Goal: Task Accomplishment & Management: Manage account settings

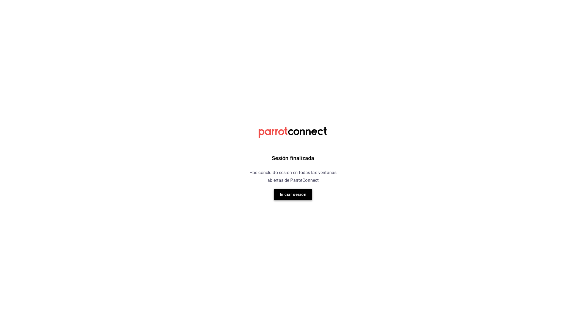
click at [284, 194] on button "Iniciar sesión" at bounding box center [293, 195] width 39 height 12
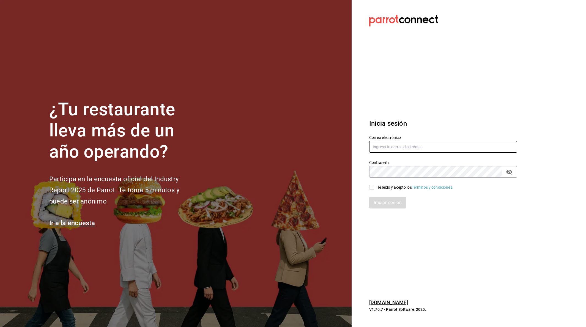
click at [423, 146] on input "text" at bounding box center [443, 147] width 148 height 12
type input "[EMAIL_ADDRESS][DOMAIN_NAME]"
click at [373, 189] on input "He leído y acepto los Términos y condiciones." at bounding box center [371, 187] width 5 height 5
checkbox input "true"
click at [384, 200] on button "Iniciar sesión" at bounding box center [387, 203] width 37 height 12
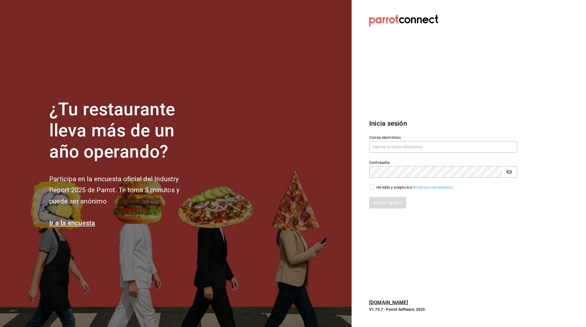
click at [398, 154] on div "Contraseña Contraseña" at bounding box center [440, 166] width 155 height 24
click at [396, 149] on input "text" at bounding box center [443, 147] width 148 height 12
type input "yosefzonanag@gmail.com"
click at [373, 186] on input "He leído y acepto los Términos y condiciones." at bounding box center [371, 187] width 5 height 5
checkbox input "true"
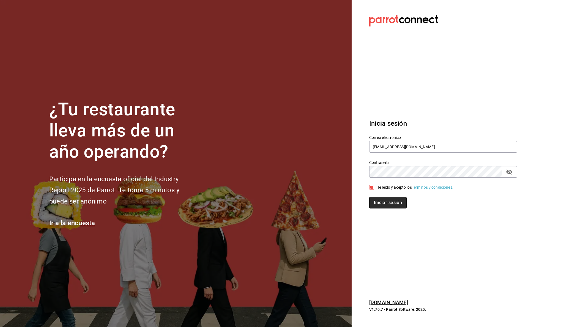
click at [390, 205] on button "Iniciar sesión" at bounding box center [387, 203] width 37 height 12
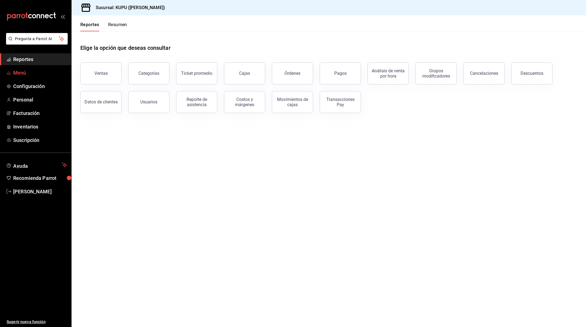
click at [29, 75] on span "Menú" at bounding box center [40, 72] width 54 height 7
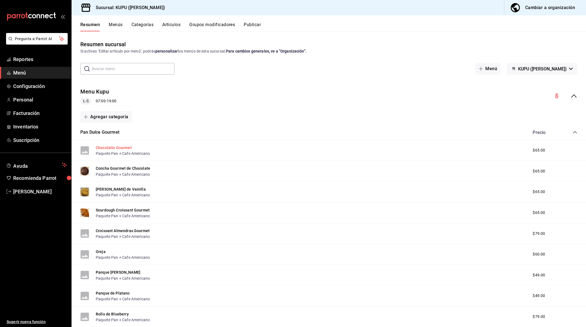
click at [117, 148] on button "Chocolatin Gourmet" at bounding box center [114, 148] width 36 height 6
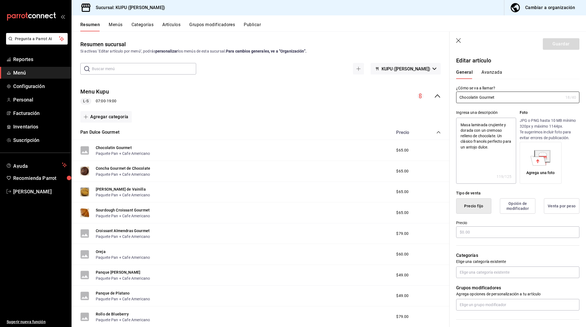
type textarea "x"
type input "$65.00"
radio input "false"
radio input "true"
drag, startPoint x: 518, startPoint y: 102, endPoint x: 455, endPoint y: 94, distance: 62.9
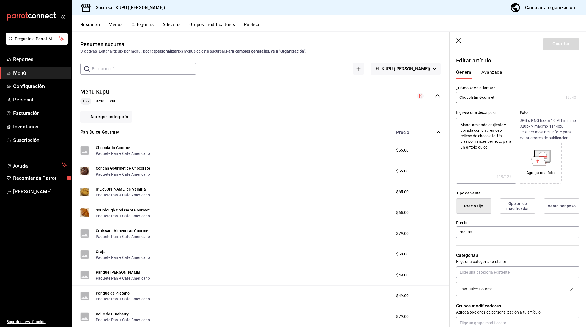
click at [455, 94] on div "¿Cómo se va a llamar? Chocolatin Gourmet 18 /40 ¿Cómo se va a llamar?" at bounding box center [515, 91] width 130 height 24
drag, startPoint x: 499, startPoint y: 155, endPoint x: 453, endPoint y: 125, distance: 55.2
click at [453, 125] on div "Ingresa una descripción Masa laminada crujiente y dorada con un cremoso relleno…" at bounding box center [515, 143] width 130 height 81
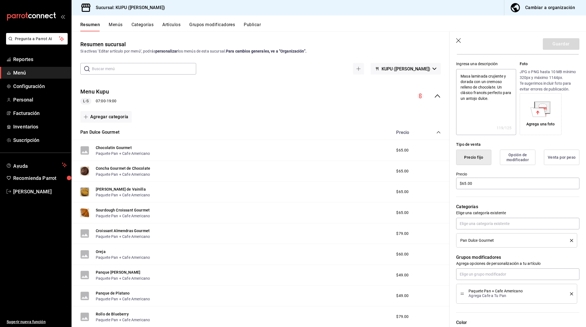
scroll to position [50, 0]
type textarea "x"
drag, startPoint x: 481, startPoint y: 184, endPoint x: 450, endPoint y: 184, distance: 31.7
click at [450, 184] on div "Precio $65.00" at bounding box center [515, 176] width 130 height 25
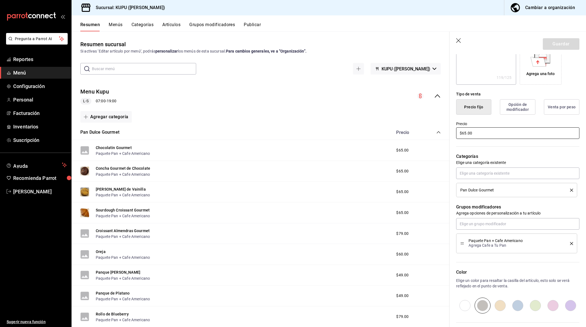
scroll to position [99, 0]
drag, startPoint x: 498, startPoint y: 191, endPoint x: 457, endPoint y: 190, distance: 41.6
click at [457, 190] on li "Pan Dulce Gourmet" at bounding box center [516, 190] width 121 height 14
copy span "Pan Dulce Gourmet"
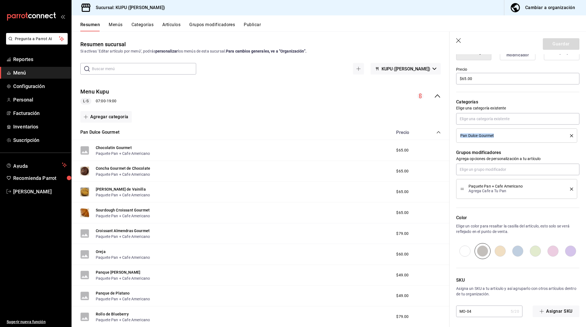
scroll to position [154, 0]
drag, startPoint x: 512, startPoint y: 190, endPoint x: 466, endPoint y: 185, distance: 45.7
click at [466, 185] on div "Paquete Pan + Cafe Americano Agrega Cafe a Tu Pan" at bounding box center [517, 189] width 113 height 12
copy div "Paquete Pan + Cafe Americano Agrega Cafe a Tu Pan"
drag, startPoint x: 484, startPoint y: 311, endPoint x: 452, endPoint y: 309, distance: 32.3
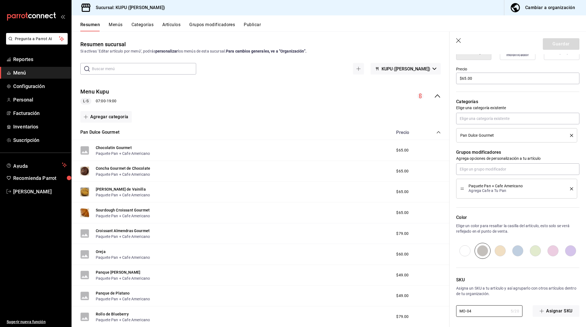
click at [452, 309] on div "SKU Asigna un SKU a tu artículo y así agruparlo con otros artículos dentro de t…" at bounding box center [515, 288] width 130 height 58
click at [125, 166] on button "Concha Gourmet de Chocolate" at bounding box center [123, 169] width 55 height 6
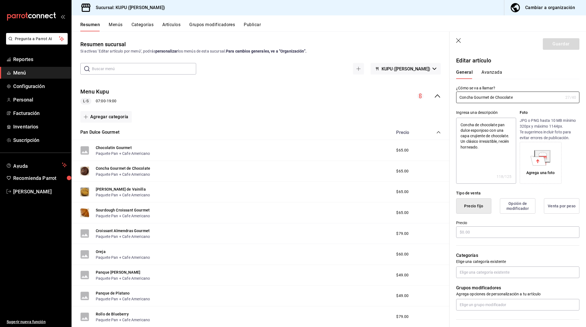
type textarea "x"
type input "$65.00"
radio input "false"
radio input "true"
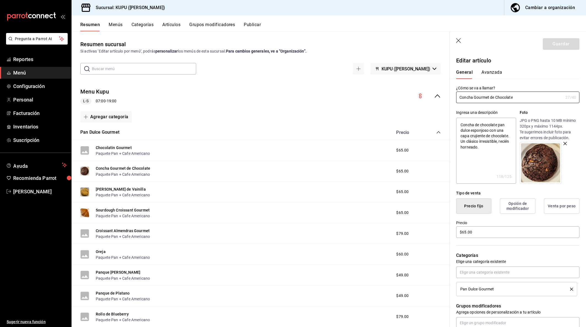
drag, startPoint x: 532, startPoint y: 97, endPoint x: 453, endPoint y: 97, distance: 79.3
click at [453, 97] on div "¿Cómo se va a llamar? Concha Gourmet de Chocolate 27 /40 ¿Cómo se va a llamar?" at bounding box center [515, 91] width 130 height 24
drag, startPoint x: 495, startPoint y: 152, endPoint x: 452, endPoint y: 118, distance: 54.5
click at [452, 118] on div "Ingresa una descripción Concha de chocolate pan dulce esponjoso con una capa cr…" at bounding box center [515, 143] width 130 height 81
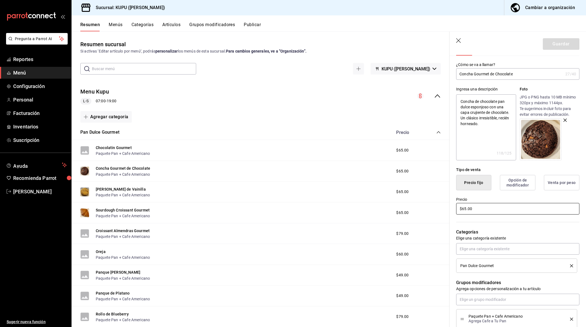
drag, startPoint x: 483, startPoint y: 210, endPoint x: 447, endPoint y: 208, distance: 36.4
click at [447, 208] on main "Resumen sucursal Si activas ‘Editar artículo por menú’, podrás personalizar los…" at bounding box center [329, 179] width 515 height 296
click at [499, 266] on div "Pan Dulce Gourmet" at bounding box center [512, 266] width 102 height 4
copy span "Pan Dulce Gourmet"
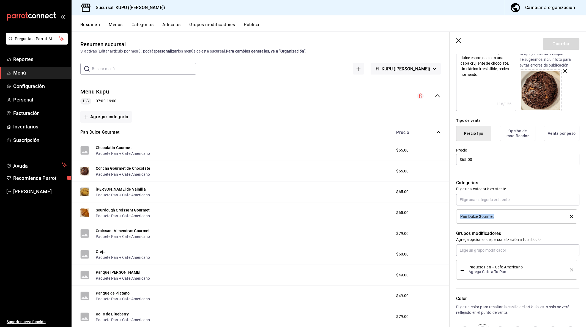
scroll to position [74, 0]
drag, startPoint x: 513, startPoint y: 270, endPoint x: 472, endPoint y: 260, distance: 42.7
click at [472, 260] on li "Paquete Pan + Cafe Americano Agrega Cafe a Tu Pan" at bounding box center [516, 269] width 121 height 20
copy div "Paquete Pan + Cafe Americano Agrega Cafe a Tu Pan"
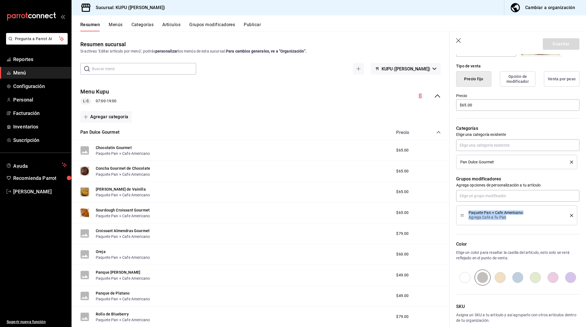
scroll to position [154, 0]
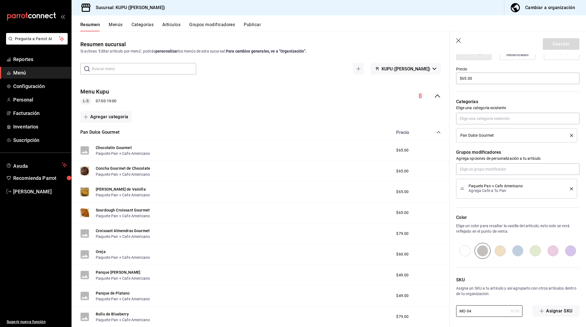
drag, startPoint x: 483, startPoint y: 314, endPoint x: 424, endPoint y: 302, distance: 60.4
click at [424, 302] on main "Resumen sucursal Si activas ‘Editar artículo por menú’, podrás personalizar los…" at bounding box center [329, 179] width 515 height 296
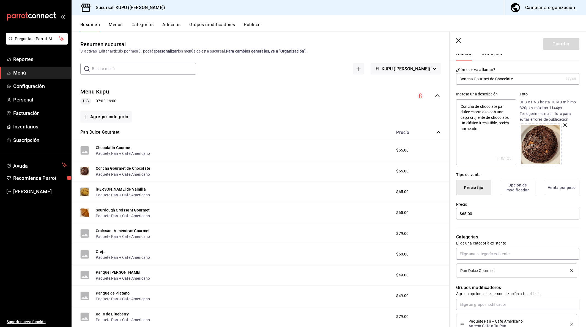
scroll to position [0, 0]
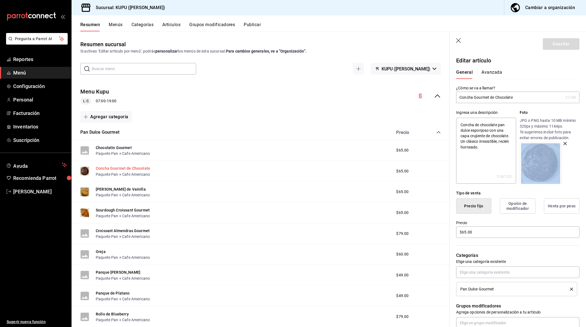
click at [122, 168] on button "Concha Gourmet de Chocolate" at bounding box center [123, 169] width 55 height 6
type textarea "x"
click at [487, 135] on textarea "Concha de chocolate pan dulce esponjoso con una capa crujiente de chocolate. Un…" at bounding box center [486, 151] width 60 height 66
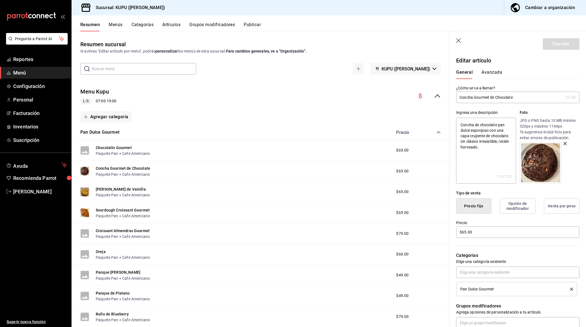
click at [487, 135] on textarea "Concha de chocolate pan dulce esponjoso con una capa crujiente de chocolate. Un…" at bounding box center [486, 151] width 60 height 66
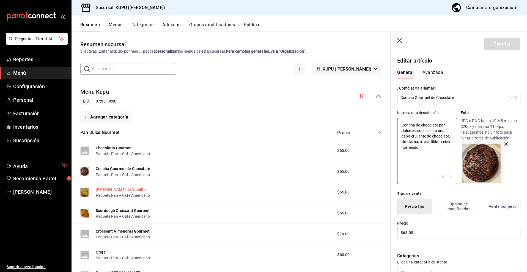
type textarea "x"
click at [126, 190] on button "[PERSON_NAME] de Vainilla" at bounding box center [121, 190] width 50 height 6
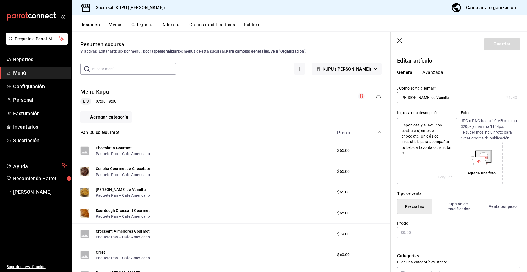
type textarea "x"
type input "$65.00"
radio input "false"
radio input "true"
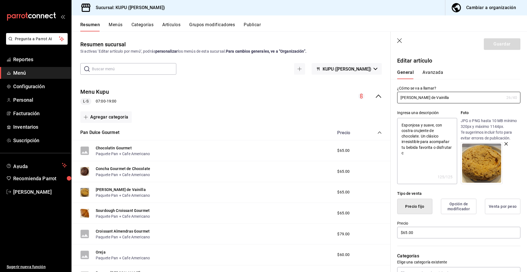
drag, startPoint x: 459, startPoint y: 101, endPoint x: 397, endPoint y: 98, distance: 62.0
click at [397, 98] on div "¿Cómo se va a llamar? Concha Gourmet de Vainilla 26 /40 ¿Cómo se va a llamar?" at bounding box center [456, 91] width 130 height 24
drag, startPoint x: 400, startPoint y: 123, endPoint x: 438, endPoint y: 151, distance: 47.1
click at [438, 151] on textarea "Esponjosa y suave, con costra crujiente de chocolate. Un clásico irresistible p…" at bounding box center [427, 151] width 60 height 66
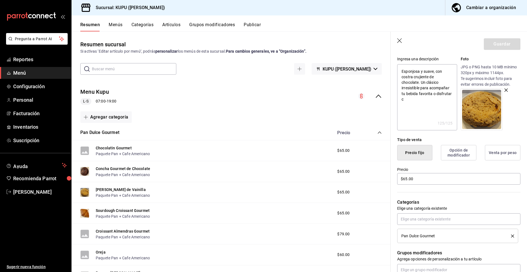
scroll to position [54, 0]
type textarea "x"
drag, startPoint x: 431, startPoint y: 177, endPoint x: 391, endPoint y: 175, distance: 40.0
click at [391, 175] on div "Precio $65.00" at bounding box center [456, 172] width 130 height 25
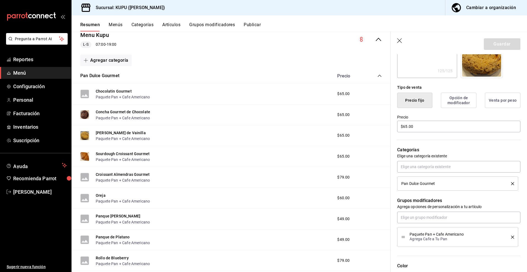
scroll to position [107, 0]
drag, startPoint x: 443, startPoint y: 183, endPoint x: 402, endPoint y: 183, distance: 41.6
click at [402, 183] on div "Pan Dulce Gourmet" at bounding box center [453, 183] width 102 height 4
copy span "Pan Dulce Gourmet"
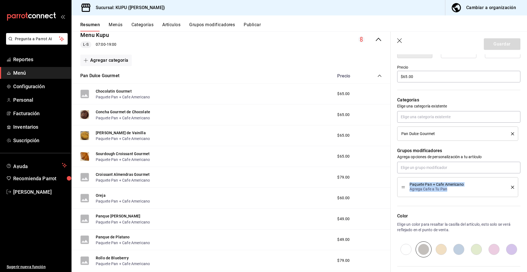
drag, startPoint x: 410, startPoint y: 181, endPoint x: 467, endPoint y: 195, distance: 58.7
click at [467, 195] on li "Paquete Pan + Cafe Americano Agrega Cafe a Tu Pan" at bounding box center [457, 187] width 121 height 20
copy div "Paquete Pan + Cafe Americano Agrega Cafe a Tu Pan"
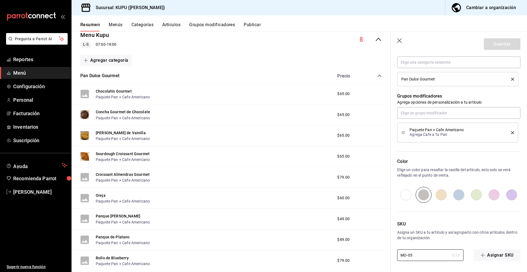
drag, startPoint x: 421, startPoint y: 255, endPoint x: 394, endPoint y: 252, distance: 27.8
click at [394, 252] on div "SKU Asigna un SKU a tu artículo y así agruparlo con otros artículos dentro de t…" at bounding box center [456, 232] width 130 height 58
click at [132, 153] on button "Sourdough Croissant Gourmet" at bounding box center [123, 154] width 54 height 6
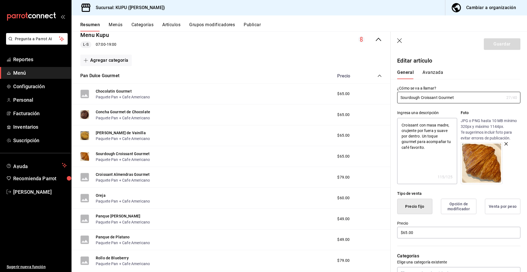
drag, startPoint x: 464, startPoint y: 96, endPoint x: 380, endPoint y: 90, distance: 83.4
click at [380, 90] on main "Resumen sucursal Si activas ‘Editar artículo por menú’, podrás personalizar los…" at bounding box center [300, 151] width 456 height 240
drag, startPoint x: 440, startPoint y: 152, endPoint x: 392, endPoint y: 110, distance: 63.4
click at [392, 110] on div "Ingresa una descripción Croissant con masa madre, crujiente por fuera y suave p…" at bounding box center [456, 143] width 130 height 81
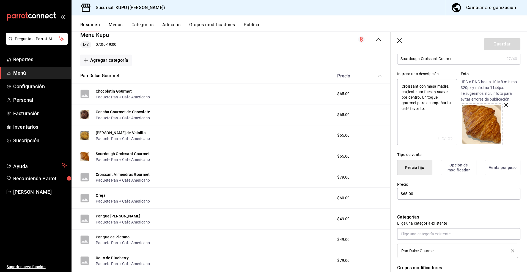
scroll to position [46, 0]
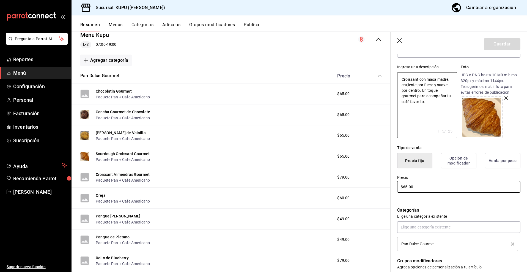
type textarea "x"
drag, startPoint x: 427, startPoint y: 186, endPoint x: 374, endPoint y: 180, distance: 54.2
click at [374, 180] on main "Resumen sucursal Si activas ‘Editar artículo por menú’, podrás personalizar los…" at bounding box center [300, 151] width 456 height 240
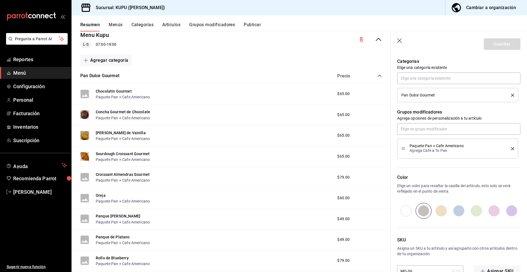
scroll to position [210, 0]
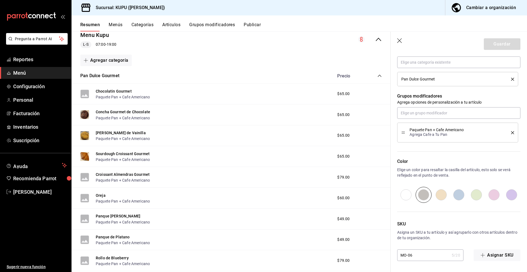
drag, startPoint x: 423, startPoint y: 257, endPoint x: 400, endPoint y: 253, distance: 23.1
click at [400, 253] on input "MO-06" at bounding box center [423, 254] width 52 height 11
click at [124, 90] on button "Chocolatin Gourmet" at bounding box center [114, 91] width 36 height 6
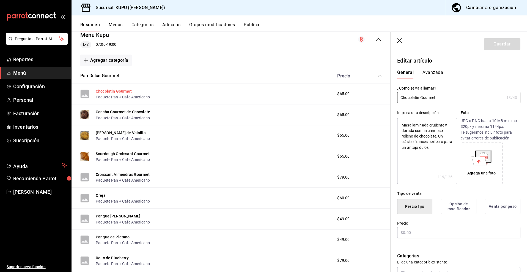
type textarea "x"
type input "$65.00"
radio input "false"
radio input "true"
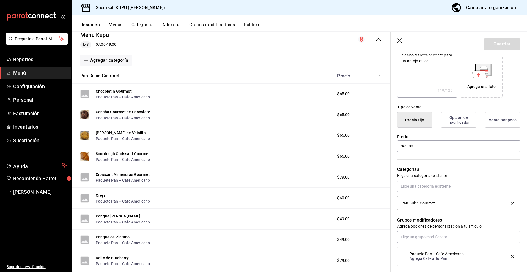
scroll to position [210, 0]
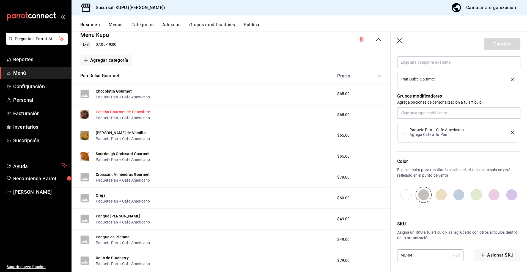
click at [143, 112] on button "Concha Gourmet de Chocolate" at bounding box center [123, 112] width 55 height 6
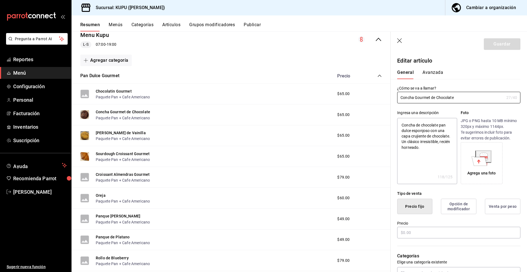
type textarea "x"
type input "$65.00"
radio input "false"
radio input "true"
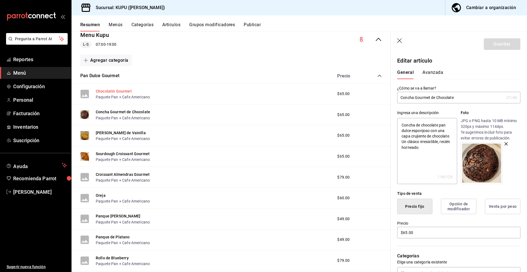
click at [121, 89] on button "Chocolatin Gourmet" at bounding box center [114, 91] width 36 height 6
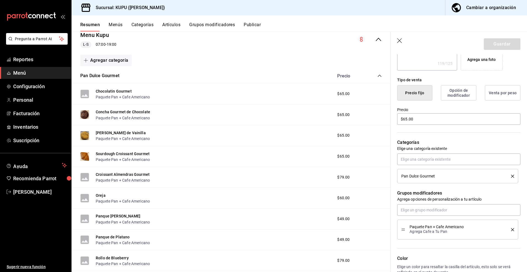
scroll to position [210, 0]
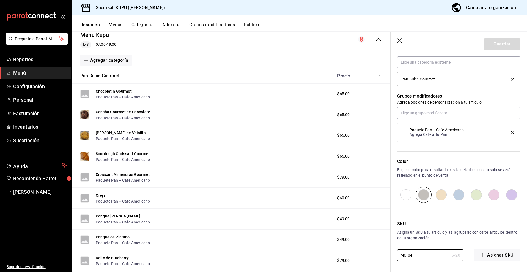
drag, startPoint x: 426, startPoint y: 255, endPoint x: 368, endPoint y: 251, distance: 57.7
click at [368, 251] on main "Resumen sucursal Si activas ‘Editar artículo por menú’, podrás personalizar los…" at bounding box center [300, 151] width 456 height 240
paste input "3"
type textarea "x"
type input "MO-03"
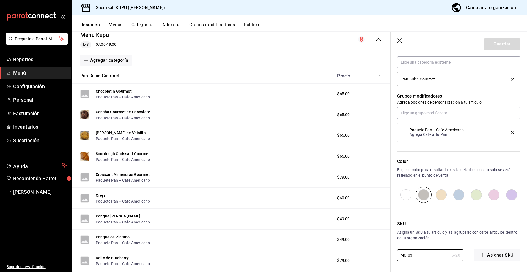
type textarea "x"
type input "MO-03"
click at [503, 43] on button "Guardar" at bounding box center [502, 44] width 37 height 12
type textarea "x"
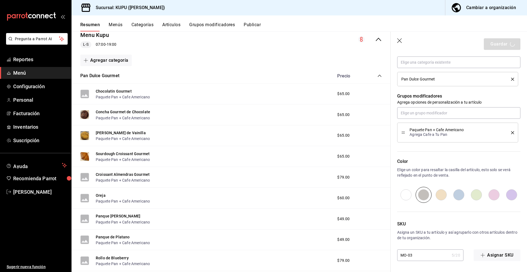
type input "AR-1758565422937"
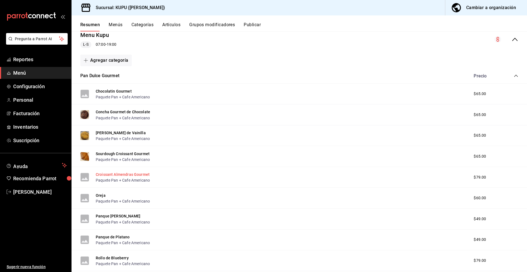
click at [130, 175] on button "Croissant Almendras Gourmet" at bounding box center [123, 174] width 54 height 6
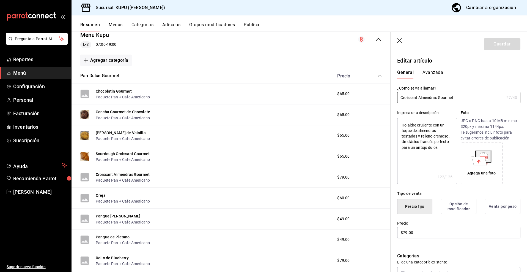
click at [442, 107] on div "Ingresa una descripción Hojaldre crujiente con un toque de almendras tostadas y…" at bounding box center [456, 143] width 130 height 81
drag, startPoint x: 458, startPoint y: 98, endPoint x: 380, endPoint y: 89, distance: 78.9
click at [380, 89] on main "Resumen sucursal Si activas ‘Editar artículo por menú’, podrás personalizar los…" at bounding box center [300, 151] width 456 height 240
drag, startPoint x: 438, startPoint y: 152, endPoint x: 395, endPoint y: 122, distance: 52.8
click at [395, 122] on div "Ingresa una descripción Hojaldre crujiente con un toque de almendras tostadas y…" at bounding box center [456, 143] width 130 height 81
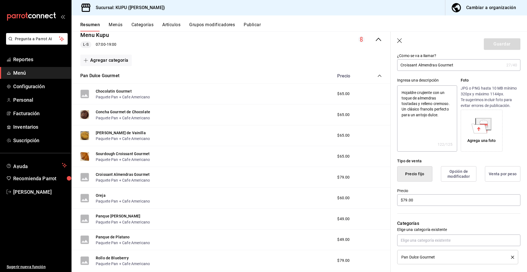
scroll to position [33, 0]
type textarea "x"
drag, startPoint x: 422, startPoint y: 200, endPoint x: 379, endPoint y: 194, distance: 44.0
click at [379, 194] on main "Resumen sucursal Si activas ‘Editar artículo por menú’, podrás personalizar los…" at bounding box center [300, 151] width 456 height 240
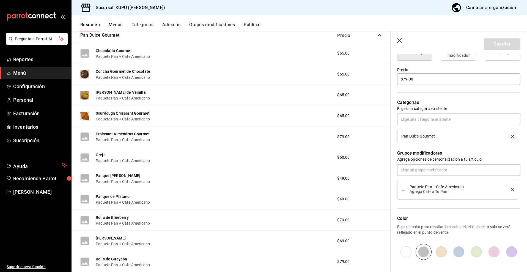
scroll to position [210, 0]
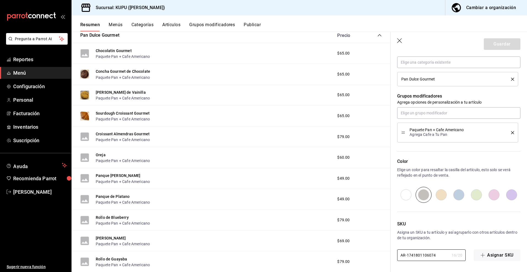
drag, startPoint x: 440, startPoint y: 254, endPoint x: 384, endPoint y: 249, distance: 55.9
click at [384, 249] on main "Resumen sucursal Si activas ‘Editar artículo por menú’, podrás personalizar los…" at bounding box center [300, 151] width 456 height 240
paste input "MO-07"
type input "MO-07"
type textarea "x"
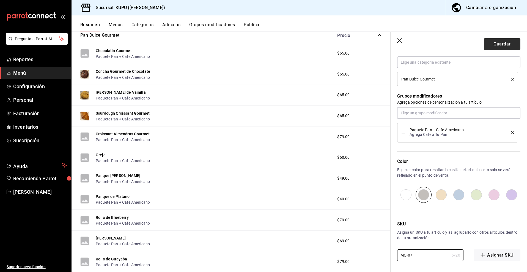
type input "MO-07"
click at [508, 44] on button "Guardar" at bounding box center [502, 44] width 37 height 12
type textarea "x"
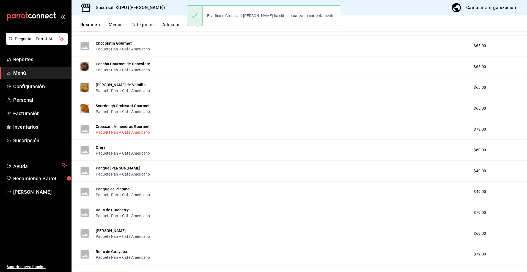
scroll to position [105, 0]
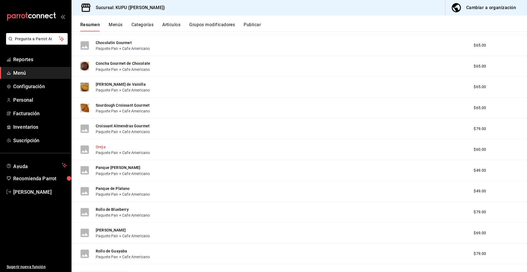
click at [104, 146] on button "Oreja" at bounding box center [101, 147] width 10 height 6
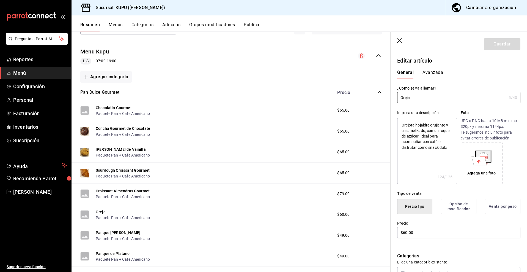
scroll to position [41, 0]
drag, startPoint x: 424, startPoint y: 100, endPoint x: 388, endPoint y: 91, distance: 37.1
click at [388, 91] on main "Resumen sucursal Si activas ‘Editar artículo por menú’, podrás personalizar los…" at bounding box center [300, 151] width 456 height 240
drag, startPoint x: 401, startPoint y: 124, endPoint x: 473, endPoint y: 152, distance: 77.0
click at [473, 152] on div "Ingresa una descripción Orejota hojaldre crujiente y caramelizado, con un toque…" at bounding box center [458, 147] width 123 height 74
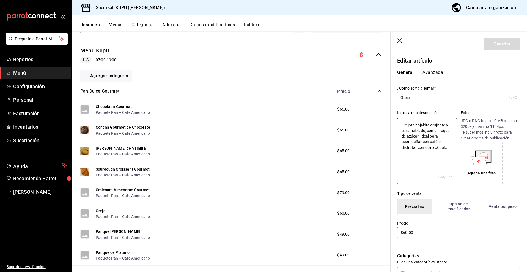
type textarea "x"
drag, startPoint x: 426, startPoint y: 233, endPoint x: 384, endPoint y: 227, distance: 42.3
click at [384, 227] on main "Resumen sucursal Si activas ‘Editar artículo por menú’, podrás personalizar los…" at bounding box center [300, 151] width 456 height 240
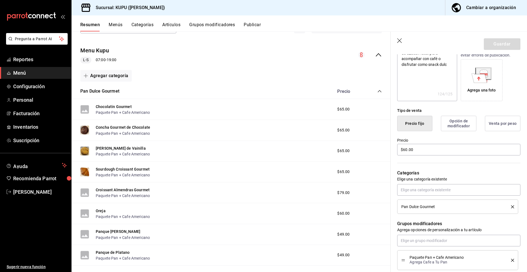
scroll to position [210, 0]
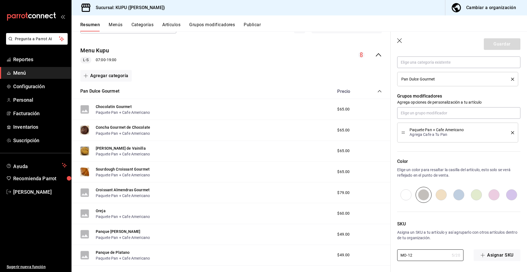
drag, startPoint x: 428, startPoint y: 256, endPoint x: 388, endPoint y: 250, distance: 39.7
click at [388, 250] on main "Resumen sucursal Si activas ‘Editar artículo por menú’, podrás personalizar los…" at bounding box center [300, 151] width 456 height 240
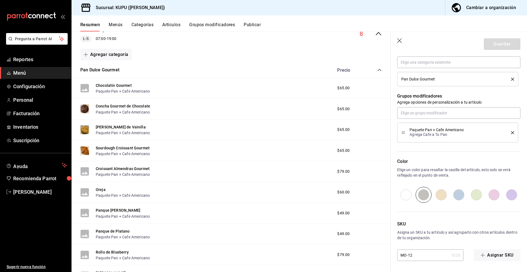
scroll to position [63, 0]
click at [115, 210] on button "Panque [PERSON_NAME]" at bounding box center [118, 210] width 45 height 6
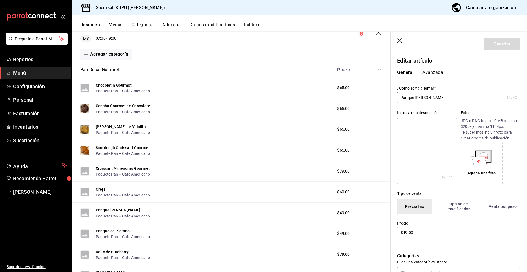
drag, startPoint x: 439, startPoint y: 99, endPoint x: 391, endPoint y: 94, distance: 48.2
click at [391, 94] on div "¿Cómo se va a llamar? Panque de limón 15 /40 ¿Cómo se va a llamar?" at bounding box center [456, 91] width 130 height 24
drag, startPoint x: 429, startPoint y: 238, endPoint x: 399, endPoint y: 228, distance: 30.8
click at [399, 228] on input "$49.00" at bounding box center [458, 233] width 123 height 12
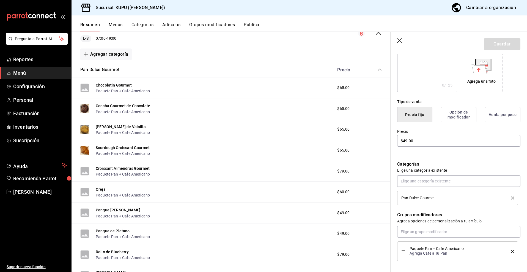
scroll to position [28, 0]
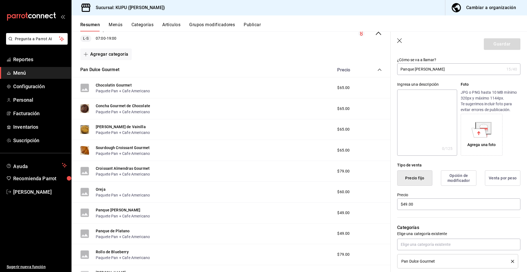
click at [416, 109] on textarea at bounding box center [427, 122] width 60 height 66
paste textarea "Esponjoso panqué artesanal con un toque cítrico y glaseado brillante. Refrescan…"
type textarea "Esponjoso panqué artesanal con un toque cítrico y glaseado brillante. Refrescan…"
type textarea "x"
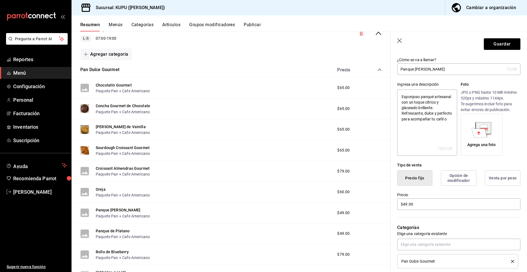
type textarea "Esponjoso panqué artesanal con un toque cítrico y glaseado brillante. Refrescan…"
type textarea "x"
type textarea "Esponjoso panqué artesanal con un toque cítrico y glaseado brillante. Refrescan…"
type textarea "x"
type textarea "Esponjoso panqué artesanal con un toque cítrico y glaseado brillante. Refrescan…"
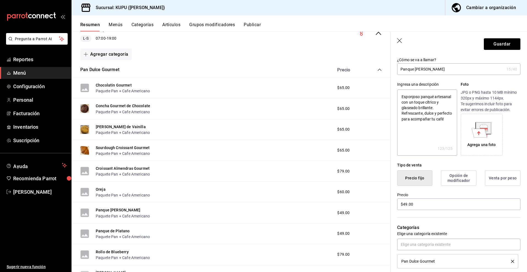
type textarea "x"
type textarea "Esponjoso panqué artesanal con un toque cítrico y glaseado brillante. Refrescan…"
type textarea "x"
type textarea "Esponjoso panqué artesanal con un toque cítrico y glaseado brillante. Refrescan…"
type textarea "x"
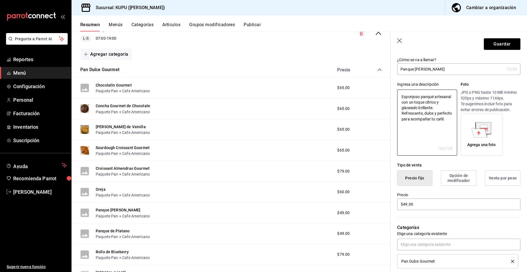
type textarea "Esponjoso panqué artesanal con un toque cítrico y glaseado brillante. Refrescan…"
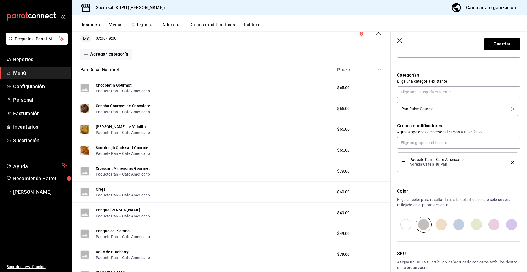
scroll to position [210, 0]
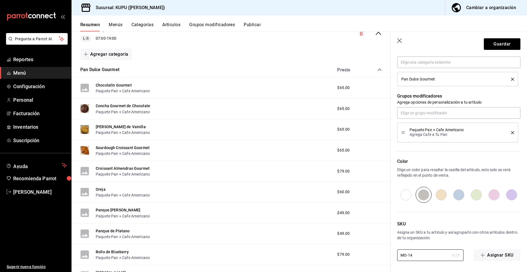
drag, startPoint x: 425, startPoint y: 254, endPoint x: 387, endPoint y: 251, distance: 38.6
click at [387, 251] on main "Resumen sucursal Si activas ‘Editar artículo por menú’, podrás personalizar los…" at bounding box center [300, 151] width 456 height 240
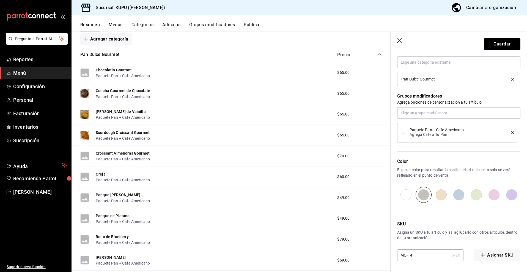
scroll to position [79, 0]
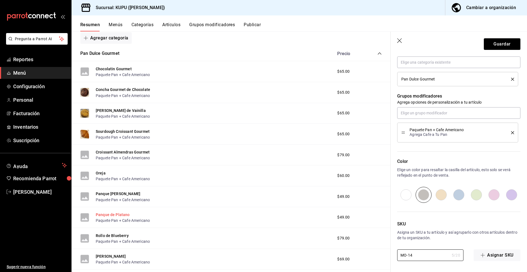
click at [121, 215] on button "Panque de Platano" at bounding box center [113, 215] width 34 height 6
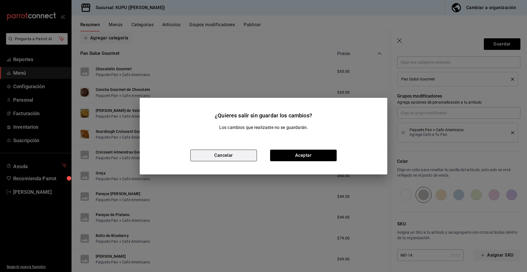
click at [232, 155] on button "Cancelar" at bounding box center [223, 155] width 67 height 12
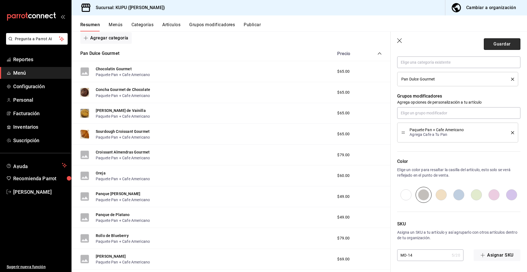
click at [505, 42] on button "Guardar" at bounding box center [502, 44] width 37 height 12
type textarea "x"
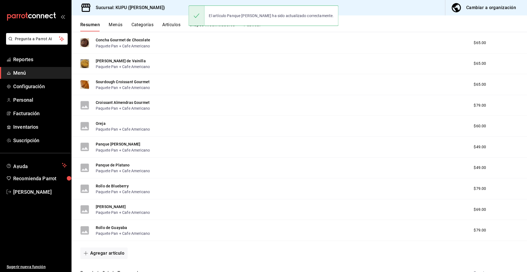
scroll to position [129, 0]
click at [122, 167] on button "Panque de Platano" at bounding box center [113, 164] width 34 height 6
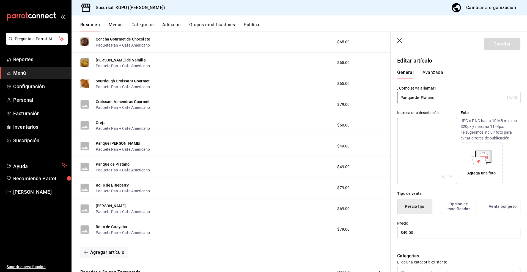
drag, startPoint x: 448, startPoint y: 95, endPoint x: 385, endPoint y: 95, distance: 62.8
click at [385, 95] on main "Resumen sucursal Si activas ‘Editar artículo por menú’, podrás personalizar los…" at bounding box center [300, 151] width 456 height 240
drag, startPoint x: 424, startPoint y: 231, endPoint x: 395, endPoint y: 231, distance: 28.6
click at [395, 231] on div "Precio $49.00" at bounding box center [456, 226] width 130 height 25
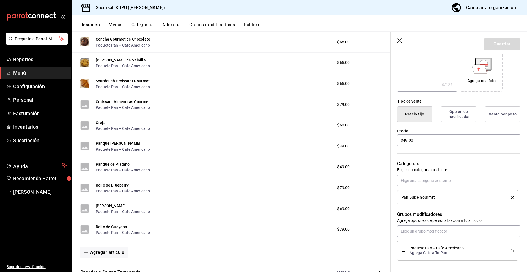
scroll to position [210, 0]
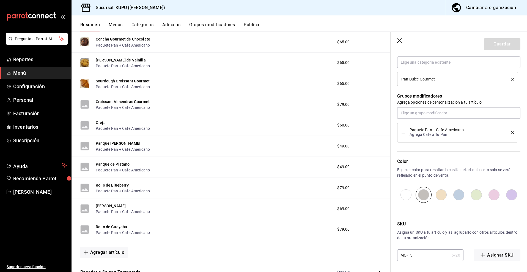
drag, startPoint x: 430, startPoint y: 257, endPoint x: 407, endPoint y: 252, distance: 23.5
click at [407, 252] on input "MO-15" at bounding box center [423, 254] width 52 height 11
click at [121, 186] on button "Rollo de Blueberry" at bounding box center [112, 185] width 33 height 6
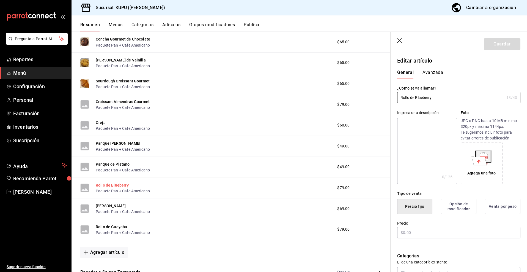
type input "$79.00"
radio input "false"
radio input "true"
click at [119, 163] on button "Panque de Platano" at bounding box center [113, 164] width 34 height 6
type input "$49.00"
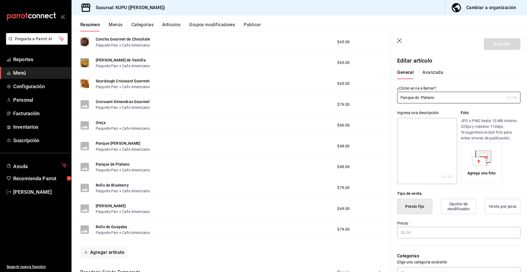
radio input "false"
radio input "true"
click at [422, 134] on textarea at bounding box center [427, 151] width 60 height 66
paste textarea "Suave y húmedo, con plátano natural y notas de vainilla. Perfecto balance entre…"
type textarea "Suave y húmedo, con plátano natural y notas de vainilla. Perfecto balance entre…"
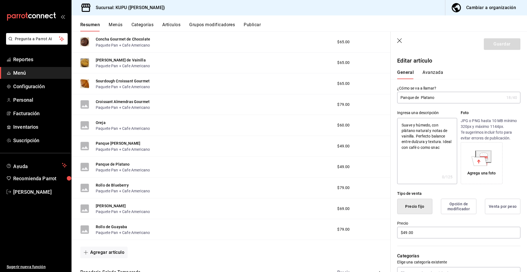
type textarea "x"
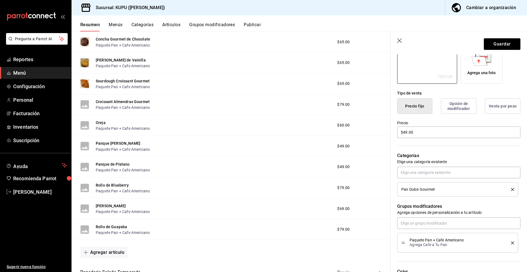
scroll to position [39, 0]
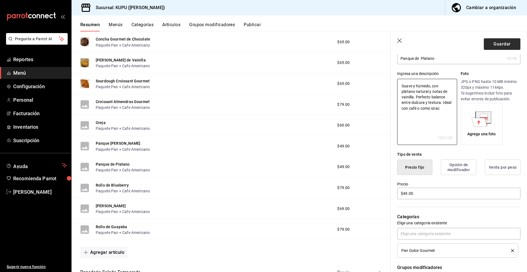
type textarea "Suave y húmedo, con plátano natural y notas de vainilla. Perfecto balance entre…"
click at [496, 46] on button "Guardar" at bounding box center [502, 44] width 37 height 12
type textarea "x"
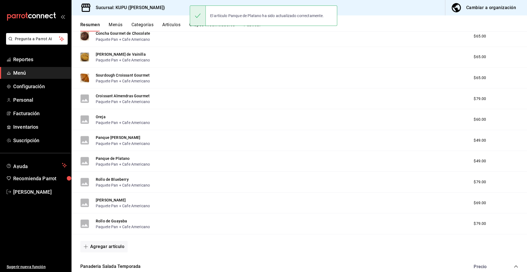
scroll to position [136, 0]
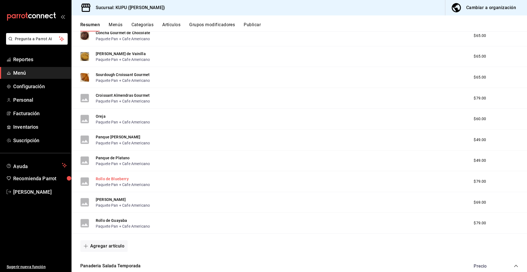
click at [115, 178] on button "Rollo de Blueberry" at bounding box center [112, 179] width 33 height 6
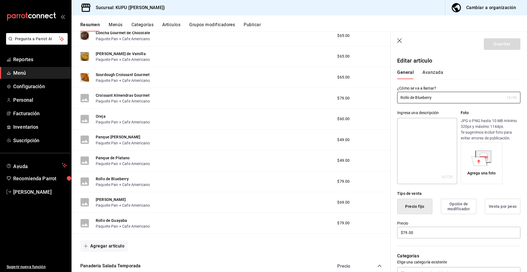
drag, startPoint x: 453, startPoint y: 97, endPoint x: 397, endPoint y: 96, distance: 56.5
click at [397, 96] on div "¿Cómo se va a llamar? Rollo de Blueberry 18 /40 ¿Cómo se va a llamar?" at bounding box center [456, 91] width 130 height 24
click at [412, 136] on textarea at bounding box center [427, 151] width 60 height 66
paste textarea "Masa suave rellena de compota de blueberry y glaseado dulce. Un rollo frutal, e…"
type textarea "Masa suave rellena de compota de blueberry y glaseado dulce. Un rollo frutal, e…"
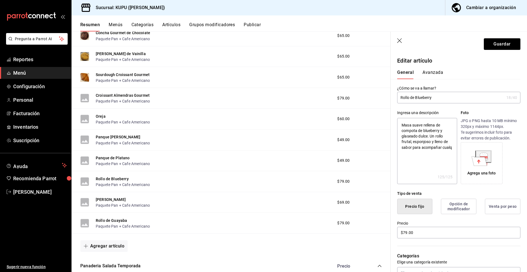
type textarea "x"
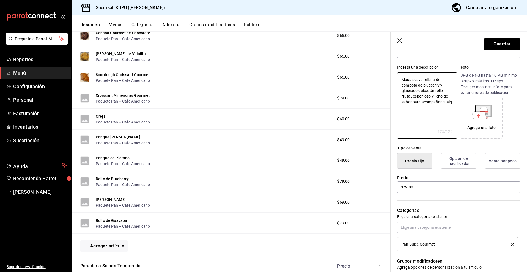
scroll to position [46, 0]
type textarea "Masa suave rellena de compota de blueberry y glaseado dulce. Un rollo frutal, e…"
click at [427, 187] on input "$79.00" at bounding box center [458, 187] width 123 height 12
drag, startPoint x: 434, startPoint y: 187, endPoint x: 392, endPoint y: 187, distance: 41.3
click at [392, 187] on div "Precio $79.00" at bounding box center [456, 180] width 130 height 25
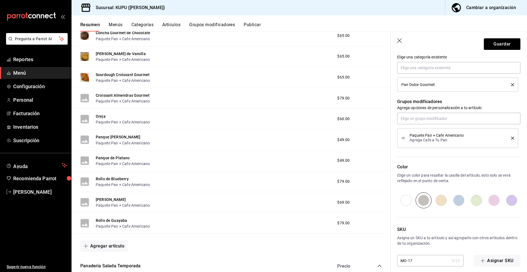
scroll to position [210, 0]
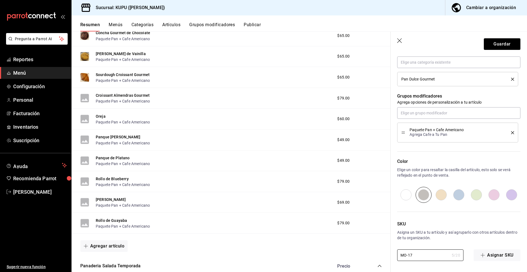
drag, startPoint x: 426, startPoint y: 257, endPoint x: 392, endPoint y: 255, distance: 34.5
click at [392, 255] on div "SKU Asigna un SKU a tu artículo y así agruparlo con otros artículos dentro de t…" at bounding box center [456, 232] width 130 height 58
click at [503, 45] on button "Guardar" at bounding box center [502, 44] width 37 height 12
type textarea "x"
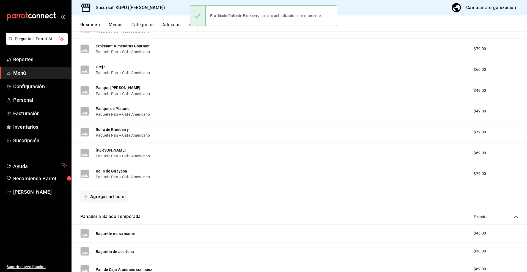
scroll to position [185, 0]
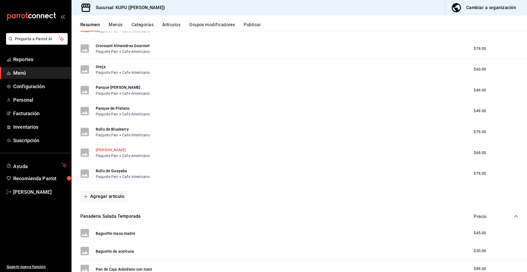
click at [122, 147] on button "[PERSON_NAME]" at bounding box center [111, 150] width 30 height 6
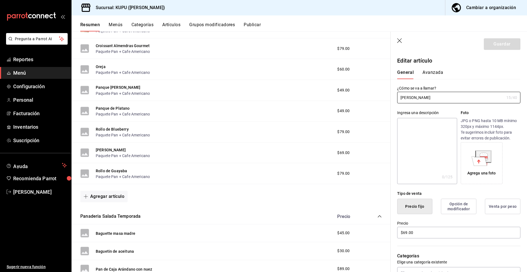
drag, startPoint x: 439, startPoint y: 98, endPoint x: 380, endPoint y: 79, distance: 62.6
click at [380, 79] on main "Resumen sucursal Si activas ‘Editar artículo por menú’, podrás personalizar los…" at bounding box center [300, 151] width 456 height 240
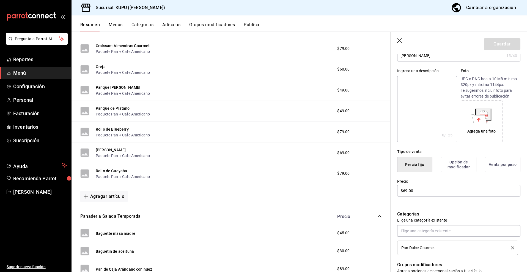
scroll to position [42, 0]
drag, startPoint x: 432, startPoint y: 190, endPoint x: 398, endPoint y: 187, distance: 34.2
click at [398, 187] on input "$69.00" at bounding box center [458, 190] width 123 height 12
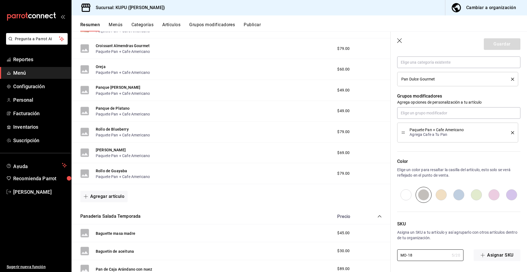
drag, startPoint x: 427, startPoint y: 253, endPoint x: 377, endPoint y: 250, distance: 50.2
click at [377, 250] on main "Resumen sucursal Si activas ‘Editar artículo por menú’, podrás personalizar los…" at bounding box center [300, 151] width 456 height 240
drag, startPoint x: 424, startPoint y: 256, endPoint x: 383, endPoint y: 248, distance: 42.5
click at [383, 248] on main "Resumen sucursal Si activas ‘Editar artículo por menú’, podrás personalizar los…" at bounding box center [300, 151] width 456 height 240
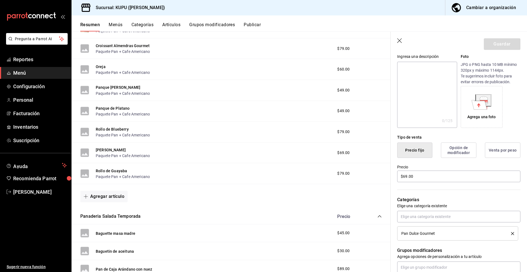
scroll to position [0, 0]
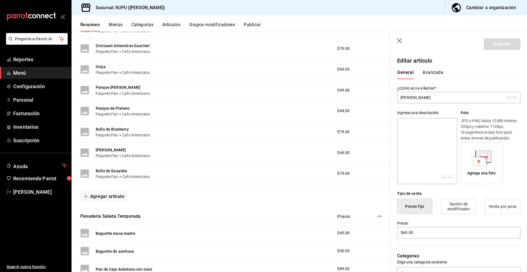
click at [421, 137] on textarea at bounding box center [427, 151] width 60 height 66
paste textarea "Masa esponjosa con relleno de canela y glaseado dulce. Aromático, cálido y perf…"
type textarea "Masa esponjosa con relleno de canela y glaseado dulce. Aromático, cálido y perf…"
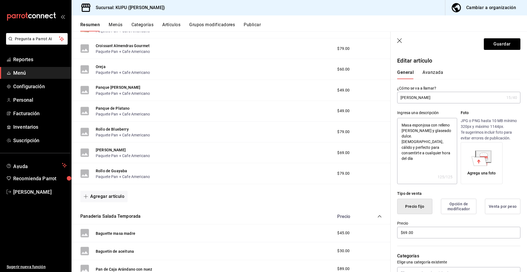
type textarea "x"
type textarea "Masa esponjosa con relleno de canela y glaseado dulce. Aromático, cálido y perf…"
click at [502, 46] on button "Guardar" at bounding box center [502, 44] width 37 height 12
type textarea "x"
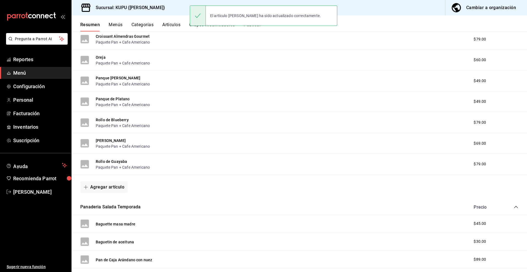
scroll to position [222, 0]
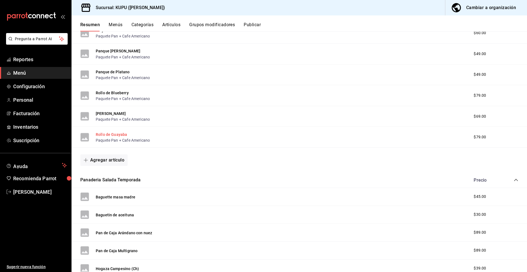
click at [117, 134] on button "Rollo de Guayaba" at bounding box center [111, 135] width 31 height 6
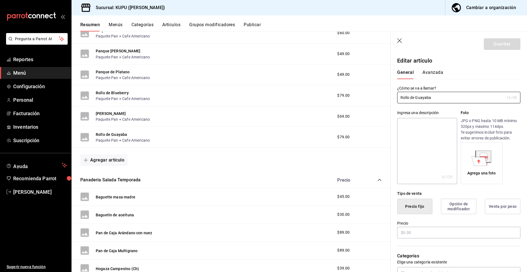
type input "$79.00"
radio input "false"
radio input "true"
drag, startPoint x: 443, startPoint y: 97, endPoint x: 369, endPoint y: 94, distance: 73.6
click at [369, 94] on main "Resumen sucursal Si activas ‘Editar artículo por menú’, podrás personalizar los…" at bounding box center [300, 151] width 456 height 240
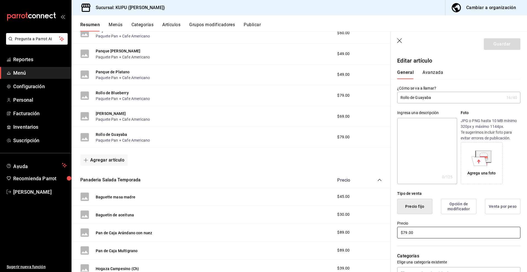
drag, startPoint x: 428, startPoint y: 233, endPoint x: 384, endPoint y: 232, distance: 44.3
click at [384, 232] on main "Resumen sucursal Si activas ‘Editar artículo por menú’, podrás personalizar los…" at bounding box center [300, 151] width 456 height 240
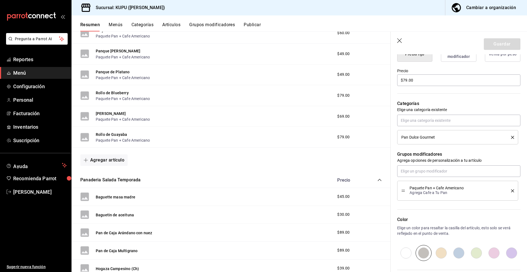
scroll to position [210, 0]
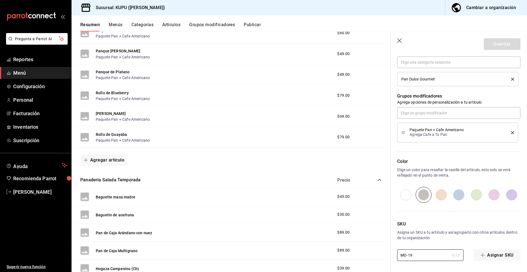
drag, startPoint x: 421, startPoint y: 256, endPoint x: 381, endPoint y: 254, distance: 40.2
click at [381, 254] on main "Resumen sucursal Si activas ‘Editar artículo por menú’, podrás personalizar los…" at bounding box center [300, 151] width 456 height 240
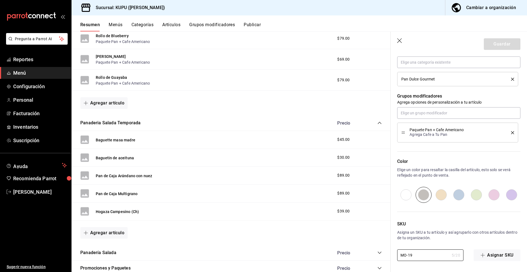
scroll to position [292, 0]
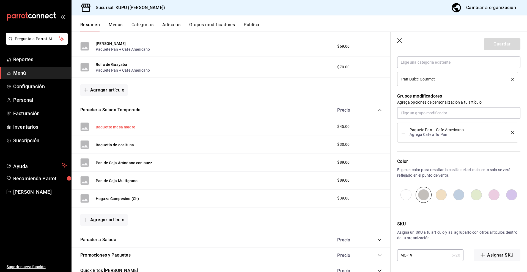
click at [121, 129] on button "Baguette masa madre" at bounding box center [116, 127] width 40 height 6
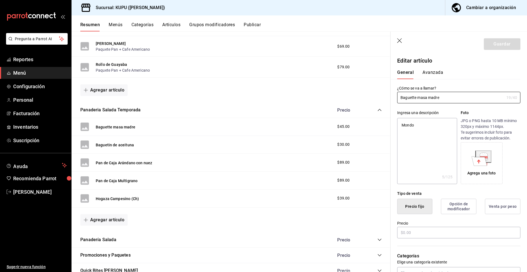
type textarea "x"
type input "$45.00"
radio input "false"
radio input "true"
drag, startPoint x: 443, startPoint y: 99, endPoint x: 384, endPoint y: 98, distance: 59.5
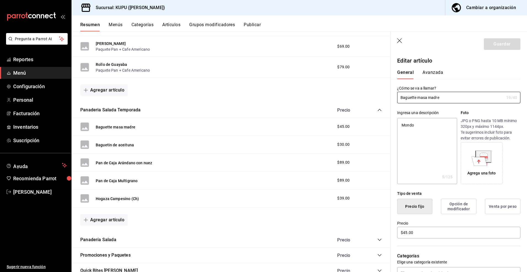
click at [384, 98] on main "Resumen sucursal Si activas ‘Editar artículo por menú’, podrás personalizar los…" at bounding box center [300, 151] width 456 height 240
drag, startPoint x: 424, startPoint y: 232, endPoint x: 396, endPoint y: 230, distance: 29.0
click at [396, 230] on div "Precio $45.00" at bounding box center [456, 226] width 130 height 25
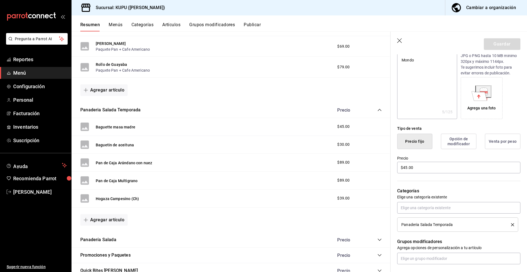
scroll to position [66, 0]
drag, startPoint x: 459, startPoint y: 224, endPoint x: 399, endPoint y: 222, distance: 60.0
click at [399, 222] on li "Panaderia Salada Temporada" at bounding box center [457, 223] width 121 height 14
copy span "Panaderia Salada Temporada"
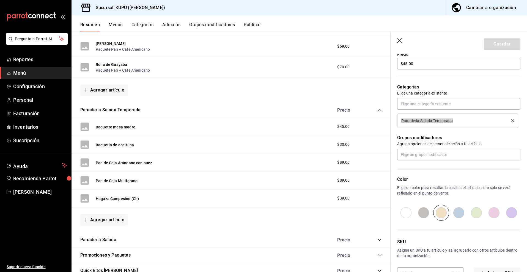
scroll to position [187, 0]
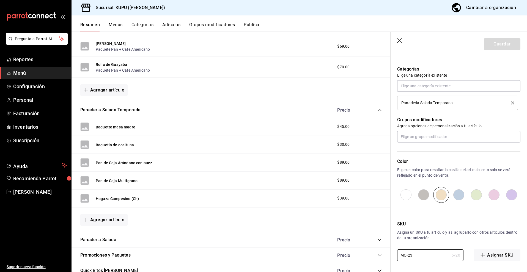
drag, startPoint x: 424, startPoint y: 254, endPoint x: 376, endPoint y: 251, distance: 48.3
click at [376, 251] on main "Resumen sucursal Si activas ‘Editar artículo por menú’, podrás personalizar los…" at bounding box center [300, 151] width 456 height 240
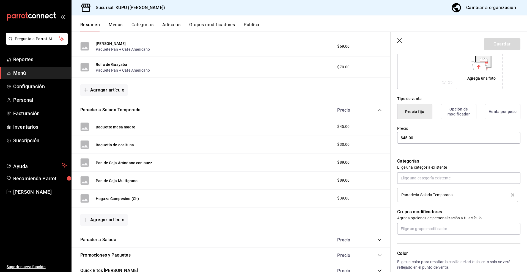
scroll to position [0, 0]
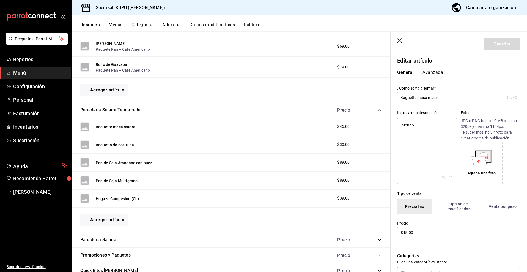
type textarea "x"
drag, startPoint x: 433, startPoint y: 129, endPoint x: 385, endPoint y: 116, distance: 49.8
click at [385, 116] on main "Resumen sucursal Si activas ‘Editar artículo por menú’, podrás personalizar los…" at bounding box center [300, 151] width 456 height 240
paste textarea "Baguette artesanal con fermentación natural. Corteza crujiente, miga aireada y …"
type textarea "Baguette artesanal con fermentación natural. Corteza crujiente, miga aireada y …"
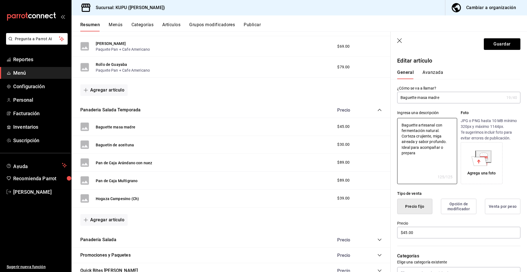
type textarea "x"
type textarea "Baguette artesanal con fermentación natural. Corteza crujiente, miga aireada y …"
click at [512, 43] on button "Guardar" at bounding box center [502, 44] width 37 height 12
type textarea "x"
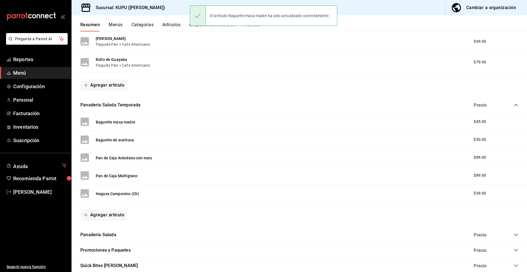
scroll to position [299, 0]
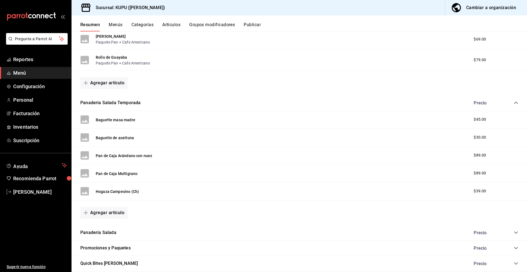
click at [177, 128] on div "Baguette masa madre $45.00" at bounding box center [300, 120] width 456 height 18
click at [124, 137] on button "Baguetin de aceituna" at bounding box center [115, 138] width 38 height 6
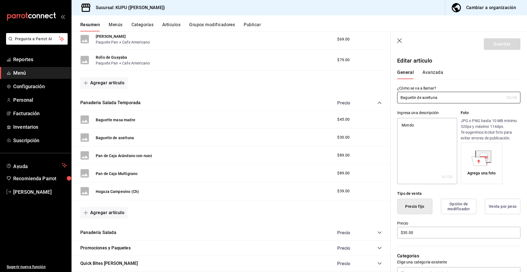
drag, startPoint x: 450, startPoint y: 98, endPoint x: 376, endPoint y: 96, distance: 73.5
click at [376, 96] on main "Resumen sucursal Si activas ‘Editar artículo por menú’, podrás personalizar los…" at bounding box center [300, 151] width 456 height 240
drag, startPoint x: 434, startPoint y: 231, endPoint x: 390, endPoint y: 230, distance: 44.6
click at [390, 230] on main "Resumen sucursal Si activas ‘Editar artículo por menú’, podrás personalizar los…" at bounding box center [300, 151] width 456 height 240
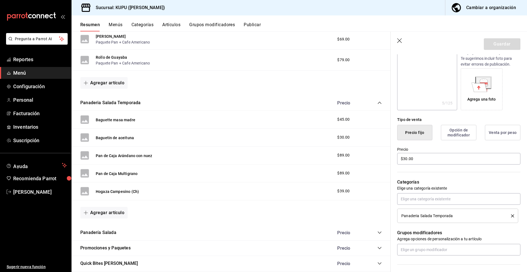
scroll to position [187, 0]
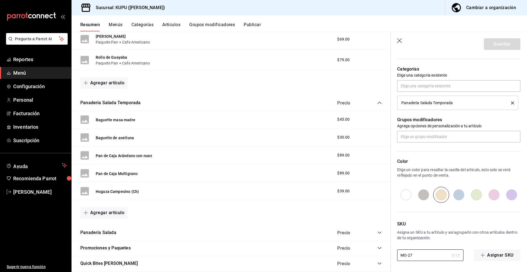
drag, startPoint x: 420, startPoint y: 255, endPoint x: 387, endPoint y: 252, distance: 32.6
click at [387, 252] on main "Resumen sucursal Si activas ‘Editar artículo por menú’, podrás personalizar los…" at bounding box center [300, 151] width 456 height 240
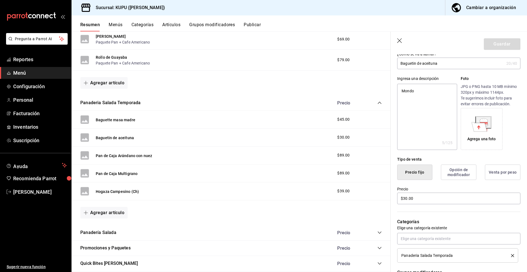
scroll to position [0, 0]
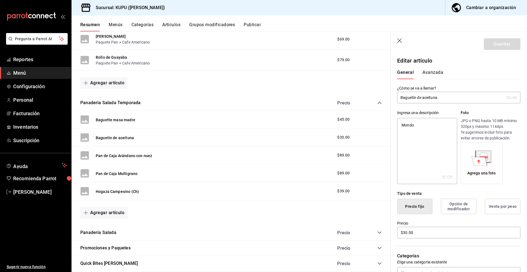
type textarea "x"
click at [449, 132] on textarea "Mondo" at bounding box center [427, 151] width 60 height 66
drag, startPoint x: 423, startPoint y: 129, endPoint x: 383, endPoint y: 118, distance: 41.4
click at [383, 118] on main "Resumen sucursal Si activas ‘Editar artículo por menú’, podrás personalizar los…" at bounding box center [300, 151] width 456 height 240
paste textarea "Pan individual de masa madre con trozos de aceituna negra. Crujiente, aromático…"
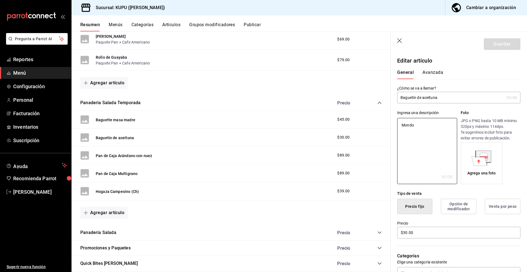
type textarea "Pan individual de masa madre con trozos de aceituna negra. Crujiente, aromático…"
type textarea "x"
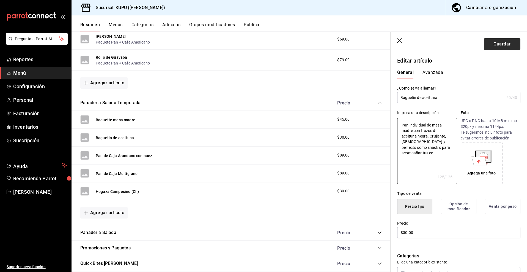
type textarea "Pan individual de masa madre con trozos de aceituna negra. Crujiente, aromático…"
click at [503, 43] on button "Guardar" at bounding box center [502, 44] width 37 height 12
type textarea "x"
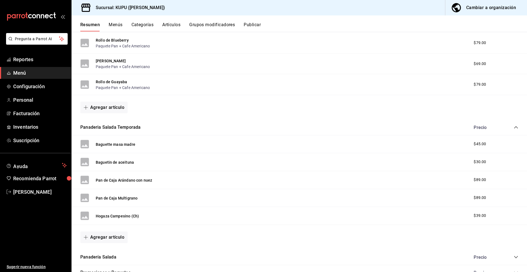
scroll to position [347, 0]
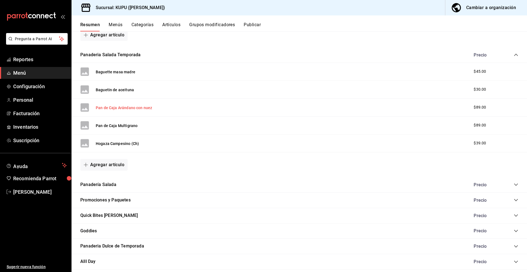
click at [134, 106] on button "Pan de Caja Arándano con nuez" at bounding box center [124, 108] width 56 height 6
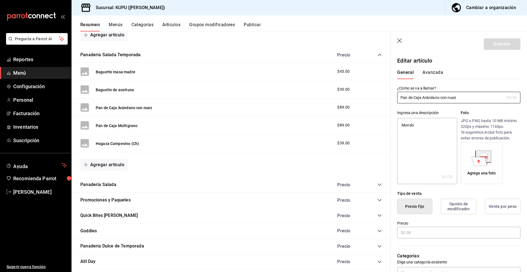
type textarea "x"
type input "$89.00"
radio input "false"
radio input "true"
drag, startPoint x: 468, startPoint y: 99, endPoint x: 353, endPoint y: 94, distance: 115.7
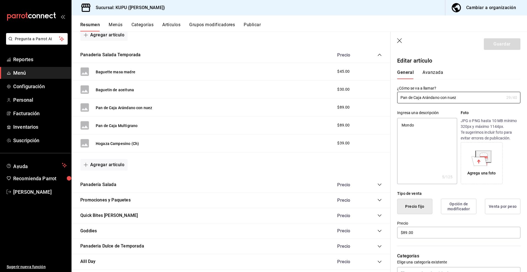
click at [353, 94] on main "Resumen sucursal Si activas ‘Editar artículo por menú’, podrás personalizar los…" at bounding box center [300, 151] width 456 height 240
type textarea "x"
click at [428, 134] on textarea "Mondo" at bounding box center [427, 151] width 60 height 66
drag, startPoint x: 432, startPoint y: 131, endPoint x: 369, endPoint y: 112, distance: 65.0
click at [369, 112] on main "Resumen sucursal Si activas ‘Editar artículo por menú’, podrás personalizar los…" at bounding box center [300, 151] width 456 height 240
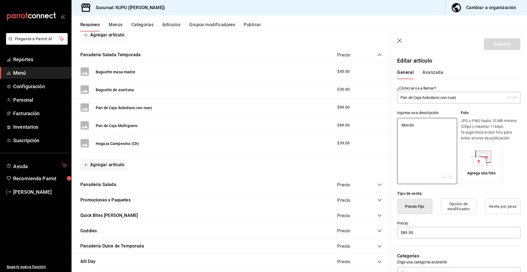
paste textarea "Pan artesanal con arándanos y nuez. Suave, ligeramente dulce y con textura cruj…"
type textarea "Pan artesanal con arándanos y nuez. Suave, ligeramente dulce y con textura cruj…"
type textarea "x"
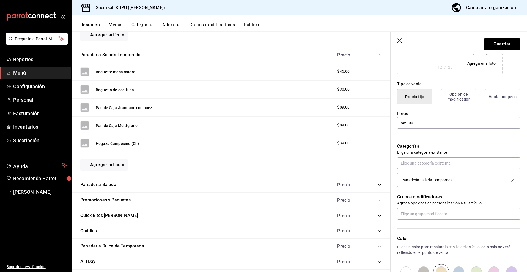
scroll to position [187, 0]
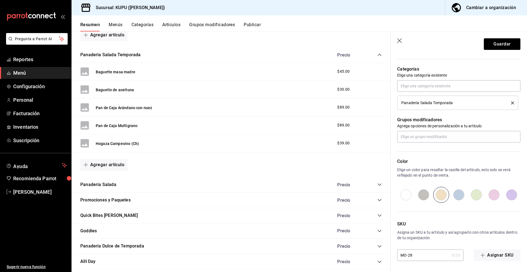
type textarea "Pan artesanal con arándanos y nuez. Suave, ligeramente dulce y con textura cruj…"
click at [420, 260] on input "MO-28" at bounding box center [423, 254] width 52 height 11
drag, startPoint x: 428, startPoint y: 258, endPoint x: 397, endPoint y: 250, distance: 31.6
click at [397, 250] on input "MO-28" at bounding box center [423, 254] width 52 height 11
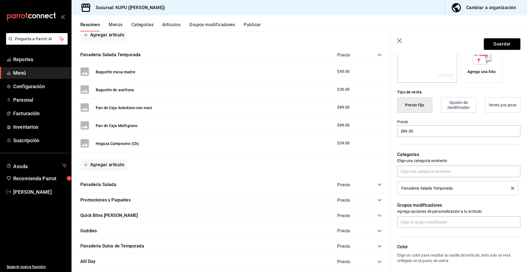
scroll to position [110, 0]
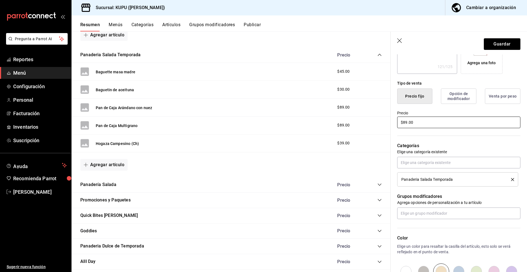
drag, startPoint x: 420, startPoint y: 123, endPoint x: 397, endPoint y: 121, distance: 22.4
click at [397, 121] on input "$89.00" at bounding box center [458, 122] width 123 height 12
click at [118, 127] on button "Pan de Caja Multigrano" at bounding box center [117, 126] width 42 height 6
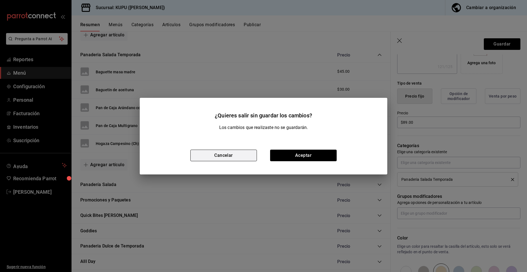
click at [225, 156] on button "Cancelar" at bounding box center [223, 155] width 67 height 12
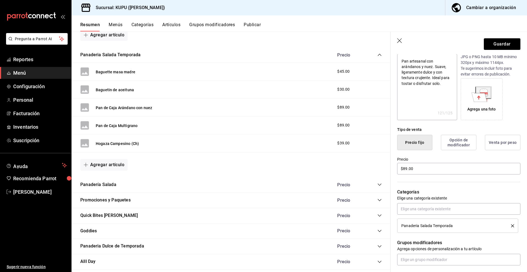
scroll to position [1, 0]
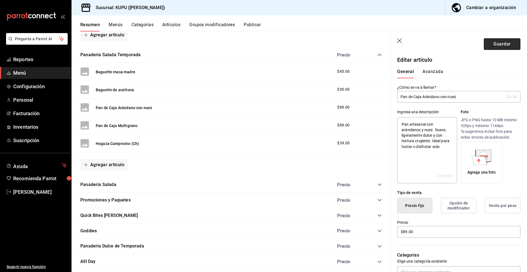
click at [504, 45] on button "Guardar" at bounding box center [502, 44] width 37 height 12
type textarea "x"
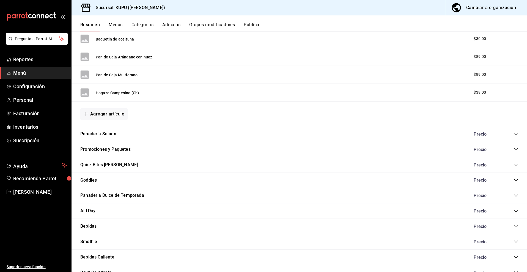
scroll to position [397, 0]
click at [135, 94] on button "Hogaza Campesino (Ch)" at bounding box center [117, 93] width 43 height 6
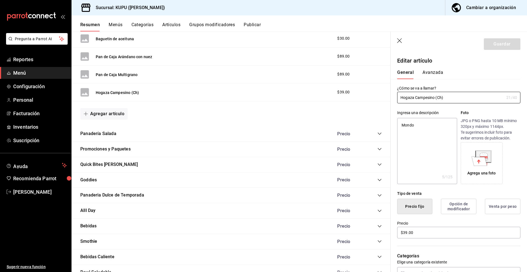
drag, startPoint x: 454, startPoint y: 98, endPoint x: 380, endPoint y: 95, distance: 73.8
click at [380, 95] on main "Resumen sucursal Si activas ‘Editar artículo por menú’, podrás personalizar los…" at bounding box center [300, 151] width 456 height 240
drag, startPoint x: 430, startPoint y: 231, endPoint x: 409, endPoint y: 229, distance: 21.0
click at [409, 229] on input "$39.00" at bounding box center [458, 233] width 123 height 12
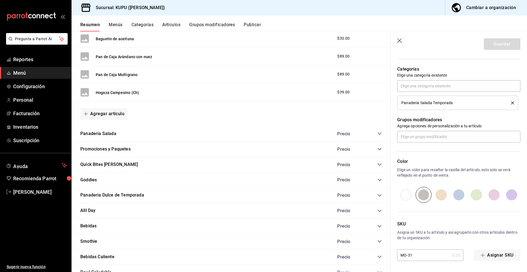
drag, startPoint x: 426, startPoint y: 253, endPoint x: 401, endPoint y: 250, distance: 25.8
click at [401, 250] on input "MO-31" at bounding box center [423, 254] width 52 height 11
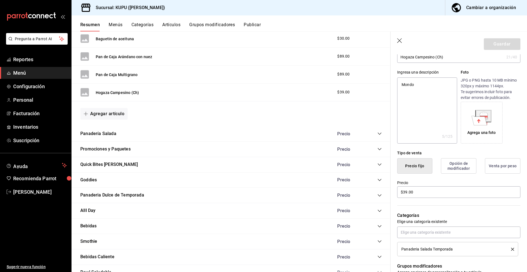
scroll to position [0, 0]
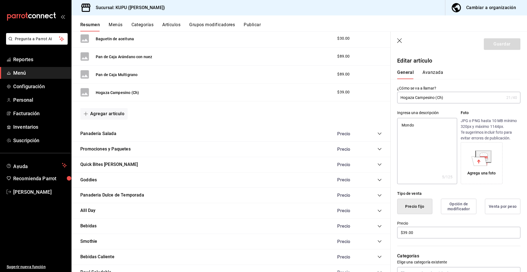
click at [424, 130] on textarea "Mondo" at bounding box center [427, 151] width 60 height 66
type textarea "x"
click at [424, 130] on textarea "Mondo" at bounding box center [427, 151] width 60 height 66
paste textarea "Pan rústico de masa madre, con corteza crujiente y miga suave. Ideal para sándw…"
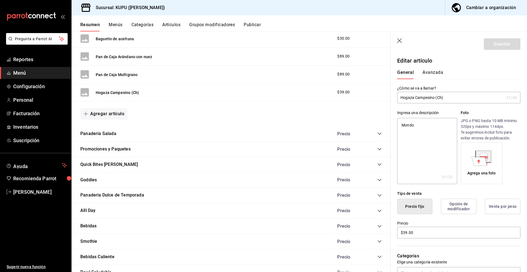
type textarea "Pan rústico de masa madre, con corteza crujiente y miga suave. Ideal para sándw…"
type textarea "x"
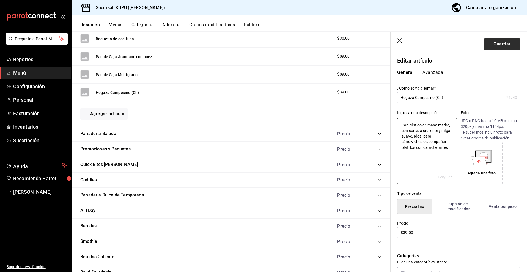
type textarea "Pan rústico de masa madre, con corteza crujiente y miga suave. Ideal para sándw…"
click at [497, 46] on button "Guardar" at bounding box center [502, 44] width 37 height 12
type textarea "x"
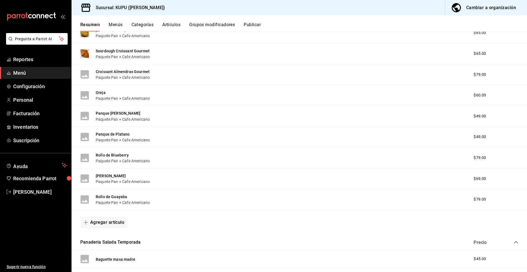
scroll to position [72, 0]
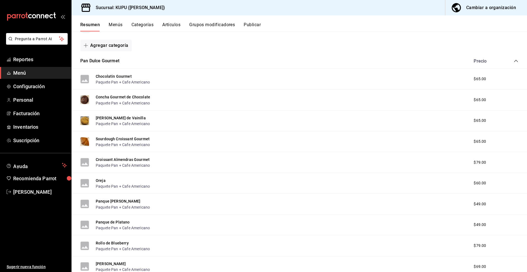
click at [518, 62] on icon "collapse-category-row" at bounding box center [516, 61] width 4 height 4
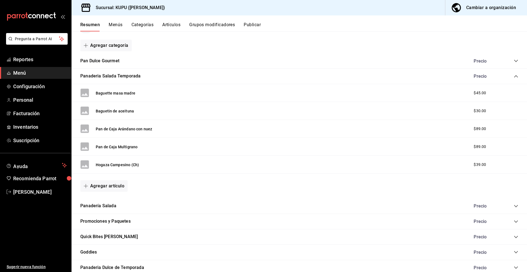
click at [516, 77] on icon "collapse-category-row" at bounding box center [516, 76] width 4 height 4
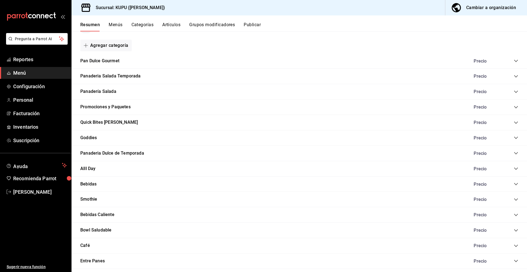
click at [516, 91] on icon "collapse-category-row" at bounding box center [516, 92] width 4 height 2
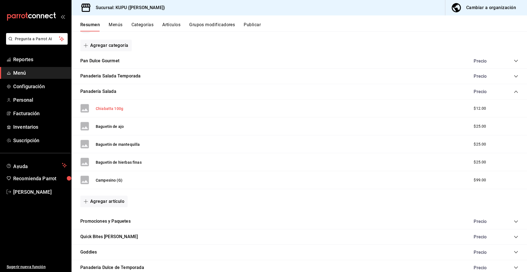
click at [115, 106] on button "Chiabatta 100g" at bounding box center [110, 109] width 28 height 6
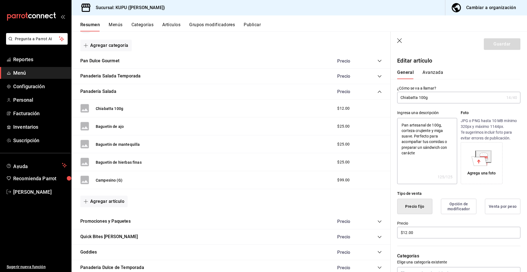
click at [441, 104] on div "Ingresa una descripción Pan artesanal de 100g, corteza crujiente y miga suave. …" at bounding box center [456, 143] width 130 height 81
drag, startPoint x: 441, startPoint y: 101, endPoint x: 372, endPoint y: 96, distance: 68.7
click at [372, 96] on main "Resumen sucursal Si activas ‘Editar artículo por menú’, podrás personalizar los…" at bounding box center [300, 151] width 456 height 240
drag, startPoint x: 401, startPoint y: 125, endPoint x: 435, endPoint y: 157, distance: 46.4
click at [435, 157] on textarea "Pan artesanal de 100g, corteza crujiente y miga suave. Perfecto para acompañar …" at bounding box center [427, 151] width 60 height 66
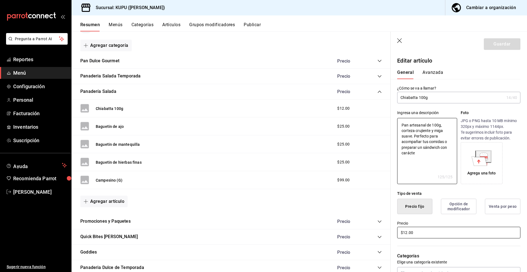
type textarea "x"
drag, startPoint x: 440, startPoint y: 233, endPoint x: 399, endPoint y: 229, distance: 41.2
click at [399, 229] on input "$12.00" at bounding box center [458, 233] width 123 height 12
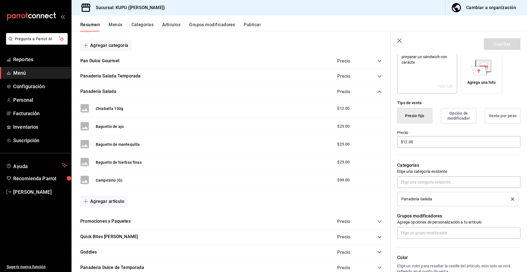
scroll to position [187, 0]
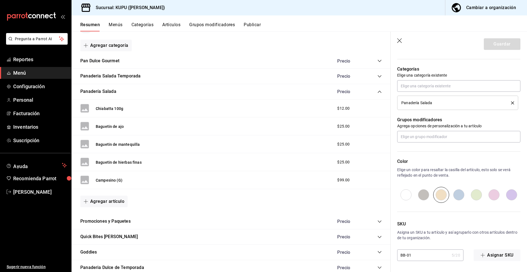
drag, startPoint x: 426, startPoint y: 254, endPoint x: 398, endPoint y: 251, distance: 27.4
click at [398, 251] on input "BB-01" at bounding box center [423, 254] width 52 height 11
click at [116, 124] on button "Baguetin de ajo" at bounding box center [110, 127] width 28 height 6
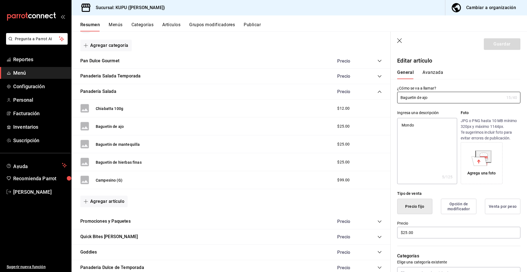
drag, startPoint x: 438, startPoint y: 95, endPoint x: 381, endPoint y: 94, distance: 57.3
click at [381, 94] on main "Resumen sucursal Si activas ‘Editar artículo por menú’, podrás personalizar los…" at bounding box center [300, 151] width 456 height 240
drag, startPoint x: 424, startPoint y: 233, endPoint x: 379, endPoint y: 231, distance: 44.6
click at [379, 231] on main "Resumen sucursal Si activas ‘Editar artículo por menú’, podrás personalizar los…" at bounding box center [300, 151] width 456 height 240
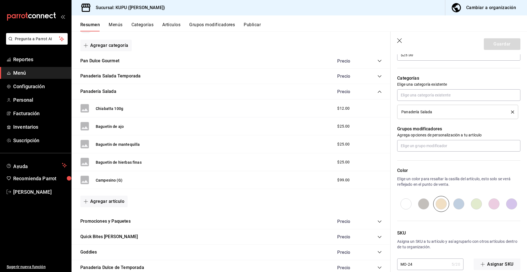
scroll to position [187, 0]
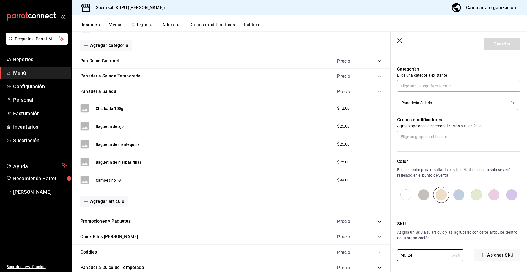
drag, startPoint x: 427, startPoint y: 257, endPoint x: 391, endPoint y: 252, distance: 35.9
click at [391, 252] on div "SKU Asigna un SKU a tu artículo y así agruparlo con otros artículos dentro de t…" at bounding box center [456, 232] width 130 height 58
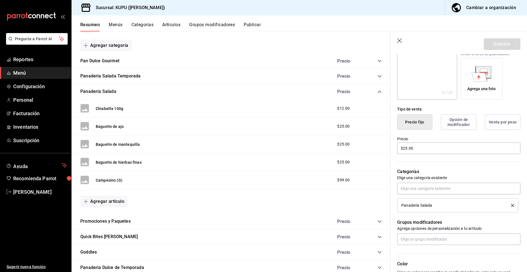
scroll to position [0, 0]
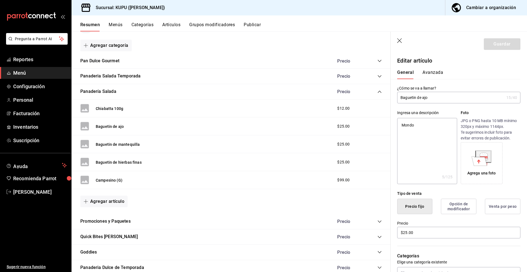
click at [416, 136] on textarea "Mondo" at bounding box center [427, 151] width 60 height 66
type textarea "x"
click at [416, 136] on textarea "Mondo" at bounding box center [427, 151] width 60 height 66
paste textarea "Pan individual de masa madre con ajo rostizado. Crujiente, aromático y perfecto…"
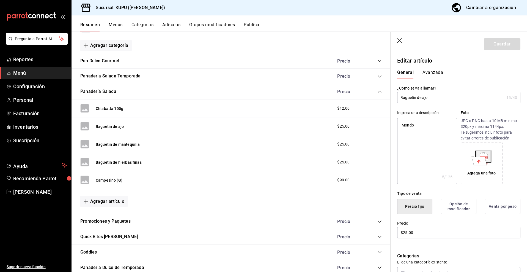
type textarea "Pan individual de masa madre con ajo rostizado. Crujiente, aromático y perfecto…"
type textarea "x"
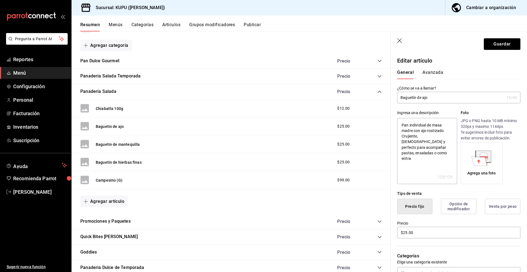
click at [445, 154] on textarea "Pan individual de masa madre con ajo rostizado. Crujiente, aromático y perfecto…" at bounding box center [427, 151] width 60 height 66
type textarea "Pan individual de masa madre con ajo rostizado. Crujiente, aromático y perfecto…"
click at [504, 47] on button "Guardar" at bounding box center [502, 44] width 37 height 12
type textarea "x"
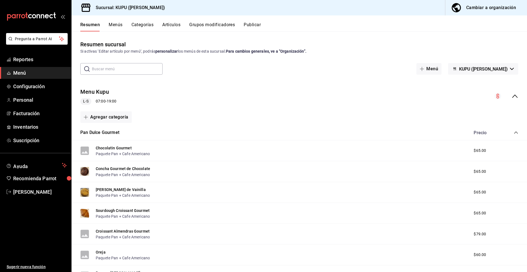
click at [513, 95] on icon "collapse-menu-row" at bounding box center [515, 96] width 7 height 7
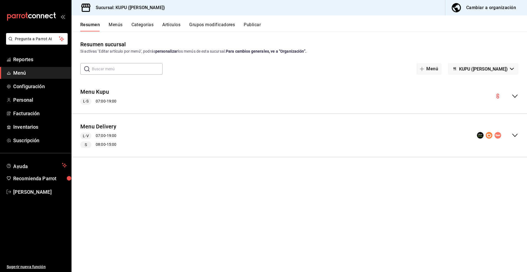
click at [513, 95] on icon "collapse-menu-row" at bounding box center [516, 95] width 6 height 3
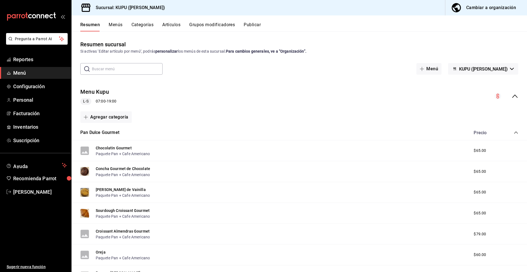
click at [516, 131] on icon "collapse-category-row" at bounding box center [516, 132] width 4 height 4
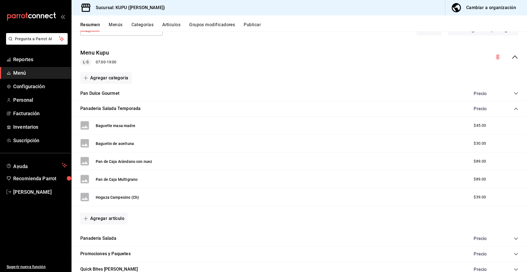
scroll to position [40, 0]
click at [515, 108] on icon "collapse-category-row" at bounding box center [516, 108] width 4 height 2
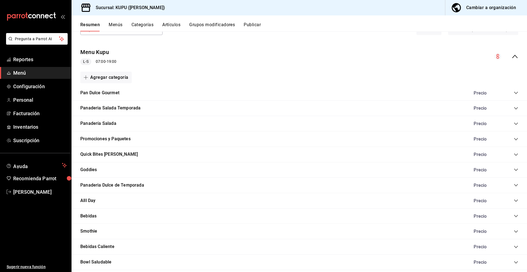
click at [516, 124] on icon "collapse-category-row" at bounding box center [516, 123] width 4 height 2
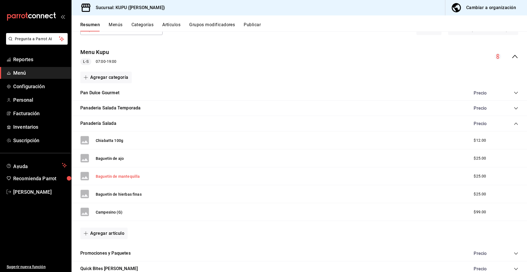
click at [118, 177] on button "Baguetin de mantequilla" at bounding box center [118, 176] width 44 height 6
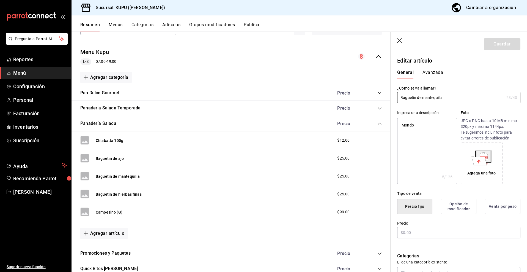
type textarea "x"
type input "$25.00"
click at [442, 104] on div "Ingresa una descripción Mondo x 5 /125 ​ Foto JPG o PNG hasta 10 MB mínimo 320p…" at bounding box center [456, 143] width 130 height 81
drag, startPoint x: 456, startPoint y: 100, endPoint x: 368, endPoint y: 97, distance: 88.4
click at [368, 97] on main "Resumen sucursal Si activas ‘Editar artículo por menú’, podrás personalizar los…" at bounding box center [300, 151] width 456 height 240
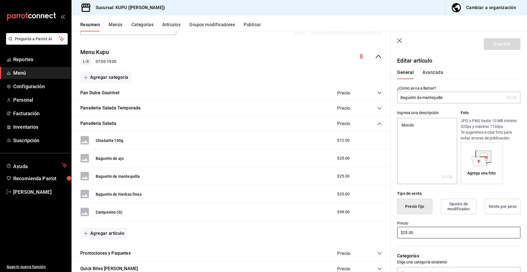
drag, startPoint x: 429, startPoint y: 233, endPoint x: 394, endPoint y: 231, distance: 34.5
click at [394, 231] on div "Precio $25.00" at bounding box center [456, 226] width 130 height 25
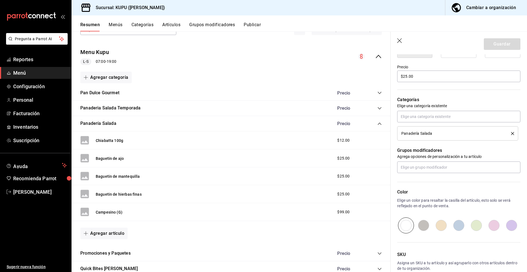
scroll to position [187, 0]
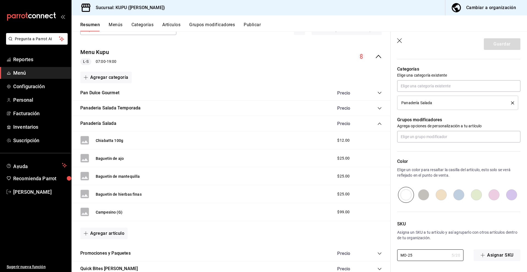
drag, startPoint x: 429, startPoint y: 256, endPoint x: 379, endPoint y: 255, distance: 49.8
click at [379, 255] on main "Resumen sucursal Si activas ‘Editar artículo por menú’, podrás personalizar los…" at bounding box center [300, 151] width 456 height 240
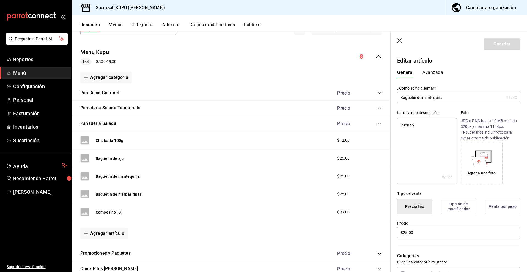
type textarea "x"
drag, startPoint x: 435, startPoint y: 128, endPoint x: 379, endPoint y: 115, distance: 57.4
click at [379, 115] on main "Resumen sucursal Si activas ‘Editar artículo por menú’, podrás personalizar los…" at bounding box center [300, 151] width 456 height 240
paste textarea "Pan individual con mantequilla dorada y suave miga. Perfecto para acompañar tu …"
type textarea "Pan individual con mantequilla dorada y suave miga. Perfecto para acompañar tu …"
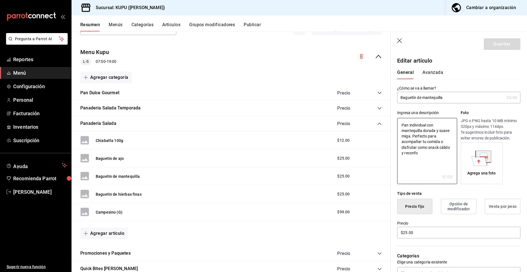
type textarea "x"
click at [444, 159] on textarea "Pan individual con mantequilla dorada y suave miga. Perfecto para acompañar tu …" at bounding box center [427, 151] width 60 height 66
type textarea "Pan individual con mantequilla dorada y suave miga. Perfecto para acompañar tu …"
click at [501, 44] on button "Guardar" at bounding box center [502, 44] width 37 height 12
type textarea "x"
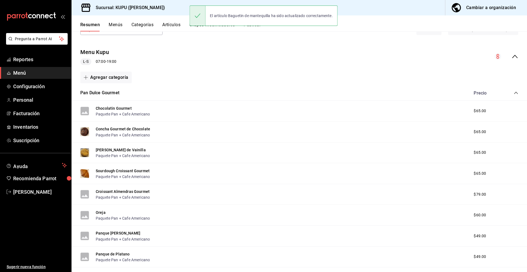
scroll to position [69, 0]
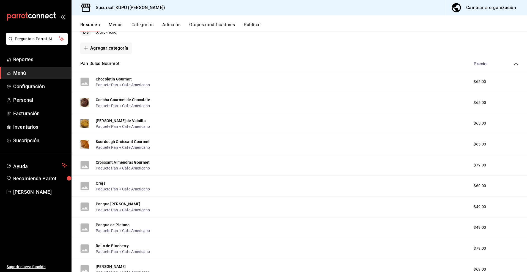
click at [519, 63] on div "Pan Dulce Gourmet Precio" at bounding box center [300, 63] width 456 height 15
click at [514, 63] on icon "collapse-category-row" at bounding box center [516, 63] width 4 height 4
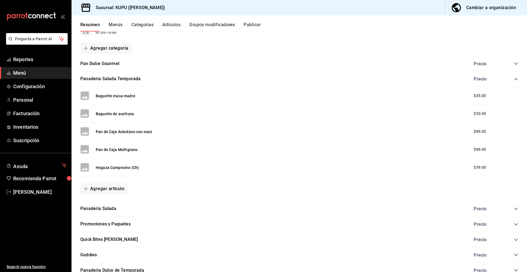
click at [516, 78] on icon "collapse-category-row" at bounding box center [516, 79] width 4 height 4
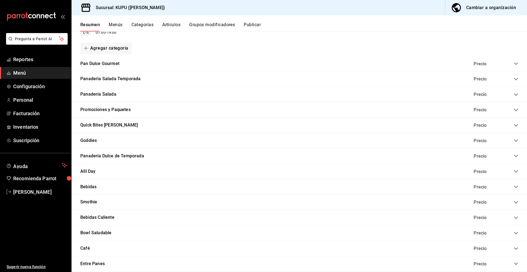
click at [515, 95] on icon "collapse-category-row" at bounding box center [516, 94] width 4 height 4
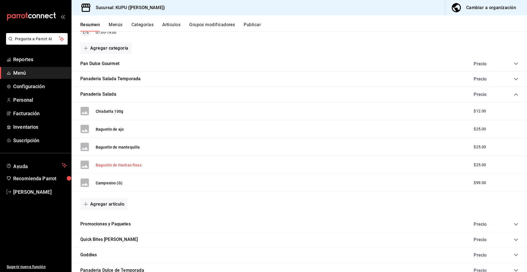
click at [130, 166] on button "Baguetin de hierbas finas" at bounding box center [119, 165] width 46 height 6
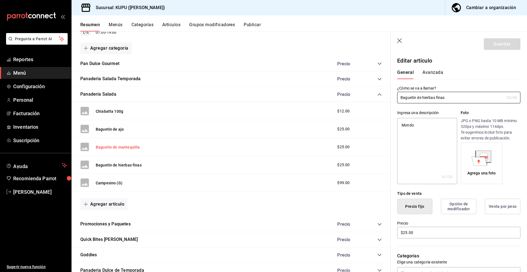
click at [130, 149] on button "Baguetin de mantequilla" at bounding box center [118, 147] width 44 height 6
click at [124, 163] on button "Baguetin de hierbas finas" at bounding box center [119, 165] width 46 height 6
drag, startPoint x: 453, startPoint y: 97, endPoint x: 382, endPoint y: 97, distance: 70.5
click at [382, 97] on main "Resumen sucursal Si activas ‘Editar artículo por menú’, podrás personalizar los…" at bounding box center [300, 151] width 456 height 240
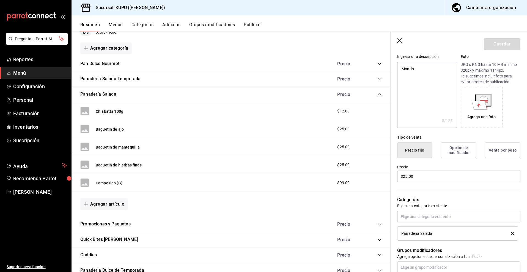
scroll to position [55, 0]
click at [430, 91] on textarea "Mondo" at bounding box center [427, 96] width 60 height 66
type textarea "x"
click at [430, 91] on textarea "Mondo" at bounding box center [427, 96] width 60 height 66
paste textarea "Pan individual aromatizado con hierbas finas y mantequilla. Crujiente y lleno d…"
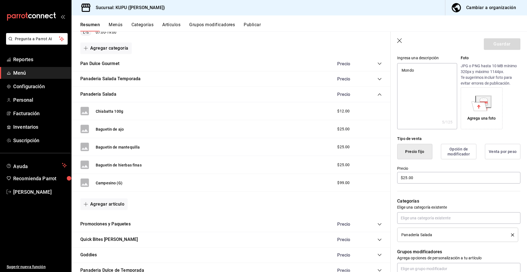
type textarea "Pan individual aromatizado con hierbas finas y mantequilla. Crujiente y lleno d…"
type textarea "x"
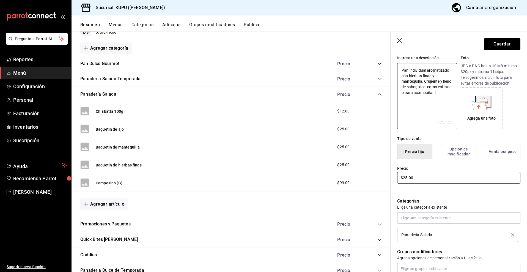
type textarea "Pan individual aromatizado con hierbas finas y mantequilla. Crujiente y lleno d…"
drag, startPoint x: 427, startPoint y: 178, endPoint x: 386, endPoint y: 175, distance: 40.8
click at [386, 175] on main "Resumen sucursal Si activas ‘Editar artículo por menú’, podrás personalizar los…" at bounding box center [300, 151] width 456 height 240
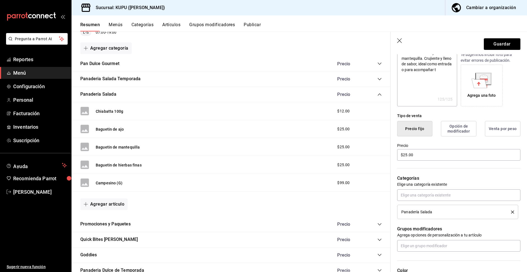
scroll to position [75, 0]
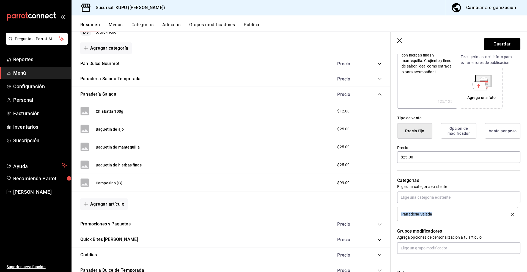
drag, startPoint x: 440, startPoint y: 216, endPoint x: 402, endPoint y: 213, distance: 38.3
click at [402, 213] on div "Panadería Salada" at bounding box center [453, 214] width 102 height 4
copy span "Panadería Salada"
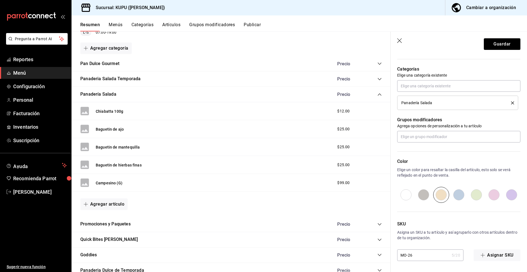
click at [418, 255] on input "MO-26" at bounding box center [423, 254] width 52 height 11
drag, startPoint x: 421, startPoint y: 255, endPoint x: 393, endPoint y: 252, distance: 28.5
click at [393, 252] on div "SKU Asigna un SKU a tu artículo y así agruparlo con otros artículos dentro de t…" at bounding box center [456, 232] width 130 height 58
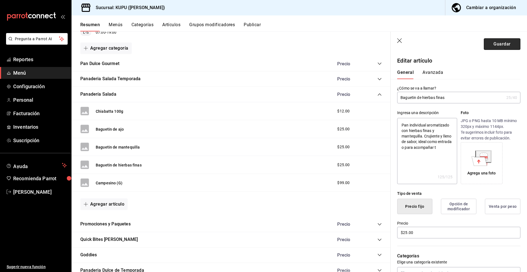
click at [500, 45] on button "Guardar" at bounding box center [502, 44] width 37 height 12
type textarea "x"
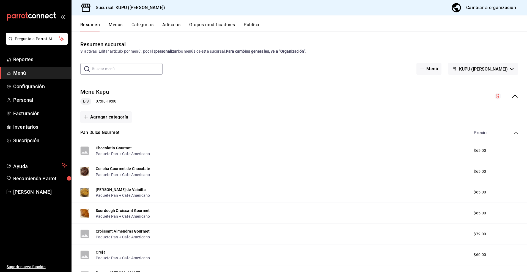
click at [516, 96] on icon "collapse-menu-row" at bounding box center [516, 95] width 6 height 3
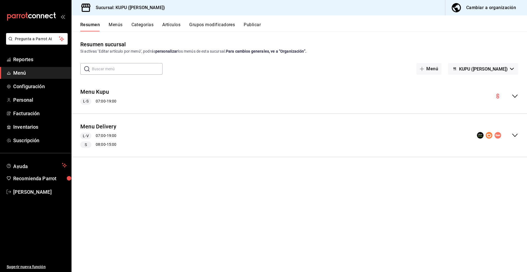
click at [515, 95] on icon "collapse-menu-row" at bounding box center [515, 96] width 7 height 7
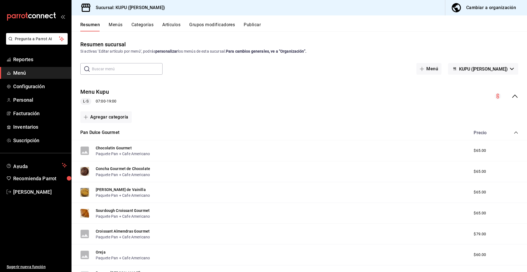
click at [516, 132] on icon "collapse-category-row" at bounding box center [516, 132] width 4 height 4
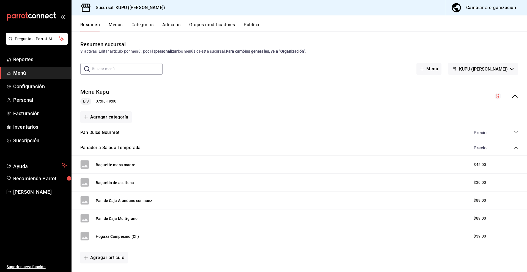
click at [516, 147] on icon "collapse-category-row" at bounding box center [516, 148] width 4 height 2
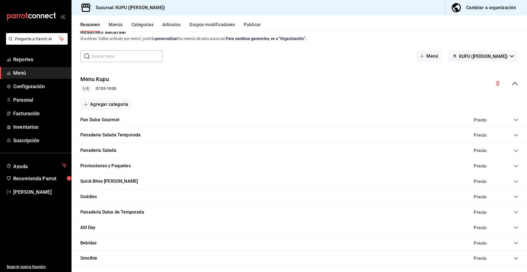
scroll to position [13, 0]
click at [517, 165] on icon "collapse-category-row" at bounding box center [516, 166] width 4 height 2
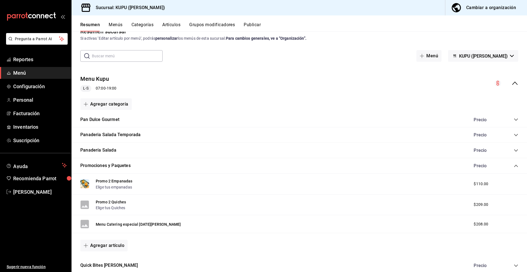
click at [516, 166] on icon "collapse-category-row" at bounding box center [516, 166] width 4 height 4
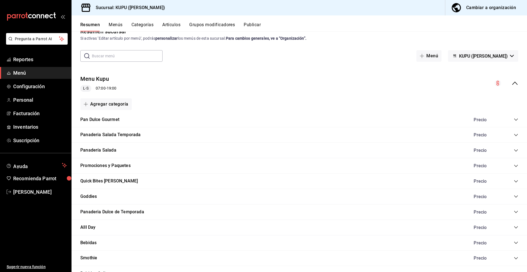
click at [515, 156] on div "Panadería Salada Precio" at bounding box center [300, 150] width 456 height 15
click at [516, 150] on icon "collapse-category-row" at bounding box center [516, 150] width 4 height 4
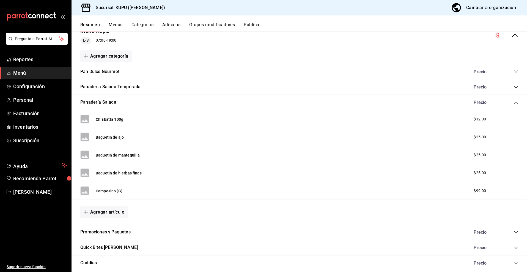
scroll to position [61, 0]
click at [115, 189] on button "Campesino (G)" at bounding box center [109, 191] width 27 height 6
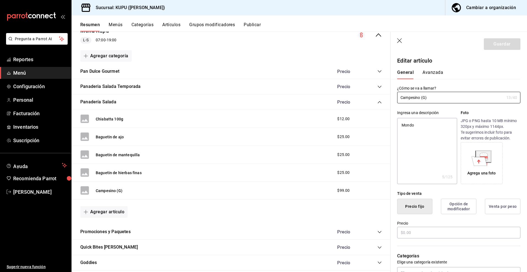
type textarea "x"
type input "$99.00"
radio input "false"
radio input "true"
drag, startPoint x: 436, startPoint y: 97, endPoint x: 387, endPoint y: 95, distance: 48.8
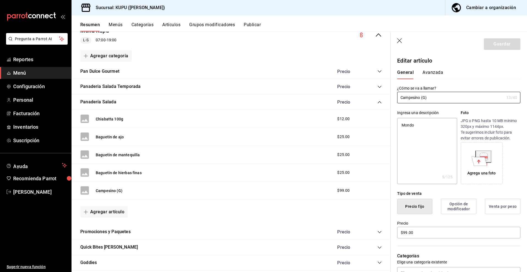
click at [387, 95] on main "Resumen sucursal Si activas ‘Editar artículo por menú’, podrás personalizar los…" at bounding box center [300, 151] width 456 height 240
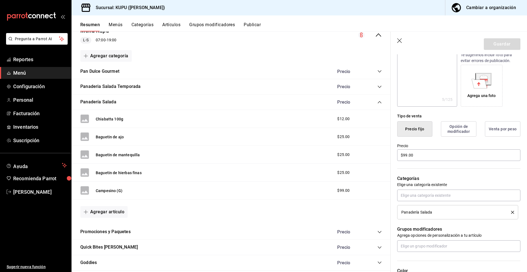
scroll to position [79, 0]
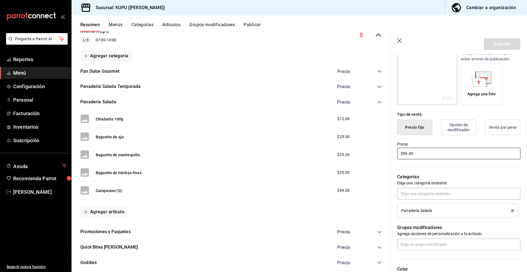
drag, startPoint x: 425, startPoint y: 154, endPoint x: 380, endPoint y: 151, distance: 45.6
click at [380, 151] on main "Resumen sucursal Si activas ‘Editar artículo por menú’, podrás personalizar los…" at bounding box center [300, 151] width 456 height 240
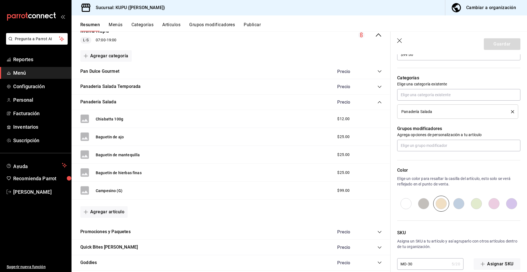
scroll to position [187, 0]
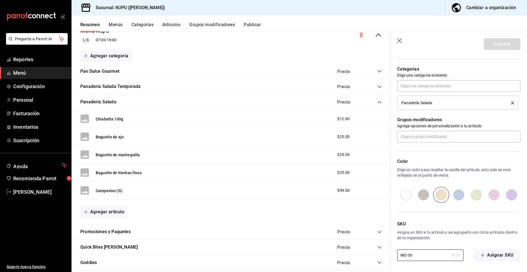
drag, startPoint x: 430, startPoint y: 257, endPoint x: 388, endPoint y: 254, distance: 41.7
click at [388, 254] on main "Resumen sucursal Si activas ‘Editar artículo por menú’, podrás personalizar los…" at bounding box center [300, 151] width 456 height 240
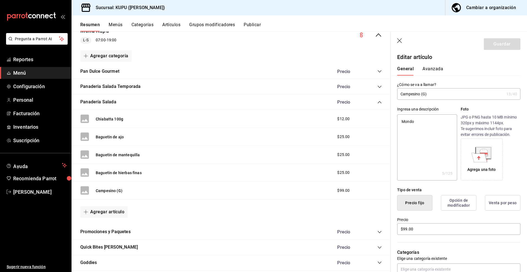
scroll to position [0, 0]
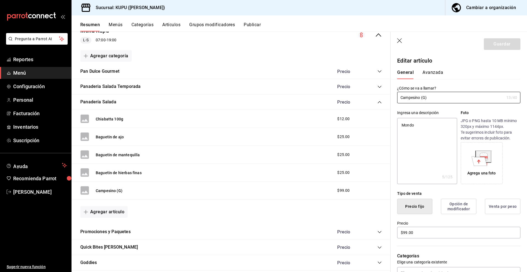
drag, startPoint x: 464, startPoint y: 100, endPoint x: 381, endPoint y: 94, distance: 82.8
click at [381, 94] on main "Resumen sucursal Si activas ‘Editar artículo por menú’, podrás personalizar los…" at bounding box center [300, 151] width 456 height 240
click at [399, 40] on icon "button" at bounding box center [400, 41] width 6 height 6
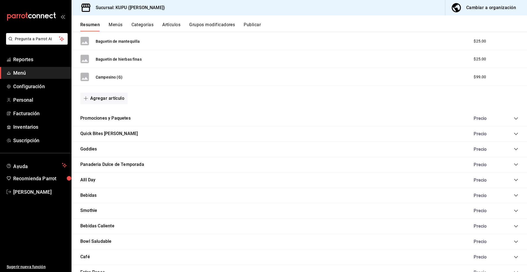
scroll to position [169, 0]
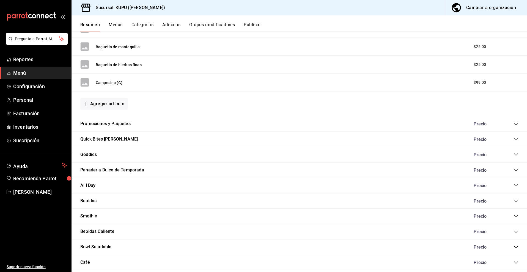
click at [519, 124] on div "Promociones y Paquetes Precio" at bounding box center [300, 123] width 456 height 15
click at [515, 123] on icon "collapse-category-row" at bounding box center [516, 124] width 4 height 4
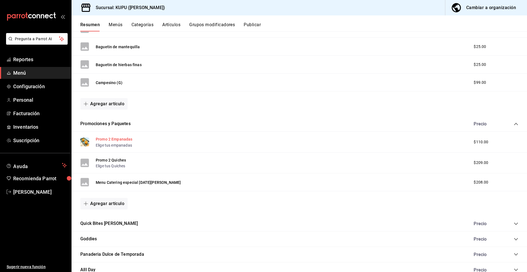
click at [126, 140] on button "Promo 2 Empanadas" at bounding box center [114, 139] width 37 height 6
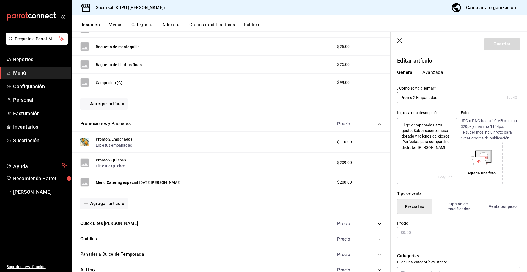
type textarea "x"
type input "$110.00"
radio input "false"
radio input "true"
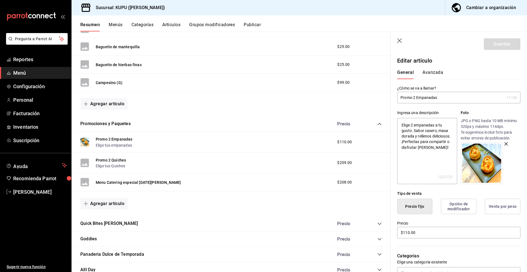
drag, startPoint x: 459, startPoint y: 99, endPoint x: 398, endPoint y: 98, distance: 61.1
click at [398, 98] on input "Promo 2 Empanadas" at bounding box center [450, 97] width 107 height 11
drag, startPoint x: 436, startPoint y: 149, endPoint x: 399, endPoint y: 123, distance: 46.0
click at [399, 123] on textarea "Elige 2 empanadas a tu gusto. Sabor casero, masa dorada y rellenos deliciosos. …" at bounding box center [427, 151] width 60 height 66
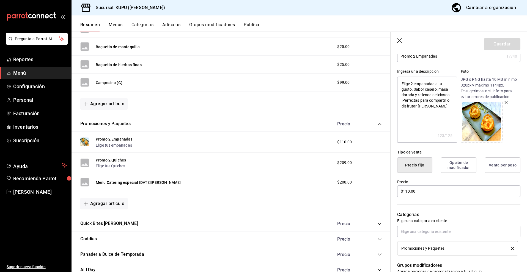
scroll to position [42, 0]
type textarea "x"
drag, startPoint x: 436, startPoint y: 189, endPoint x: 401, endPoint y: 188, distance: 35.8
click at [401, 188] on input "$110.00" at bounding box center [458, 191] width 123 height 12
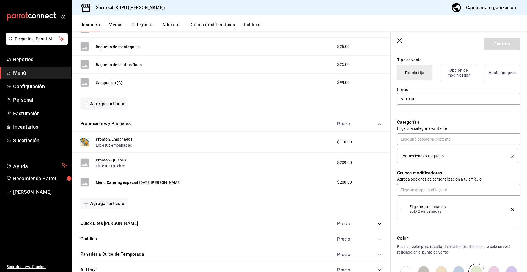
scroll to position [210, 0]
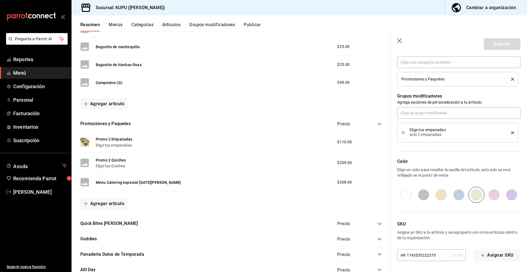
click at [404, 255] on input "AR-1743535222375" at bounding box center [423, 254] width 52 height 11
type input "B-1743535222375"
type textarea "x"
type input "BD-1743535222375"
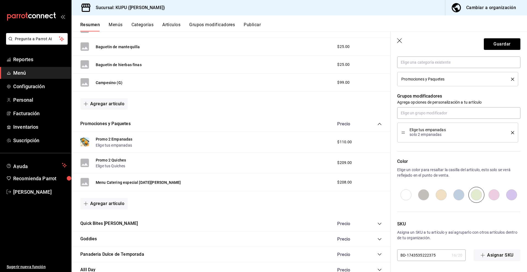
type textarea "x"
type input "B-1743535222375"
type textarea "x"
type input "BV-1743535222375"
drag, startPoint x: 436, startPoint y: 256, endPoint x: 407, endPoint y: 255, distance: 28.6
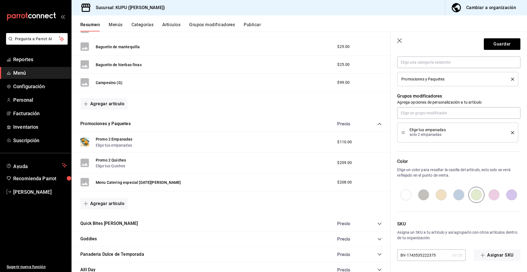
click at [407, 255] on input "BV-1743535222375" at bounding box center [423, 254] width 52 height 11
type textarea "x"
type input "BV-0"
type textarea "x"
type input "BV-00"
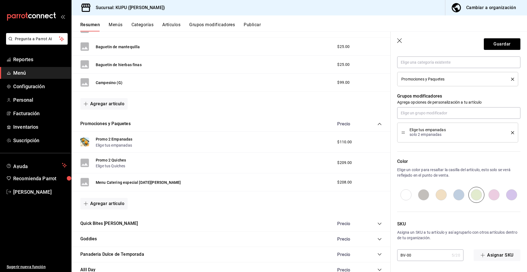
type textarea "x"
type input "BV-0"
type textarea "x"
type input "BV-00"
type textarea "x"
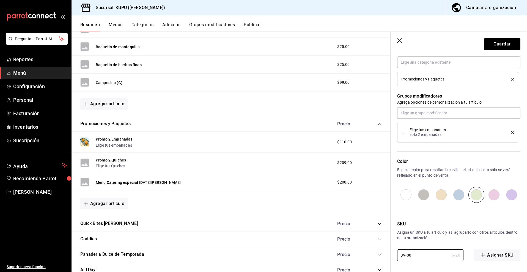
type input "BV-001"
type textarea "x"
type input "BV-001"
click at [439, 232] on p "Asigna un SKU a tu artículo y así agruparlo con otros artículos dentro de tu or…" at bounding box center [458, 234] width 123 height 11
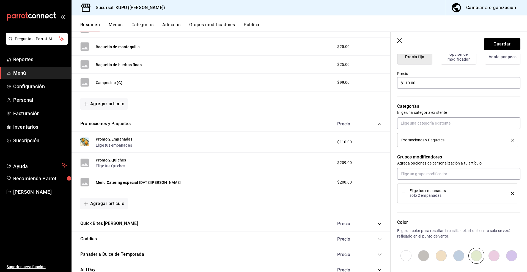
scroll to position [145, 0]
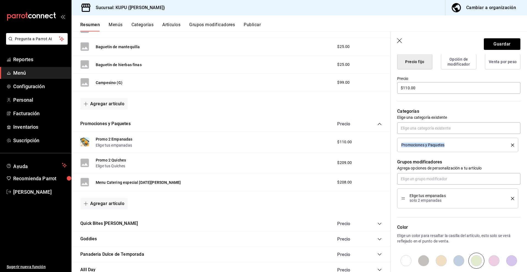
drag, startPoint x: 450, startPoint y: 147, endPoint x: 402, endPoint y: 146, distance: 48.2
click at [402, 146] on div "Promociones y Paquetes" at bounding box center [458, 145] width 113 height 6
copy span "Promociones y Paquetes"
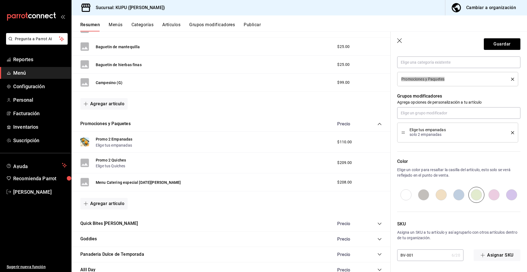
scroll to position [55, 0]
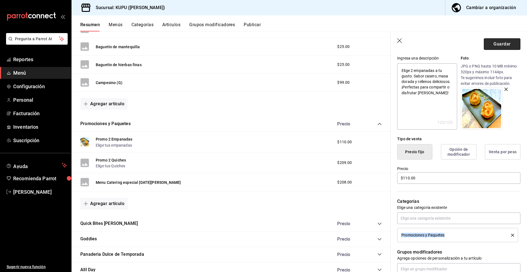
click at [499, 45] on button "Guardar" at bounding box center [502, 44] width 37 height 12
type textarea "x"
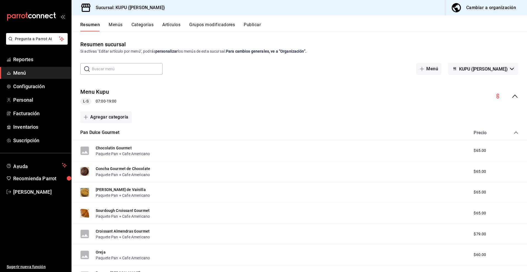
click at [517, 131] on icon "collapse-category-row" at bounding box center [516, 132] width 4 height 4
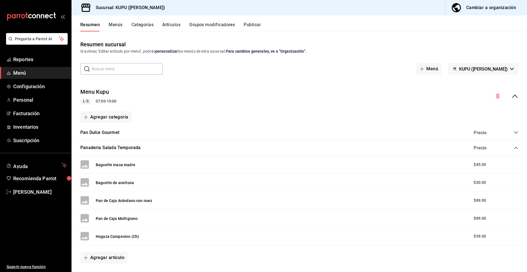
click at [518, 148] on icon "collapse-category-row" at bounding box center [516, 148] width 4 height 2
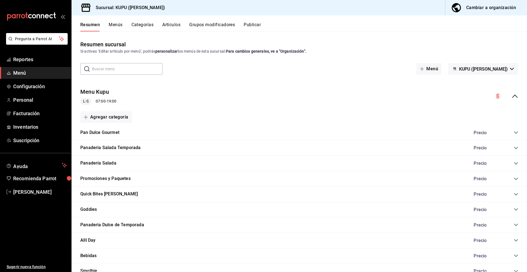
scroll to position [21, 0]
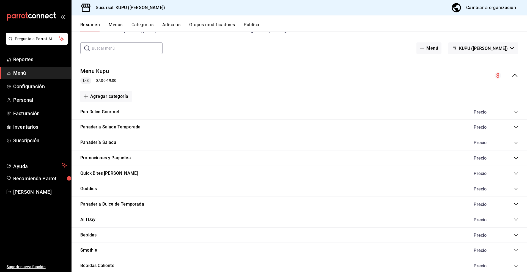
click at [518, 143] on icon "collapse-category-row" at bounding box center [516, 142] width 4 height 4
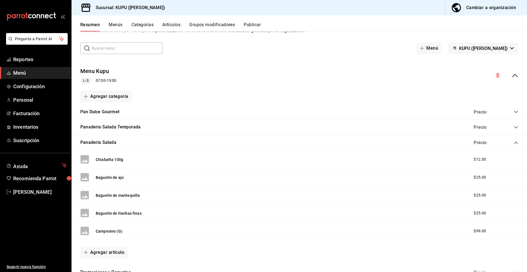
click at [518, 143] on icon "collapse-category-row" at bounding box center [516, 142] width 4 height 4
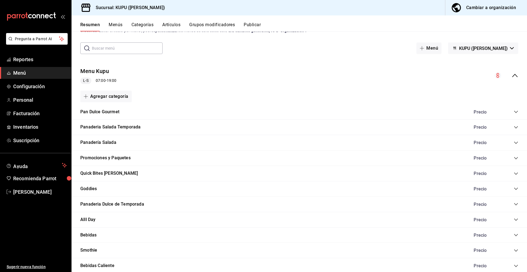
click at [516, 160] on icon "collapse-category-row" at bounding box center [516, 158] width 4 height 4
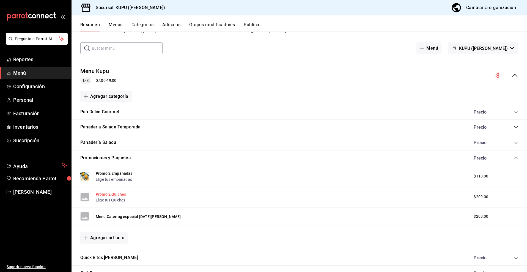
click at [116, 193] on button "Promo 2 Quiches" at bounding box center [111, 194] width 30 height 6
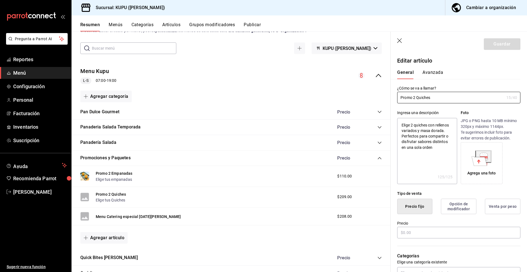
type textarea "x"
type input "$209.00"
radio input "false"
radio input "true"
drag, startPoint x: 446, startPoint y: 100, endPoint x: 366, endPoint y: 99, distance: 80.1
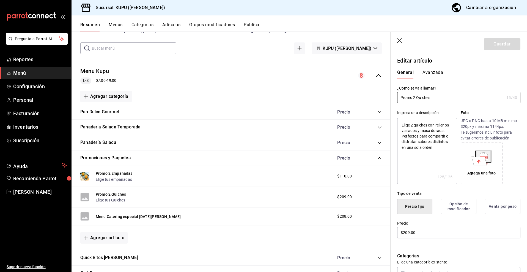
click at [366, 99] on main "Resumen sucursal Si activas ‘Editar artículo por menú’, podrás personalizar los…" at bounding box center [300, 151] width 456 height 240
drag, startPoint x: 402, startPoint y: 124, endPoint x: 438, endPoint y: 154, distance: 46.9
click at [438, 154] on textarea "Elige 2 quiches con rellenos variados y masa dorada. Perfectos para compartir o…" at bounding box center [427, 151] width 60 height 66
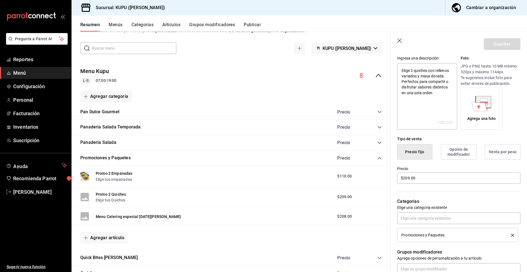
scroll to position [64, 0]
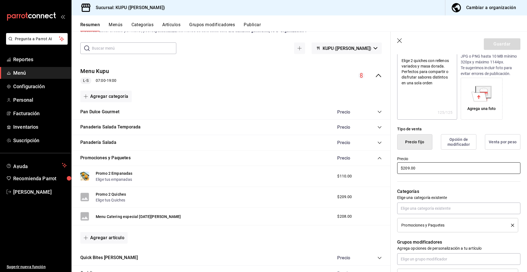
drag, startPoint x: 427, startPoint y: 170, endPoint x: 372, endPoint y: 168, distance: 55.9
click at [372, 168] on main "Resumen sucursal Si activas ‘Editar artículo por menú’, podrás personalizar los…" at bounding box center [300, 151] width 456 height 240
drag, startPoint x: 441, startPoint y: 87, endPoint x: 398, endPoint y: 54, distance: 54.5
click at [398, 54] on section "Guardar Editar artículo General Avanzada ¿Cómo se va a llamar? Promo 2 Quiches …" at bounding box center [459, 152] width 137 height 240
click at [431, 191] on p "Categorías" at bounding box center [458, 191] width 123 height 7
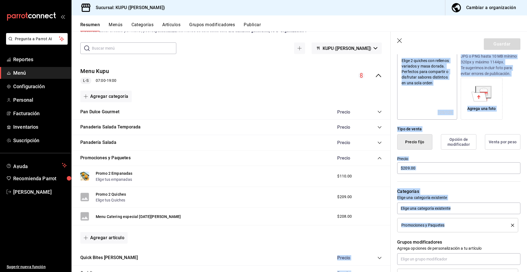
drag, startPoint x: 453, startPoint y: 227, endPoint x: 390, endPoint y: 227, distance: 63.6
click at [390, 227] on main "Resumen sucursal Si activas ‘Editar artículo por menú’, podrás personalizar los…" at bounding box center [300, 151] width 456 height 240
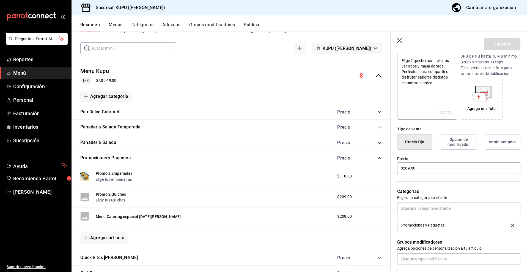
click at [445, 235] on div "Grupos modificadores Agrega opciones de personalización a tu artículo Elige tus…" at bounding box center [456, 260] width 130 height 56
drag, startPoint x: 451, startPoint y: 229, endPoint x: 399, endPoint y: 225, distance: 52.5
click at [399, 225] on li "Promociones y Paquetes" at bounding box center [457, 225] width 121 height 14
copy span "Promociones y Paquetes"
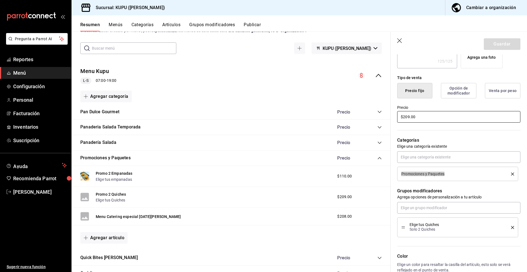
scroll to position [210, 0]
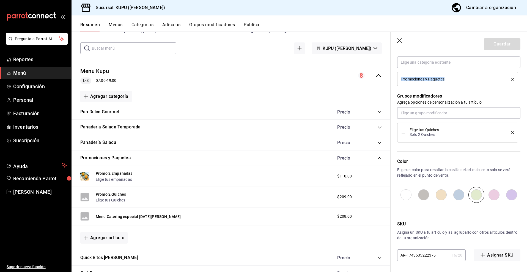
click at [404, 255] on input "AR-1743535222376" at bounding box center [423, 254] width 52 height 11
type textarea "x"
type input "B-1743535222376"
type textarea "x"
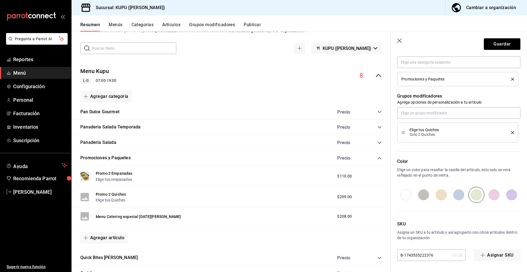
type input "BV-1743535222376"
click at [429, 255] on input "BV-1743535222376" at bounding box center [423, 254] width 52 height 11
type textarea "x"
type input "BV-0"
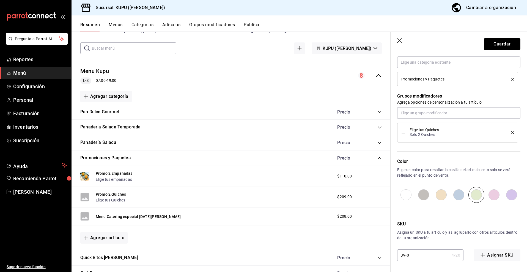
type textarea "x"
type input "BV-00"
type textarea "x"
type input "BV-002"
type textarea "x"
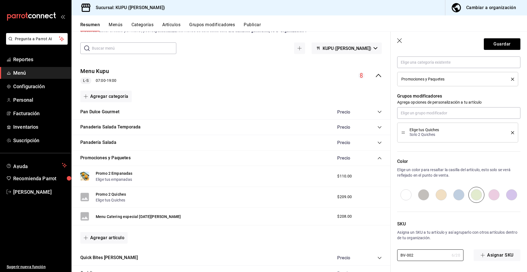
type input "BV-002"
click at [444, 245] on div "SKU Asigna un SKU a tu artículo y así agruparlo con otros artículos dentro de t…" at bounding box center [456, 232] width 130 height 58
click at [139, 181] on div "Promo 2 Empanadas Elige tus empanadas $110.00" at bounding box center [231, 176] width 319 height 21
drag, startPoint x: 133, startPoint y: 179, endPoint x: 96, endPoint y: 179, distance: 37.4
click at [96, 179] on div "Promo 2 Empanadas Elige tus empanadas $110.00" at bounding box center [231, 176] width 319 height 21
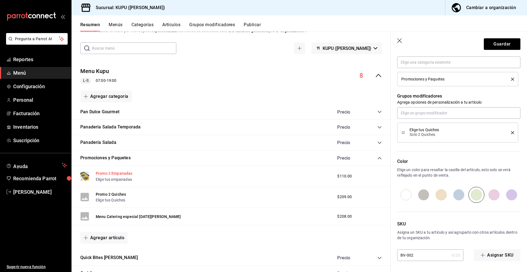
click at [123, 174] on button "Promo 2 Empanadas" at bounding box center [114, 173] width 37 height 6
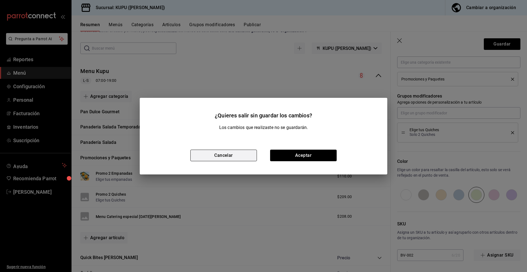
click at [232, 152] on button "Cancelar" at bounding box center [223, 155] width 67 height 12
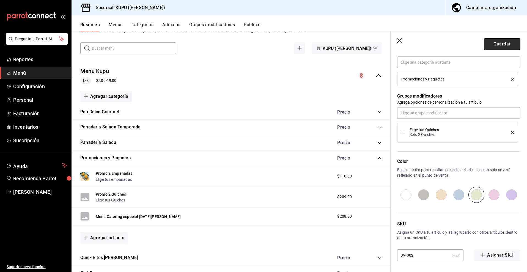
click at [502, 42] on button "Guardar" at bounding box center [502, 44] width 37 height 12
type textarea "x"
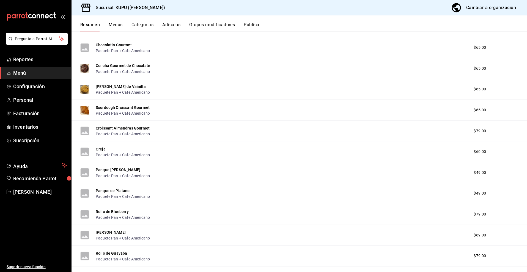
scroll to position [69, 0]
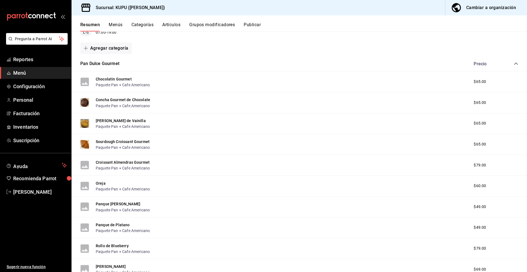
click at [515, 64] on icon "collapse-category-row" at bounding box center [516, 63] width 4 height 2
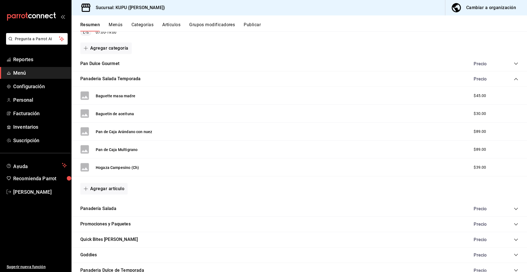
click at [517, 80] on icon "collapse-category-row" at bounding box center [516, 79] width 4 height 4
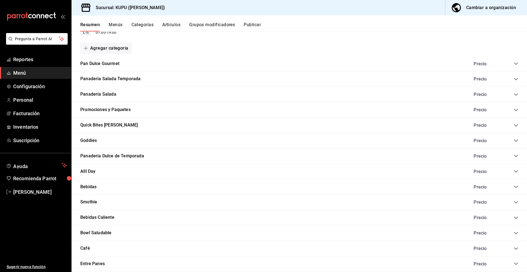
click at [516, 110] on icon "collapse-category-row" at bounding box center [516, 110] width 4 height 2
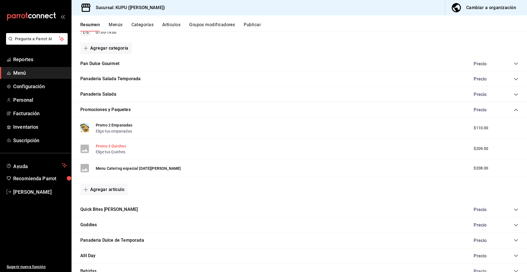
click at [123, 148] on button "Promo 2 Quiches" at bounding box center [111, 146] width 30 height 6
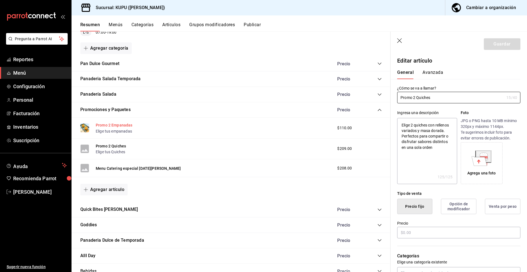
type textarea "x"
type input "$209.00"
radio input "false"
radio input "true"
click at [123, 125] on button "Promo 2 Empanadas" at bounding box center [114, 125] width 37 height 6
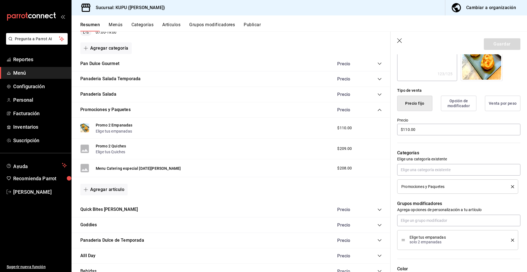
scroll to position [161, 0]
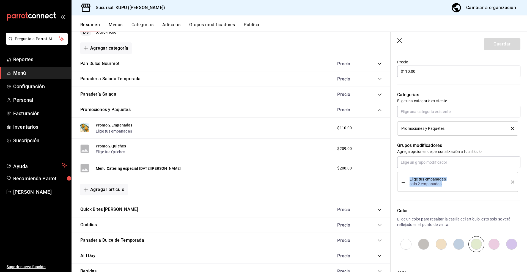
drag, startPoint x: 410, startPoint y: 178, endPoint x: 448, endPoint y: 185, distance: 39.1
click at [448, 185] on div "Elige tus empanadas solo 2 empanadas" at bounding box center [456, 181] width 93 height 9
click at [108, 146] on button "Promo 2 Quiches" at bounding box center [111, 146] width 30 height 6
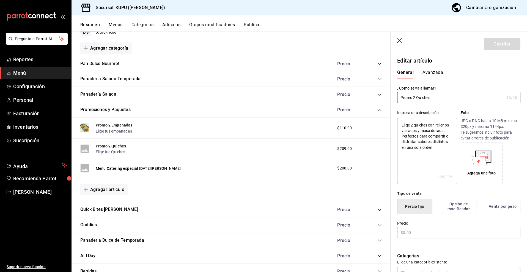
type textarea "x"
type input "$209.00"
radio input "false"
radio input "true"
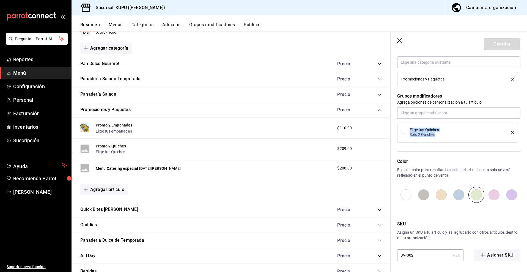
drag, startPoint x: 409, startPoint y: 129, endPoint x: 440, endPoint y: 136, distance: 31.7
click at [440, 136] on div "Elige tus Quiches Solo 2 Quiches" at bounding box center [458, 133] width 113 height 12
click at [421, 259] on input "BV-002" at bounding box center [423, 254] width 52 height 11
drag, startPoint x: 428, startPoint y: 257, endPoint x: 387, endPoint y: 254, distance: 41.4
click at [387, 254] on main "Resumen sucursal Si activas ‘Editar artículo por menú’, podrás personalizar los…" at bounding box center [300, 151] width 456 height 240
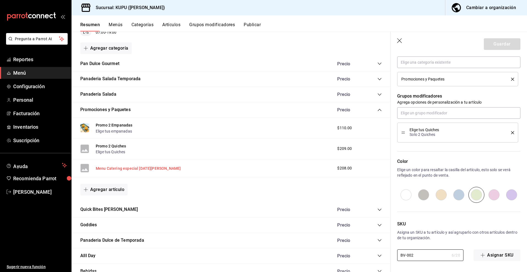
click at [144, 166] on button "Menu Catering especial 9 de mayo" at bounding box center [138, 168] width 85 height 6
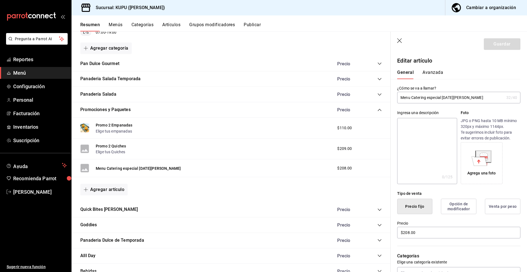
drag, startPoint x: 442, startPoint y: 97, endPoint x: 504, endPoint y: 99, distance: 61.7
click at [504, 99] on input "Menu Catering especial 9 de mayo" at bounding box center [450, 97] width 107 height 11
drag, startPoint x: 446, startPoint y: 99, endPoint x: 390, endPoint y: 93, distance: 57.1
click at [390, 93] on main "Resumen sucursal Si activas ‘Editar artículo por menú’, podrás personalizar los…" at bounding box center [300, 151] width 456 height 240
type input "Menu Catering especial"
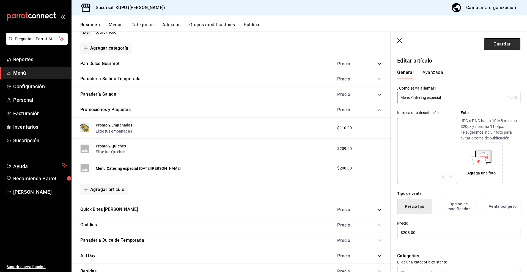
click at [503, 47] on button "Guardar" at bounding box center [502, 44] width 37 height 12
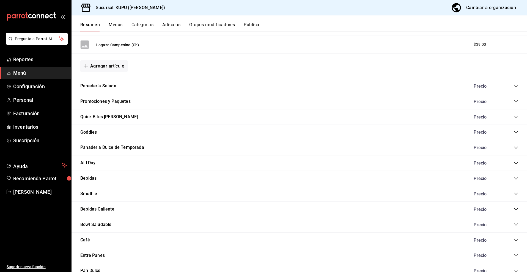
scroll to position [430, 0]
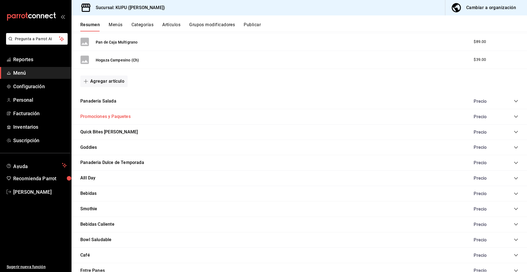
click at [120, 115] on button "Promociones y Paquetes" at bounding box center [105, 116] width 50 height 6
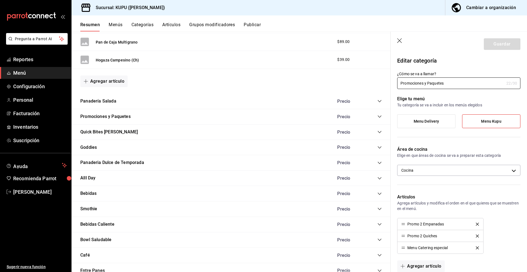
click at [401, 40] on icon "button" at bounding box center [400, 41] width 6 height 6
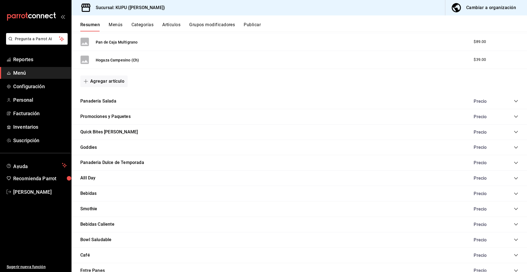
click at [517, 133] on icon "collapse-category-row" at bounding box center [516, 132] width 4 height 4
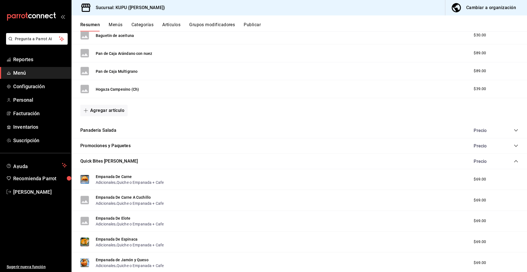
scroll to position [404, 0]
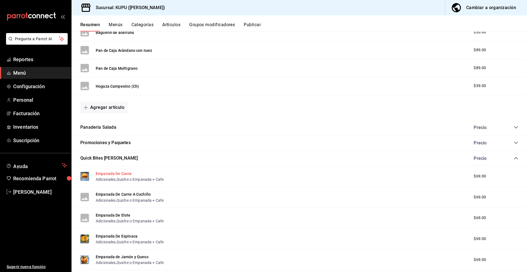
click at [126, 173] on button "Empanada De Carne" at bounding box center [114, 174] width 36 height 6
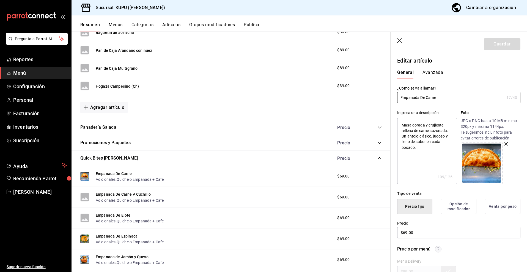
drag, startPoint x: 452, startPoint y: 97, endPoint x: 382, endPoint y: 94, distance: 70.5
click at [382, 94] on main "Resumen sucursal Si activas ‘Editar artículo por menú’, podrás personalizar los…" at bounding box center [300, 151] width 456 height 240
drag, startPoint x: 425, startPoint y: 149, endPoint x: 397, endPoint y: 120, distance: 40.9
click at [397, 120] on div "Ingresa una descripción Masa dorada y crujiente rellena de carne sazonada. Un a…" at bounding box center [456, 143] width 130 height 81
type textarea "x"
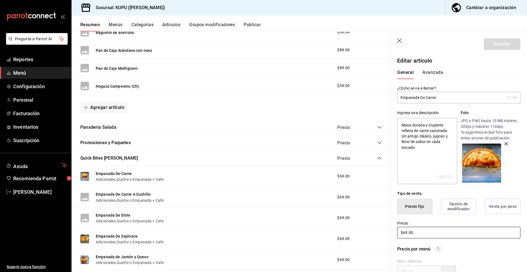
drag, startPoint x: 432, startPoint y: 232, endPoint x: 397, endPoint y: 227, distance: 35.3
click at [397, 227] on div "Precio $69.00" at bounding box center [456, 226] width 130 height 25
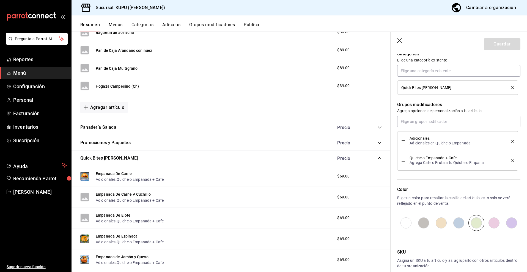
scroll to position [239, 0]
drag, startPoint x: 410, startPoint y: 138, endPoint x: 487, endPoint y: 144, distance: 77.9
click at [487, 144] on div "Adicionales Adicionales en Quiche o Empanada" at bounding box center [456, 141] width 93 height 9
drag, startPoint x: 409, startPoint y: 158, endPoint x: 490, endPoint y: 166, distance: 81.8
click at [490, 166] on div "Quiche o Empanada + Cafe Agrega Cafe o Fruta a tu Quiche o Empana" at bounding box center [458, 161] width 113 height 12
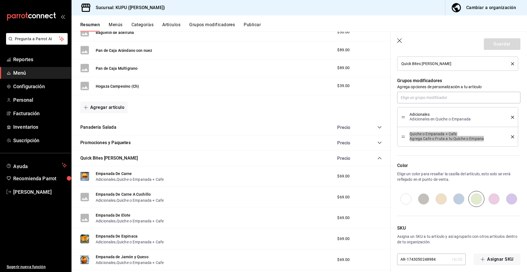
scroll to position [268, 0]
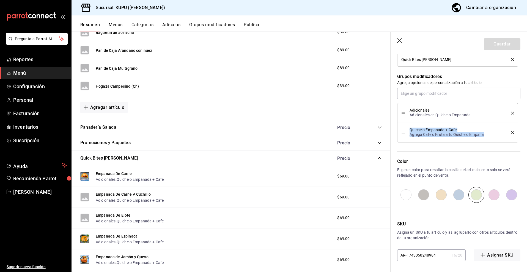
click at [411, 256] on input "AR-1743050248984" at bounding box center [423, 254] width 52 height 11
click at [404, 254] on input "AR-1743050248984" at bounding box center [423, 254] width 52 height 11
type input "D-1743050248984"
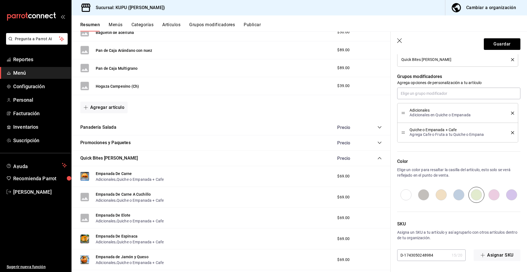
type textarea "x"
type input "-1743050248984"
type textarea "x"
type input "B-1743050248984"
type textarea "x"
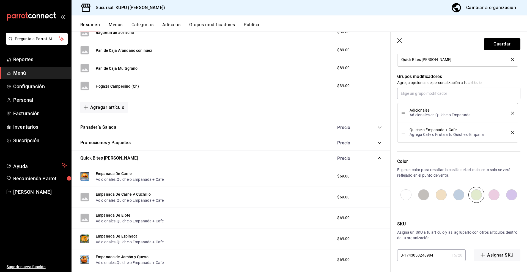
type input "BV-1743050248984"
drag, startPoint x: 443, startPoint y: 254, endPoint x: 446, endPoint y: 254, distance: 2.8
click at [446, 254] on div "BV-1743050248984 16 / 20 ​" at bounding box center [431, 255] width 69 height 12
type textarea "x"
type input "BV-"
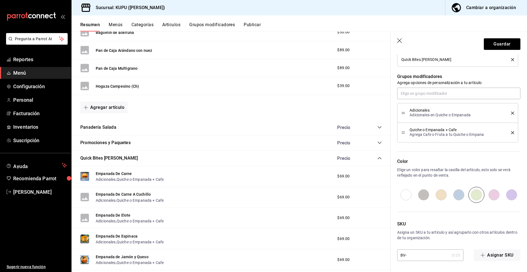
type textarea "x"
type input "BV-0"
type textarea "x"
type input "BV-00"
type textarea "x"
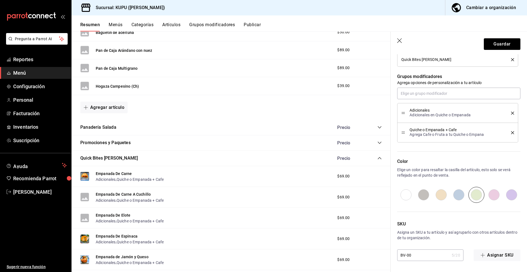
type input "BV-003"
type textarea "x"
type input "BV-003"
click at [457, 243] on div "SKU Asigna un SKU a tu artículo y así agruparlo con otros artículos dentro de t…" at bounding box center [456, 232] width 130 height 58
drag, startPoint x: 431, startPoint y: 257, endPoint x: 381, endPoint y: 253, distance: 49.4
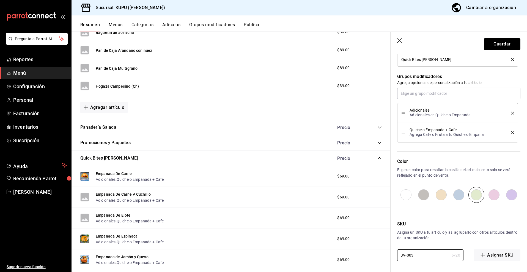
click at [381, 253] on main "Resumen sucursal Si activas ‘Editar artículo por menú’, podrás personalizar los…" at bounding box center [300, 151] width 456 height 240
click at [500, 44] on button "Guardar" at bounding box center [502, 44] width 37 height 12
type textarea "x"
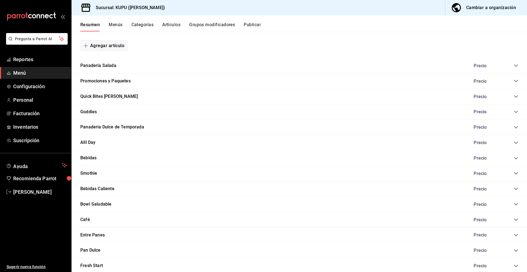
scroll to position [465, 0]
click at [519, 111] on div "Goddies Precio" at bounding box center [300, 112] width 456 height 15
click at [517, 111] on icon "collapse-category-row" at bounding box center [516, 112] width 4 height 4
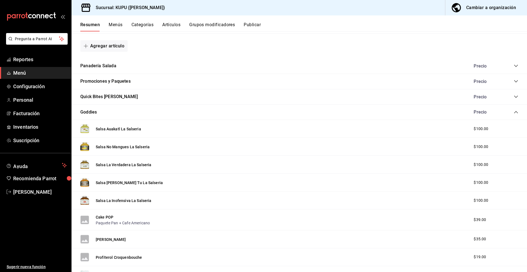
click at [517, 111] on icon "collapse-category-row" at bounding box center [516, 112] width 4 height 4
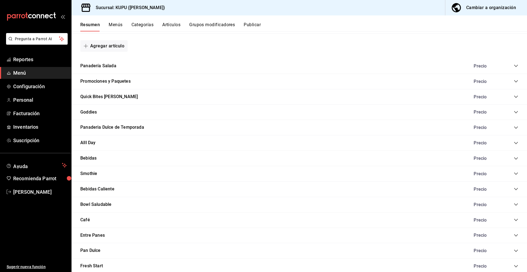
click at [514, 100] on div "Quick Bites [PERSON_NAME] Precio" at bounding box center [300, 96] width 456 height 15
click at [516, 95] on icon "collapse-category-row" at bounding box center [516, 96] width 4 height 4
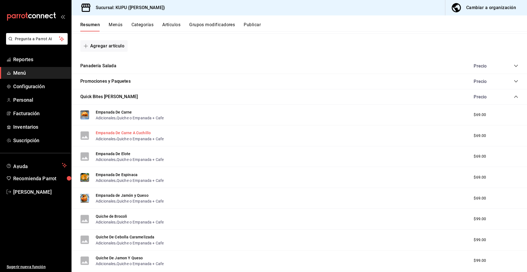
click at [134, 131] on button "Empanada De Carne A Cuchillo" at bounding box center [123, 133] width 55 height 6
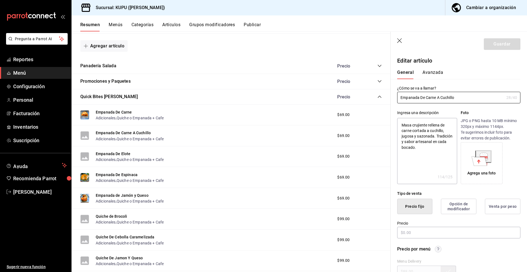
type textarea "x"
type input "$69.00"
radio input "false"
radio input "true"
drag, startPoint x: 460, startPoint y: 102, endPoint x: 402, endPoint y: 89, distance: 59.6
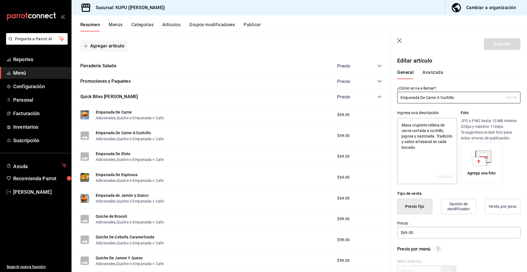
click at [402, 89] on div "¿Cómo se va a llamar? Empanada De Carne A Cuchillo 28 /40 ¿Cómo se va a llamar?" at bounding box center [458, 95] width 123 height 18
drag, startPoint x: 400, startPoint y: 125, endPoint x: 432, endPoint y: 154, distance: 43.8
click at [432, 154] on textarea "Masa crujiente rellena de carne cortada a cuchillo, jugosa y sazonada. Tradició…" at bounding box center [427, 151] width 60 height 66
drag, startPoint x: 429, startPoint y: 234, endPoint x: 384, endPoint y: 234, distance: 44.9
click at [384, 234] on main "Resumen sucursal Si activas ‘Editar artículo por menú’, podrás personalizar los…" at bounding box center [300, 151] width 456 height 240
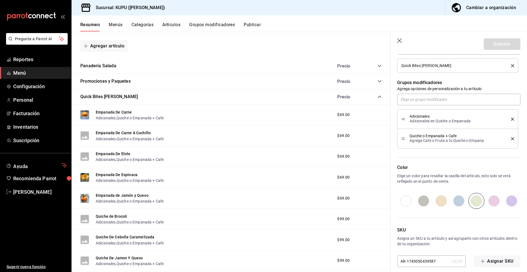
scroll to position [261, 0]
click at [402, 262] on input "AR-1743050439587" at bounding box center [423, 262] width 52 height 11
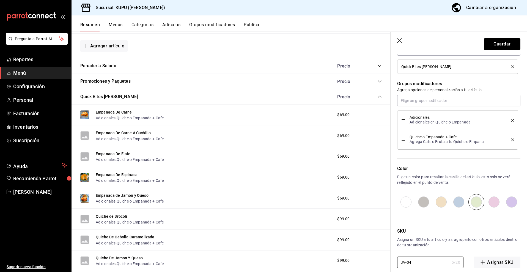
click at [429, 253] on div "SKU Asigna un SKU a tu artículo y así agruparlo con otros artículos dentro de t…" at bounding box center [456, 239] width 130 height 58
drag, startPoint x: 424, startPoint y: 262, endPoint x: 360, endPoint y: 257, distance: 64.4
click at [360, 257] on main "Resumen sucursal Si activas ‘Editar artículo por menú’, podrás personalizar los…" at bounding box center [300, 151] width 456 height 240
click at [501, 45] on button "Guardar" at bounding box center [502, 44] width 37 height 12
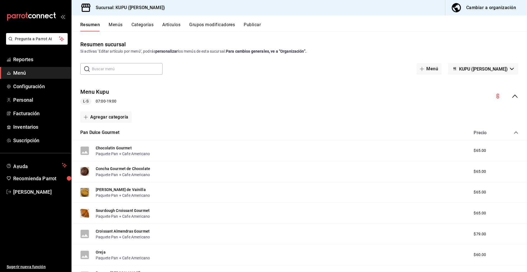
click at [518, 131] on icon "collapse-category-row" at bounding box center [516, 132] width 4 height 4
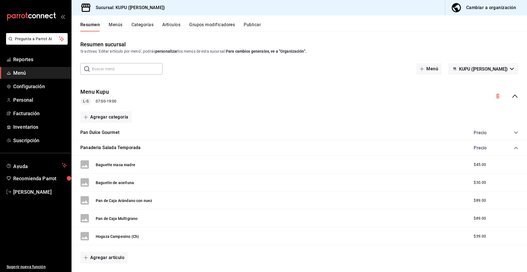
click at [517, 147] on icon "collapse-category-row" at bounding box center [516, 148] width 4 height 4
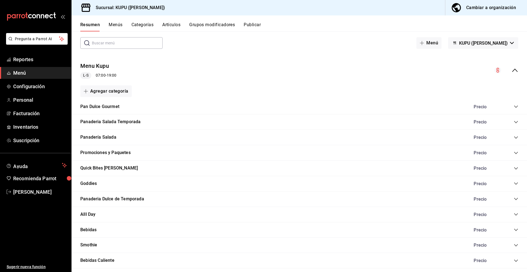
scroll to position [26, 0]
click at [515, 167] on icon "collapse-category-row" at bounding box center [516, 168] width 4 height 2
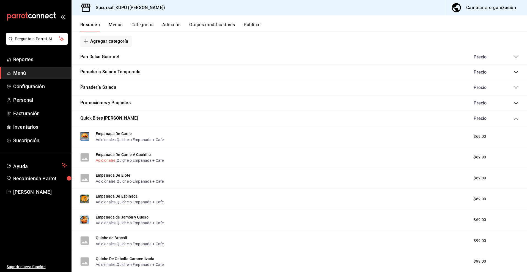
scroll to position [108, 0]
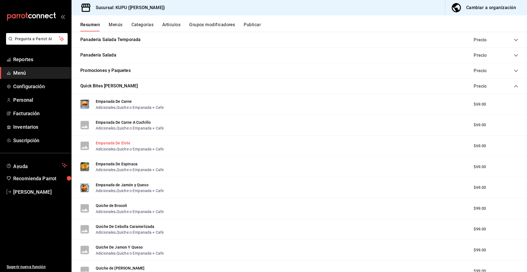
click at [114, 143] on button "Empanada De Elote" at bounding box center [113, 143] width 35 height 6
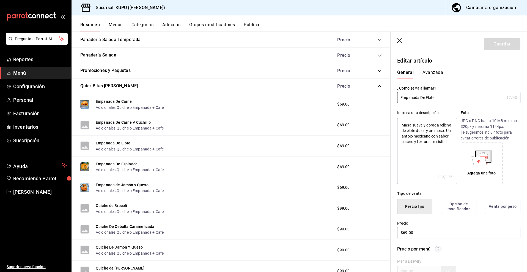
drag, startPoint x: 449, startPoint y: 99, endPoint x: 369, endPoint y: 96, distance: 80.7
click at [369, 96] on main "Resumen sucursal Si activas ‘Editar artículo por menú’, podrás personalizar los…" at bounding box center [300, 151] width 456 height 240
drag, startPoint x: 400, startPoint y: 124, endPoint x: 454, endPoint y: 145, distance: 57.7
click at [454, 145] on textarea "Masa suave y dorada rellena de elote dulce y cremoso. Un antojo mexicano con sa…" at bounding box center [427, 151] width 60 height 66
drag, startPoint x: 431, startPoint y: 233, endPoint x: 367, endPoint y: 233, distance: 63.9
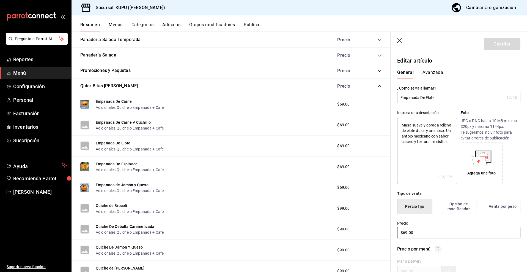
click at [367, 233] on main "Resumen sucursal Si activas ‘Editar artículo por menú’, podrás personalizar los…" at bounding box center [300, 151] width 456 height 240
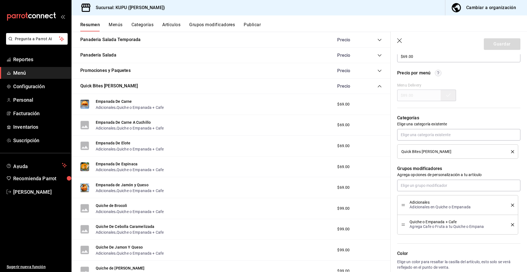
scroll to position [268, 0]
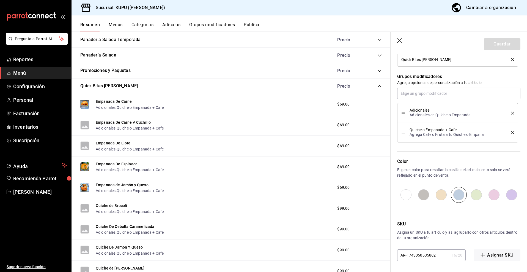
click at [408, 255] on input "AR-1743050635862" at bounding box center [423, 254] width 52 height 11
click at [498, 45] on button "Guardar" at bounding box center [502, 44] width 37 height 12
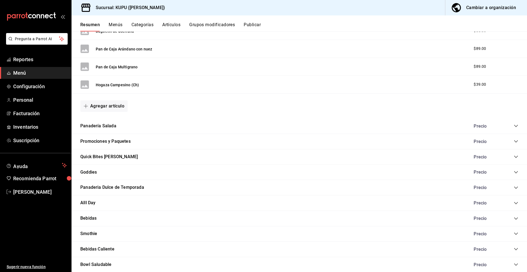
scroll to position [405, 0]
click at [516, 158] on icon "collapse-category-row" at bounding box center [516, 157] width 4 height 4
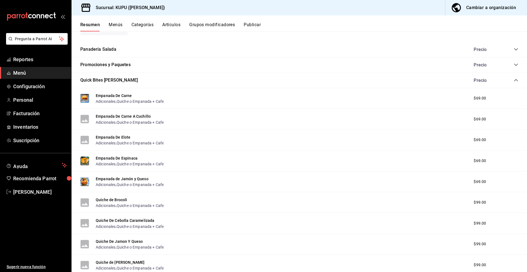
scroll to position [483, 0]
drag, startPoint x: 128, startPoint y: 137, endPoint x: 137, endPoint y: 137, distance: 8.8
click at [128, 137] on button "Empanada De Elote" at bounding box center [113, 137] width 35 height 6
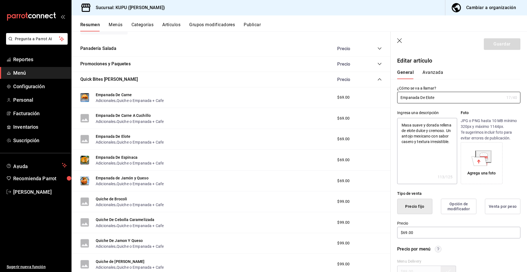
scroll to position [268, 0]
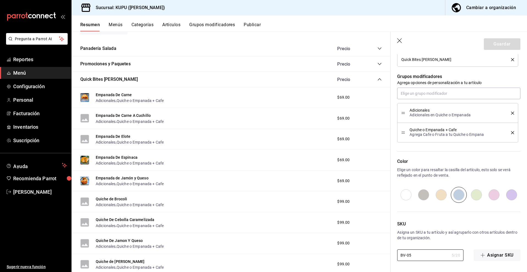
drag, startPoint x: 420, startPoint y: 255, endPoint x: 378, endPoint y: 254, distance: 41.6
click at [378, 254] on main "Resumen sucursal Si activas ‘Editar artículo por menú’, podrás personalizar los…" at bounding box center [300, 151] width 456 height 240
click at [118, 157] on button "Empanada De Espinaca" at bounding box center [117, 157] width 42 height 6
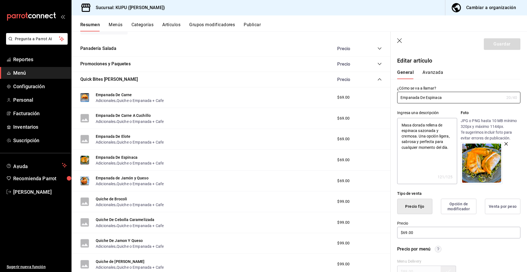
drag, startPoint x: 460, startPoint y: 97, endPoint x: 360, endPoint y: 90, distance: 100.4
click at [360, 90] on main "Resumen sucursal Si activas ‘Editar artículo por menú’, podrás personalizar los…" at bounding box center [300, 151] width 456 height 240
drag, startPoint x: 402, startPoint y: 123, endPoint x: 461, endPoint y: 149, distance: 64.6
click at [461, 149] on div "Ingresa una descripción Masa dorada rellena de espinaca sazonada y cremosa. Una…" at bounding box center [458, 147] width 123 height 74
drag, startPoint x: 429, startPoint y: 231, endPoint x: 379, endPoint y: 227, distance: 50.3
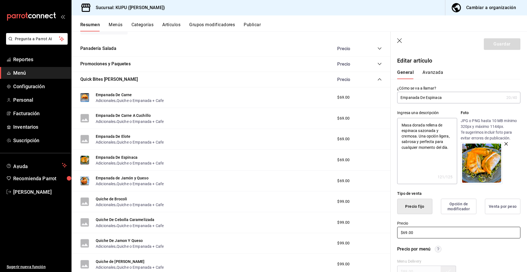
click at [379, 227] on main "Resumen sucursal Si activas ‘Editar artículo por menú’, podrás personalizar los…" at bounding box center [300, 151] width 456 height 240
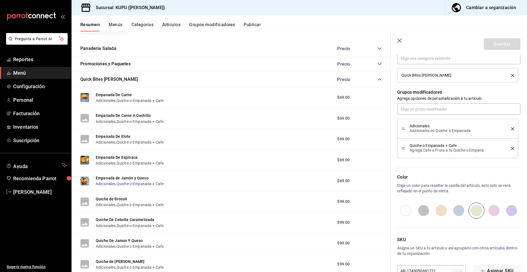
scroll to position [268, 0]
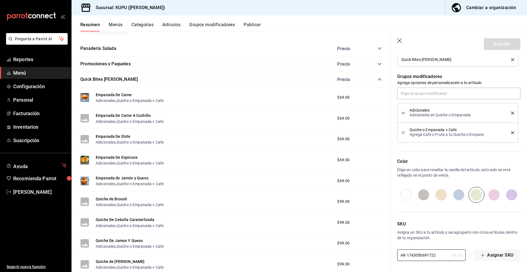
drag, startPoint x: 438, startPoint y: 254, endPoint x: 382, endPoint y: 253, distance: 55.6
click at [382, 253] on main "Resumen sucursal Si activas ‘Editar artículo por menú’, podrás personalizar los…" at bounding box center [300, 151] width 456 height 240
click at [425, 236] on p "Asigna un SKU a tu artículo y así agruparlo con otros artículos dentro de tu or…" at bounding box center [458, 234] width 123 height 11
drag, startPoint x: 421, startPoint y: 256, endPoint x: 372, endPoint y: 256, distance: 48.4
click at [372, 256] on main "Resumen sucursal Si activas ‘Editar artículo por menú’, podrás personalizar los…" at bounding box center [300, 151] width 456 height 240
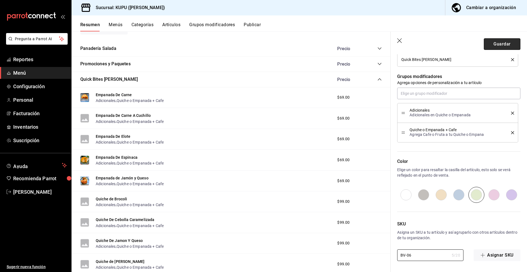
click at [503, 45] on button "Guardar" at bounding box center [502, 44] width 37 height 12
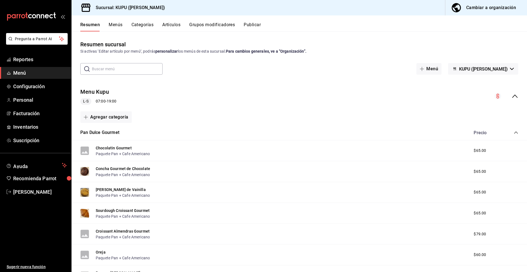
click at [515, 96] on icon "collapse-menu-row" at bounding box center [515, 96] width 7 height 7
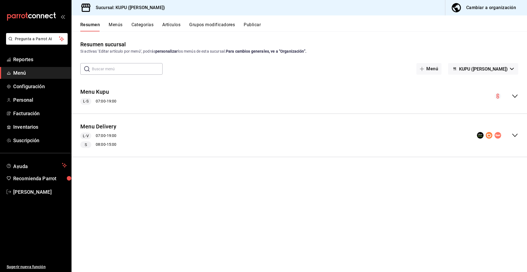
click at [515, 97] on icon "collapse-menu-row" at bounding box center [516, 95] width 6 height 3
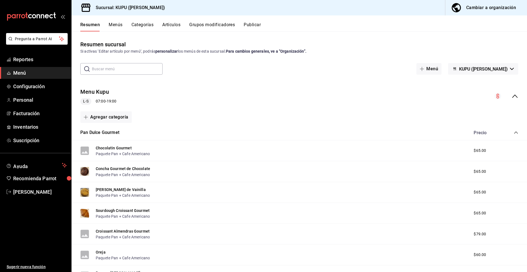
click at [516, 132] on icon "collapse-category-row" at bounding box center [516, 132] width 4 height 4
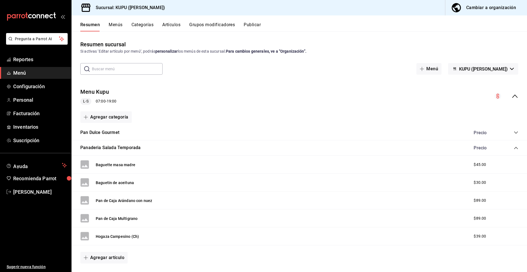
click at [515, 151] on div "Panaderia Salada Temporada Precio" at bounding box center [300, 147] width 456 height 15
click at [515, 149] on icon "collapse-category-row" at bounding box center [516, 148] width 4 height 4
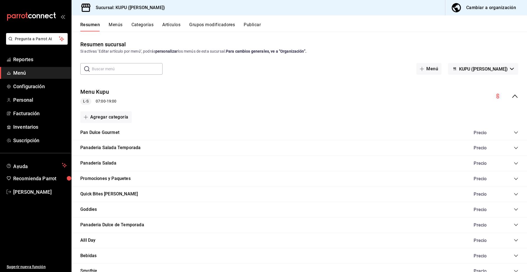
scroll to position [35, 0]
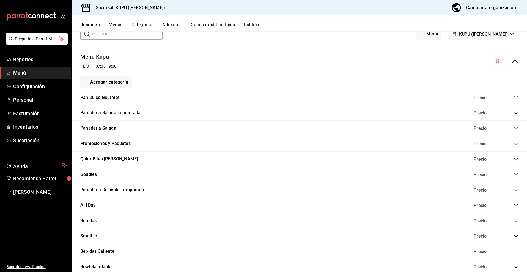
click at [514, 159] on icon "collapse-category-row" at bounding box center [516, 159] width 4 height 4
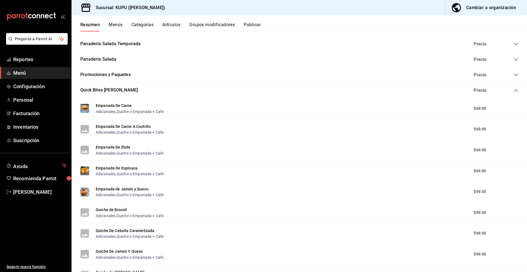
scroll to position [105, 0]
click at [140, 188] on button "Empanada de Jamón y Queso" at bounding box center [122, 188] width 53 height 6
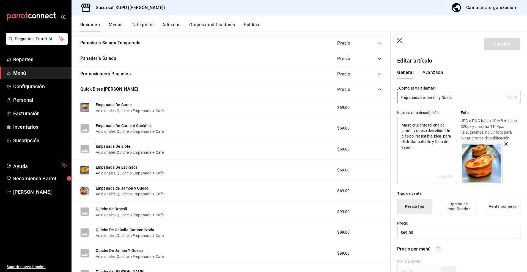
drag, startPoint x: 465, startPoint y: 101, endPoint x: 370, endPoint y: 96, distance: 94.6
click at [370, 96] on main "Resumen sucursal Si activas ‘Editar artículo por menú’, podrás personalizar los…" at bounding box center [300, 151] width 456 height 240
drag, startPoint x: 425, startPoint y: 152, endPoint x: 390, endPoint y: 128, distance: 42.6
click at [390, 128] on main "Resumen sucursal Si activas ‘Editar artículo por menú’, podrás personalizar los…" at bounding box center [300, 151] width 456 height 240
click at [390, 128] on div "Empanada De Carne A Cuchillo Adicionales , Quiche o Empanada + Cafe $69.00" at bounding box center [231, 128] width 319 height 21
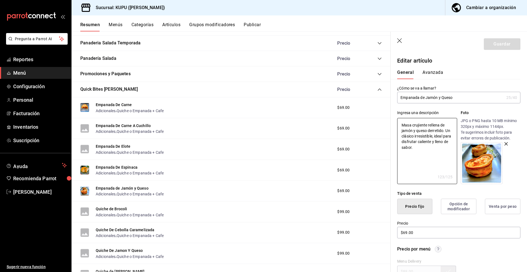
drag, startPoint x: 424, startPoint y: 151, endPoint x: 388, endPoint y: 117, distance: 49.7
click at [388, 117] on main "Resumen sucursal Si activas ‘Editar artículo por menú’, podrás personalizar los…" at bounding box center [300, 151] width 456 height 240
drag, startPoint x: 430, startPoint y: 235, endPoint x: 382, endPoint y: 234, distance: 47.6
click at [382, 234] on main "Resumen sucursal Si activas ‘Editar artículo por menú’, podrás personalizar los…" at bounding box center [300, 151] width 456 height 240
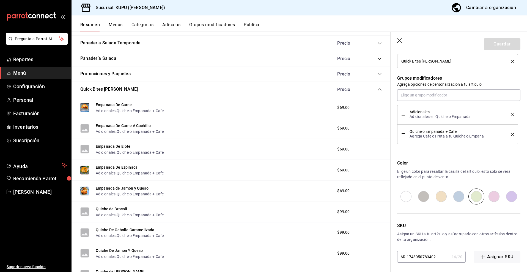
scroll to position [268, 0]
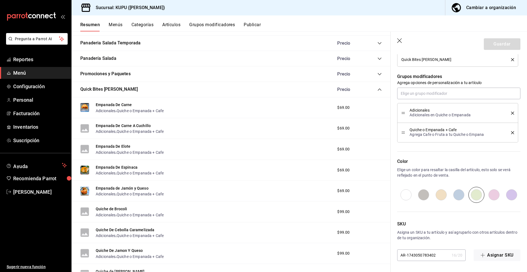
click at [428, 256] on input "AR-1743050783402" at bounding box center [423, 254] width 52 height 11
drag, startPoint x: 420, startPoint y: 255, endPoint x: 394, endPoint y: 254, distance: 26.5
click at [394, 254] on div "SKU Asigna un SKU a tu artículo y así agruparlo con otros artículos dentro de t…" at bounding box center [456, 232] width 130 height 58
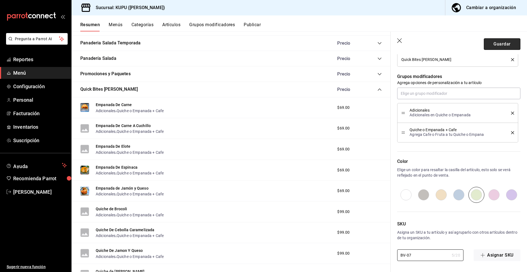
click at [502, 47] on button "Guardar" at bounding box center [502, 44] width 37 height 12
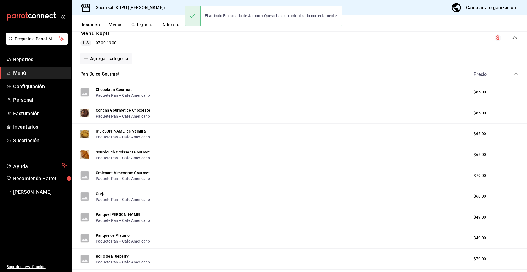
scroll to position [72, 0]
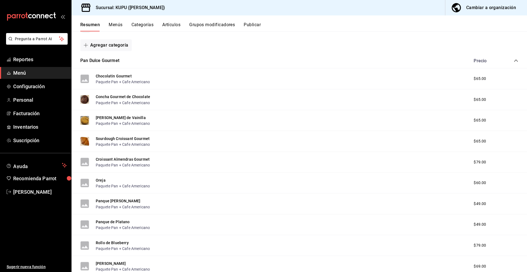
click at [515, 60] on icon "collapse-category-row" at bounding box center [516, 60] width 4 height 4
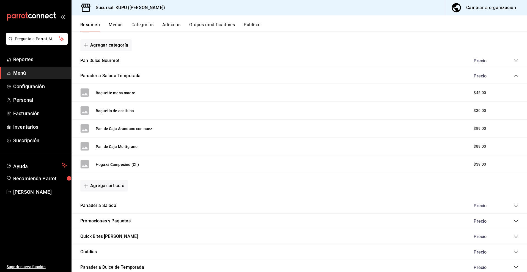
click at [516, 77] on icon "collapse-category-row" at bounding box center [516, 76] width 4 height 4
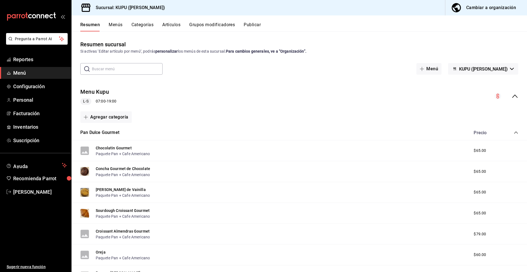
click at [513, 132] on div "Precio" at bounding box center [494, 132] width 50 height 5
click at [516, 130] on icon "collapse-category-row" at bounding box center [516, 132] width 4 height 4
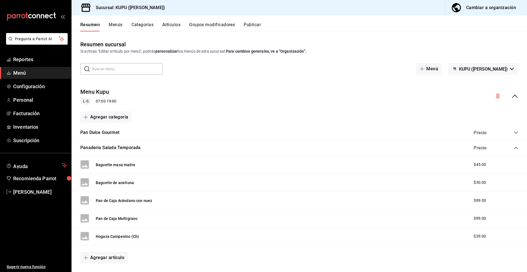
click at [518, 148] on icon "collapse-category-row" at bounding box center [516, 148] width 4 height 2
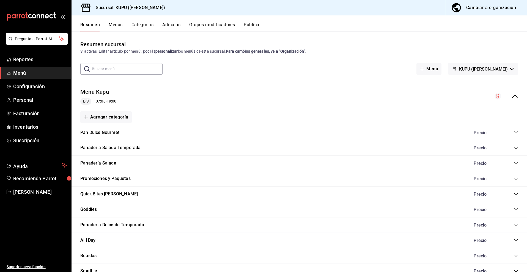
scroll to position [19, 0]
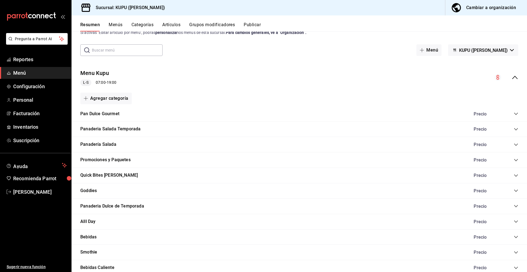
click at [516, 174] on icon "collapse-category-row" at bounding box center [516, 175] width 4 height 4
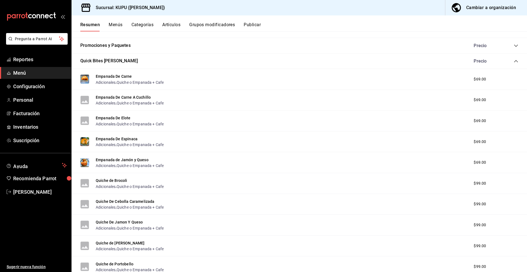
scroll to position [134, 0]
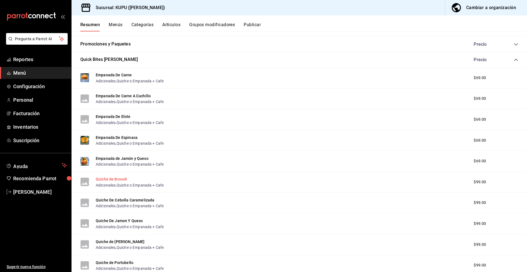
click at [119, 178] on button "Quiche de Brocoli" at bounding box center [112, 179] width 32 height 6
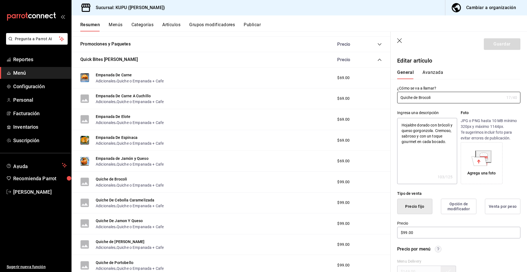
drag, startPoint x: 448, startPoint y: 98, endPoint x: 394, endPoint y: 94, distance: 54.4
click at [394, 94] on div "¿Cómo se va a llamar? Quiche de Brocoli 17 /40 ¿Cómo se va a llamar?" at bounding box center [456, 91] width 130 height 24
drag, startPoint x: 423, startPoint y: 150, endPoint x: 400, endPoint y: 124, distance: 35.3
click at [400, 124] on textarea "Hojaldre dorado con brócoli y queso gorgonzola. Cremoso, sabroso y con un toque…" at bounding box center [427, 151] width 60 height 66
type textarea "x"
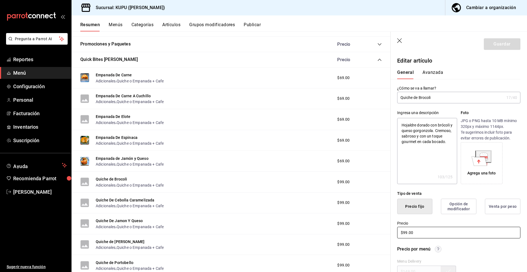
drag, startPoint x: 423, startPoint y: 232, endPoint x: 395, endPoint y: 232, distance: 28.1
click at [395, 232] on div "Precio $99.00" at bounding box center [456, 226] width 130 height 25
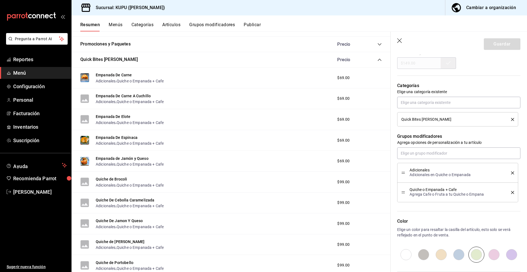
scroll to position [268, 0]
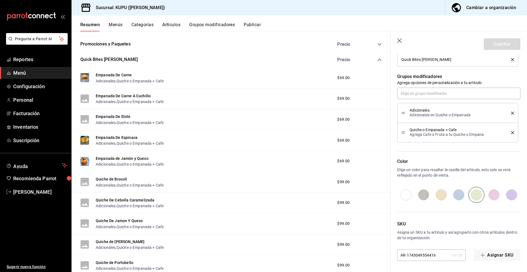
click at [418, 256] on input "AR-1743049554416" at bounding box center [423, 254] width 52 height 11
type input "B"
type textarea "x"
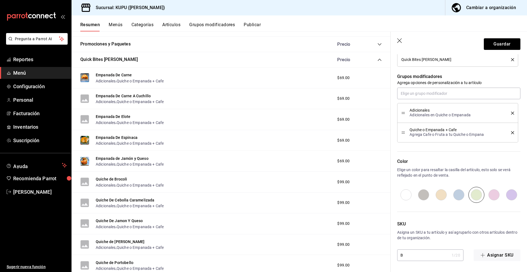
type input "BV"
type textarea "x"
type input "BV-"
type textarea "x"
type input "BV-0"
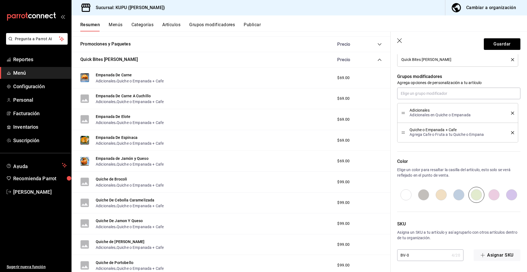
type textarea "x"
type input "BV-08"
type textarea "x"
type input "BV-08"
click at [438, 242] on div "SKU Asigna un SKU a tu artículo y así agruparlo con otros artículos dentro de t…" at bounding box center [456, 232] width 130 height 58
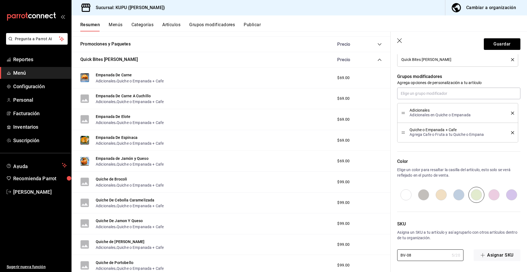
drag, startPoint x: 419, startPoint y: 256, endPoint x: 390, endPoint y: 255, distance: 28.9
click at [391, 255] on div "Guardar Editar artículo General Avanzada ¿Cómo se va a llamar? Quiche de Brocol…" at bounding box center [459, 168] width 137 height 272
click at [499, 46] on button "Guardar" at bounding box center [502, 44] width 37 height 12
type textarea "x"
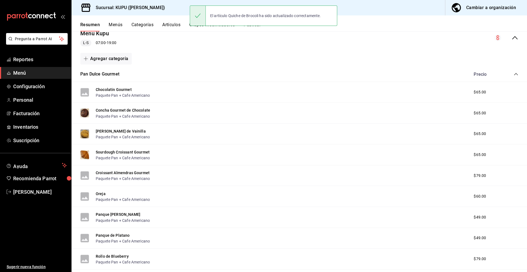
scroll to position [72, 0]
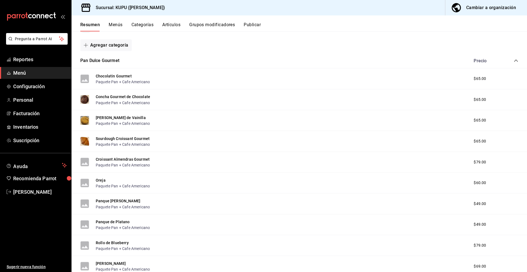
click at [517, 58] on div "Precio" at bounding box center [494, 60] width 50 height 5
click at [517, 59] on icon "collapse-category-row" at bounding box center [516, 60] width 4 height 4
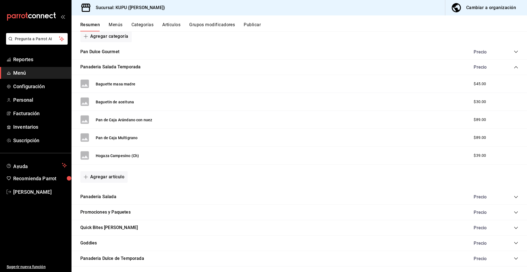
scroll to position [82, 0]
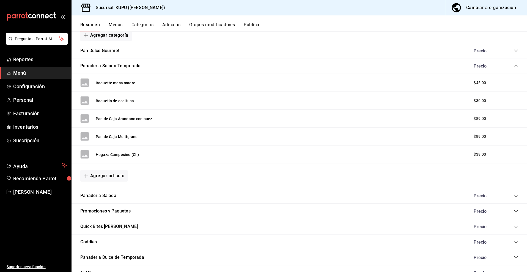
click at [517, 66] on icon "collapse-category-row" at bounding box center [516, 66] width 4 height 2
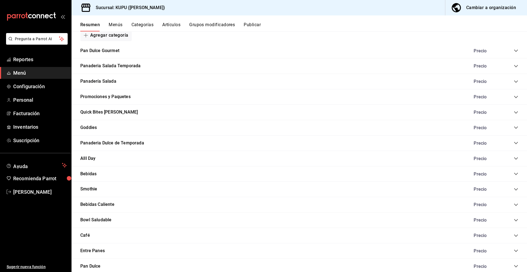
click at [517, 111] on icon "collapse-category-row" at bounding box center [516, 112] width 4 height 4
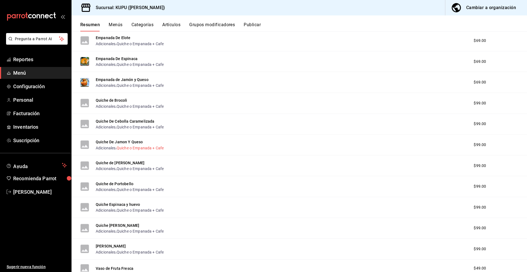
scroll to position [214, 0]
click at [121, 121] on button "Quiche De Cebolla Caramelizada" at bounding box center [125, 121] width 59 height 6
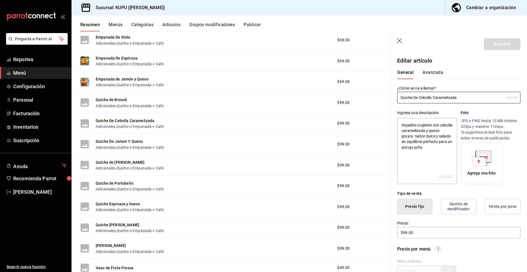
click at [478, 90] on div "¿Cómo se va a llamar? Quiche De Cebolla Caramelizada 30 /40 ¿Cómo se va a llama…" at bounding box center [458, 95] width 123 height 18
drag, startPoint x: 460, startPoint y: 98, endPoint x: 395, endPoint y: 98, distance: 65.5
click at [395, 98] on div "¿Cómo se va a llamar? Quiche De Cebolla Caramelizada 30 /40 ¿Cómo se va a llama…" at bounding box center [456, 91] width 130 height 24
drag, startPoint x: 401, startPoint y: 125, endPoint x: 448, endPoint y: 152, distance: 54.5
click at [448, 152] on textarea "Hojaldre crujiente con cebolla caramelizada y queso gruyre. Sabor dulce y salad…" at bounding box center [427, 151] width 60 height 66
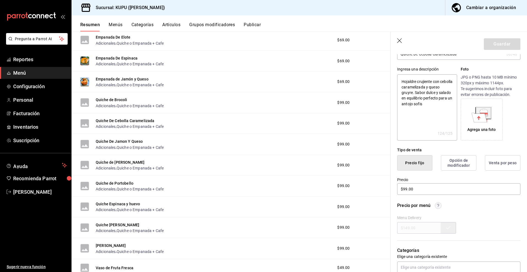
scroll to position [44, 0]
type textarea "x"
drag, startPoint x: 422, startPoint y: 188, endPoint x: 395, endPoint y: 188, distance: 26.7
click at [395, 188] on div "Precio $99.00" at bounding box center [456, 182] width 130 height 25
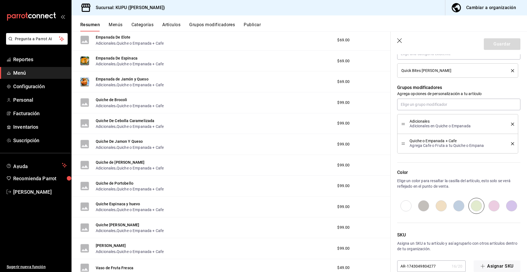
scroll to position [268, 0]
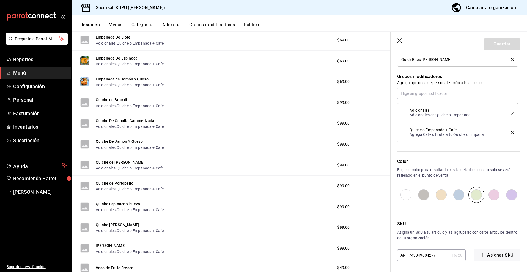
drag, startPoint x: 440, startPoint y: 256, endPoint x: 401, endPoint y: 256, distance: 39.4
click at [401, 256] on input "AR-1743049804277" at bounding box center [423, 254] width 52 height 11
type textarea "x"
type input "B"
type textarea "x"
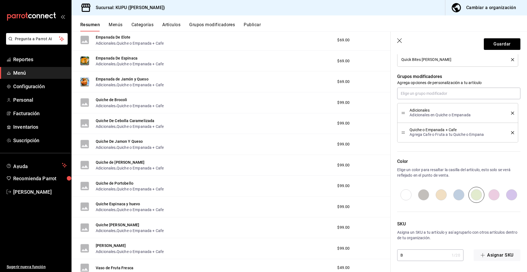
type input "BV"
type textarea "x"
type input "BV-"
type textarea "x"
type input "BV-0"
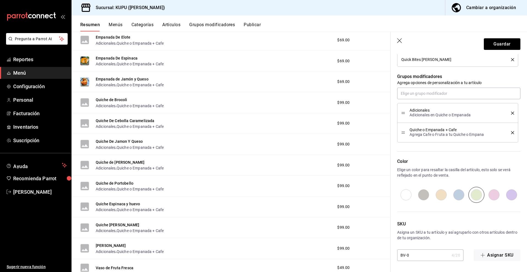
type textarea "x"
type input "BV-09"
type textarea "x"
type input "BV-09"
click at [439, 226] on p "SKU" at bounding box center [458, 223] width 123 height 7
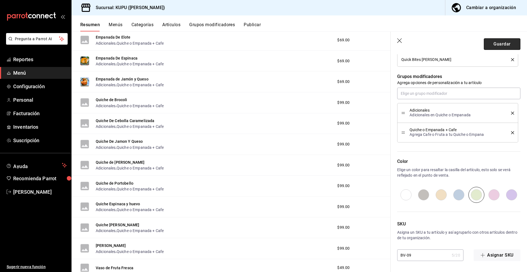
click at [509, 45] on button "Guardar" at bounding box center [502, 44] width 37 height 12
type textarea "x"
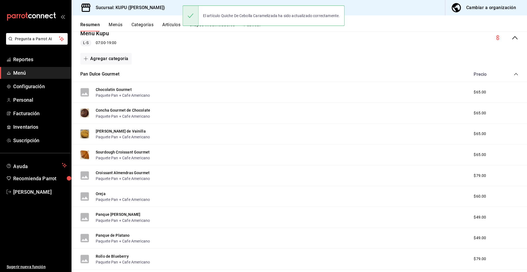
scroll to position [72, 0]
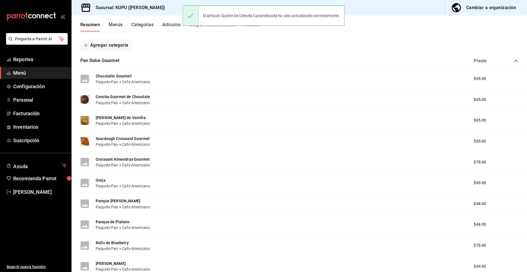
click at [516, 61] on icon "collapse-category-row" at bounding box center [516, 60] width 4 height 4
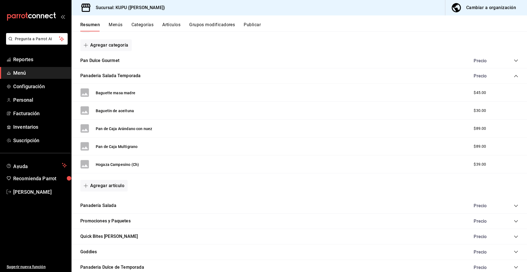
click at [516, 77] on icon "collapse-category-row" at bounding box center [516, 76] width 4 height 4
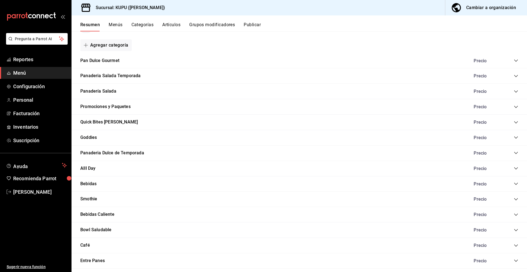
click at [516, 126] on div "Quick Bites [PERSON_NAME] Precio" at bounding box center [300, 122] width 456 height 15
click at [517, 122] on icon "collapse-category-row" at bounding box center [516, 122] width 4 height 2
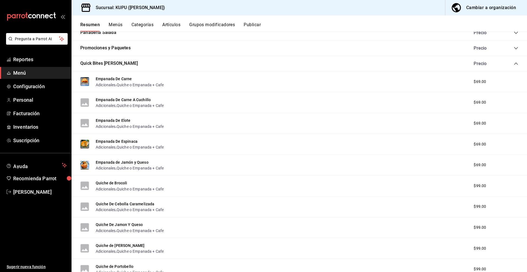
scroll to position [132, 0]
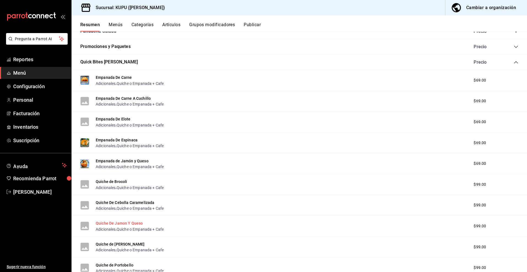
click at [130, 221] on button "Quiche De Jamon Y Queso" at bounding box center [119, 223] width 47 height 6
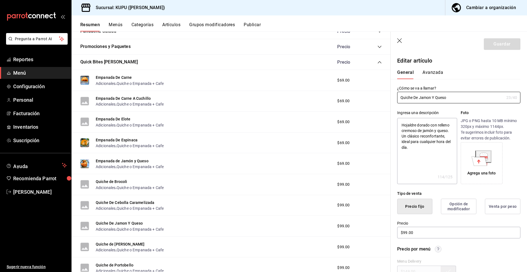
drag, startPoint x: 462, startPoint y: 99, endPoint x: 389, endPoint y: 96, distance: 73.0
click at [389, 96] on main "Resumen sucursal Si activas ‘Editar artículo por menú’, podrás personalizar los…" at bounding box center [300, 151] width 456 height 240
drag, startPoint x: 422, startPoint y: 151, endPoint x: 401, endPoint y: 120, distance: 37.3
click at [401, 120] on textarea "Hojaldre dorado con relleno cremoso de jamón y queso. Un clásico reconfortante,…" at bounding box center [427, 151] width 60 height 66
drag, startPoint x: 423, startPoint y: 231, endPoint x: 391, endPoint y: 225, distance: 32.2
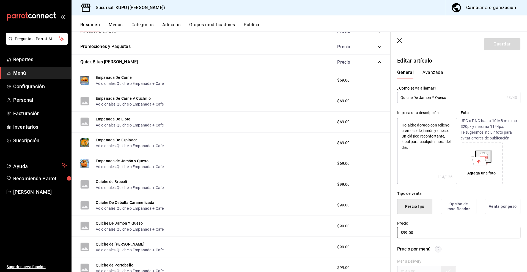
click at [391, 225] on div "Precio $99.00" at bounding box center [456, 226] width 130 height 25
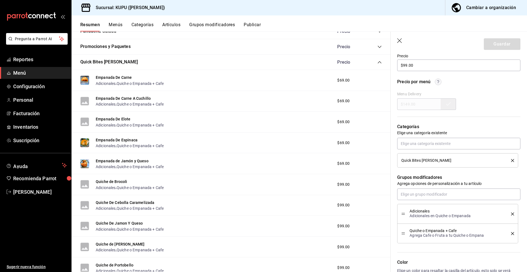
scroll to position [268, 0]
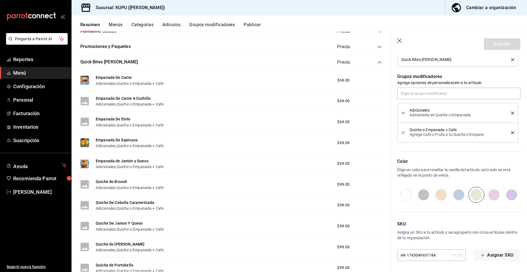
click at [433, 254] on input "AR-1743049931184" at bounding box center [423, 254] width 52 height 11
type textarea "x"
type input "B"
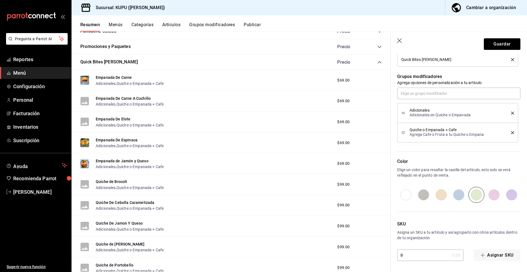
type textarea "x"
type input "BV"
type textarea "x"
type input "BV-"
type textarea "x"
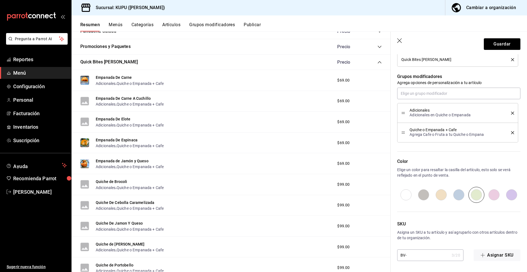
type input "BV-1"
type textarea "x"
type input "BV-10"
type textarea "x"
type input "BV-10"
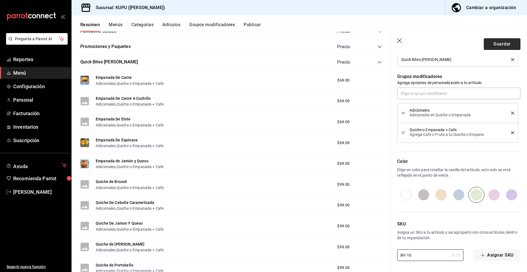
click at [502, 45] on button "Guardar" at bounding box center [502, 44] width 37 height 12
type textarea "x"
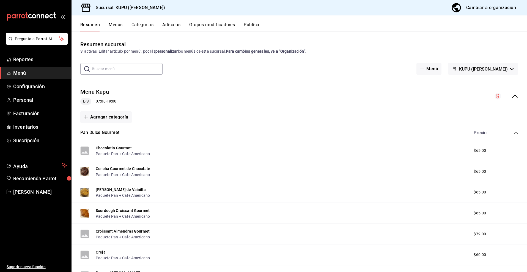
click at [514, 131] on icon "collapse-category-row" at bounding box center [516, 132] width 4 height 4
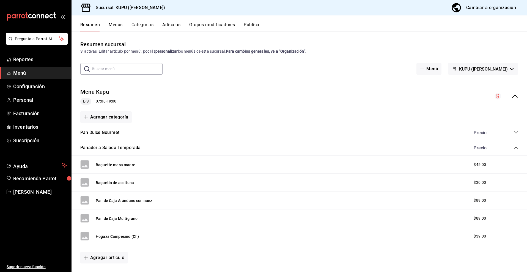
click at [514, 150] on icon "collapse-category-row" at bounding box center [516, 148] width 4 height 4
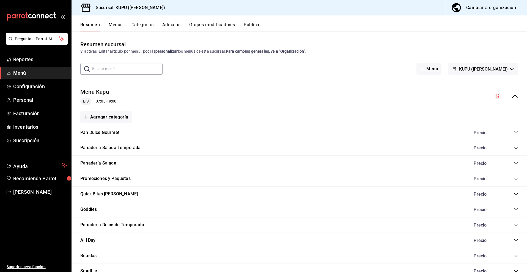
click at [518, 207] on div "Precio" at bounding box center [494, 209] width 50 height 5
click at [518, 209] on icon "collapse-category-row" at bounding box center [516, 209] width 4 height 4
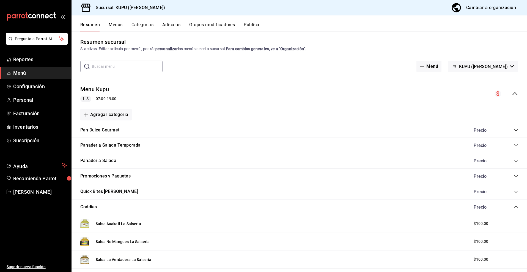
scroll to position [3, 0]
click at [518, 190] on icon "collapse-category-row" at bounding box center [516, 191] width 4 height 4
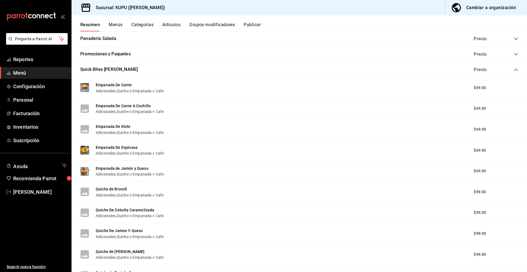
scroll to position [246, 0]
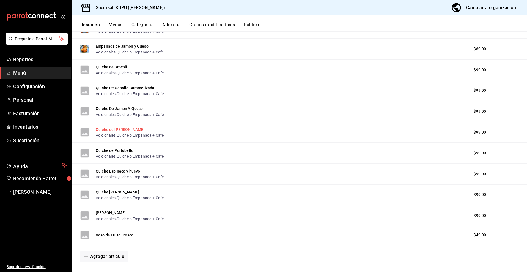
click at [134, 129] on button "Quiche de [PERSON_NAME]" at bounding box center [120, 130] width 49 height 6
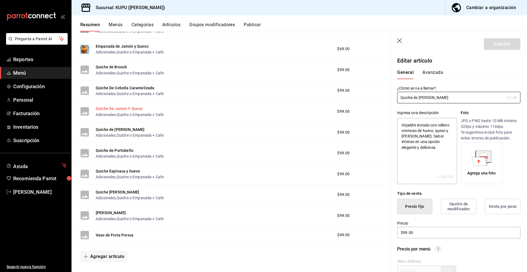
click at [125, 108] on button "Quiche De Jamon Y Queso" at bounding box center [119, 109] width 47 height 6
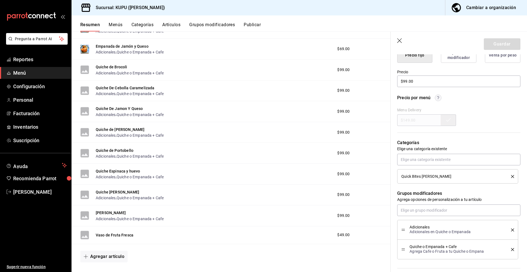
scroll to position [268, 0]
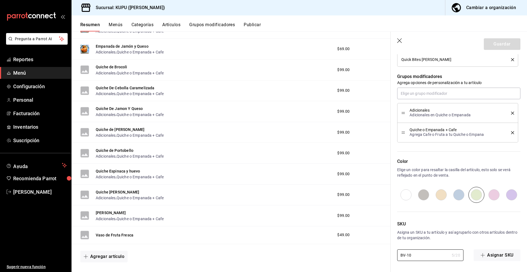
drag, startPoint x: 416, startPoint y: 255, endPoint x: 378, endPoint y: 244, distance: 39.6
click at [378, 244] on main "Resumen sucursal Si activas ‘Editar artículo por menú’, podrás personalizar los…" at bounding box center [300, 151] width 456 height 240
click at [134, 131] on button "Quiche de [PERSON_NAME]" at bounding box center [120, 130] width 49 height 6
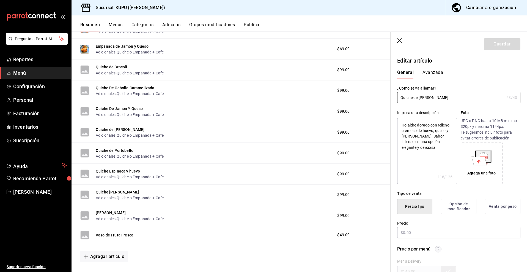
type textarea "x"
type input "$99.00"
radio input "false"
radio input "true"
drag, startPoint x: 455, startPoint y: 98, endPoint x: 388, endPoint y: 98, distance: 67.4
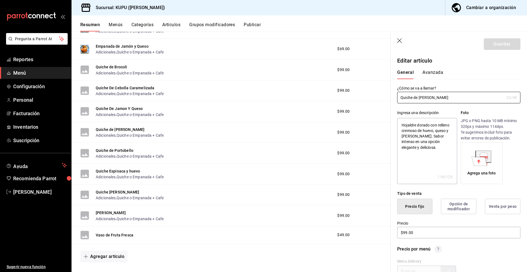
click at [388, 98] on main "Resumen sucursal Si activas ‘Editar artículo por menú’, podrás personalizar los…" at bounding box center [300, 151] width 456 height 240
drag, startPoint x: 402, startPoint y: 125, endPoint x: 451, endPoint y: 151, distance: 55.7
click at [451, 151] on textarea "Hojaldre dorado con relleno cremoso de huevo, queso y [PERSON_NAME]. Sabor inte…" at bounding box center [427, 151] width 60 height 66
drag, startPoint x: 425, startPoint y: 233, endPoint x: 376, endPoint y: 230, distance: 48.8
click at [376, 230] on main "Resumen sucursal Si activas ‘Editar artículo por menú’, podrás personalizar los…" at bounding box center [300, 151] width 456 height 240
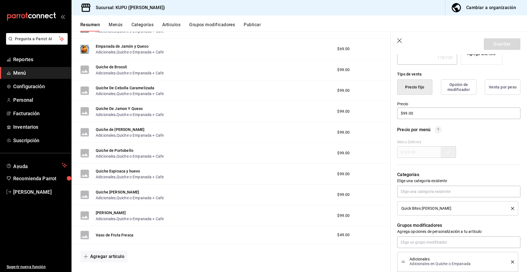
scroll to position [268, 0]
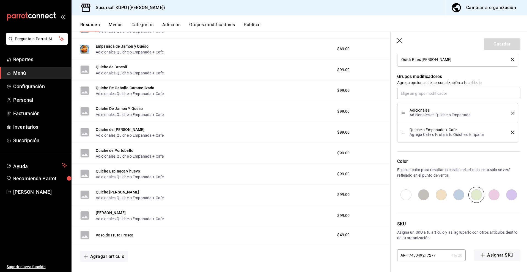
click at [432, 257] on input "AR-1743049217277" at bounding box center [423, 254] width 52 height 11
type textarea "x"
type input "B"
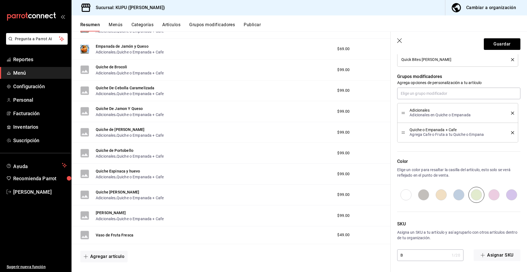
type textarea "x"
type input "BV"
type textarea "x"
type input "BV-"
type textarea "x"
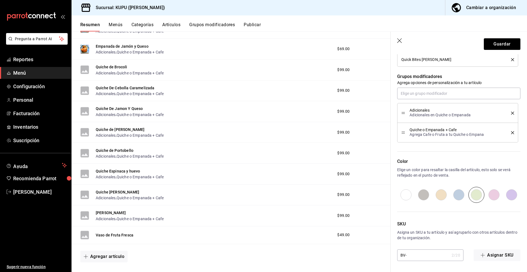
type input "BV-1"
type textarea "x"
type input "BV-11"
type textarea "x"
type input "BV-11"
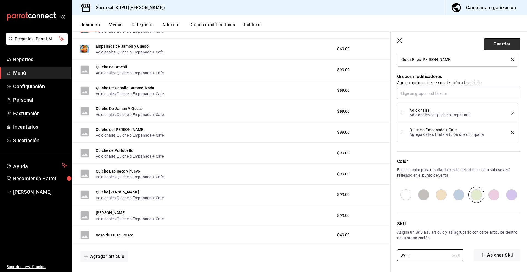
click at [500, 45] on button "Guardar" at bounding box center [502, 44] width 37 height 12
type textarea "x"
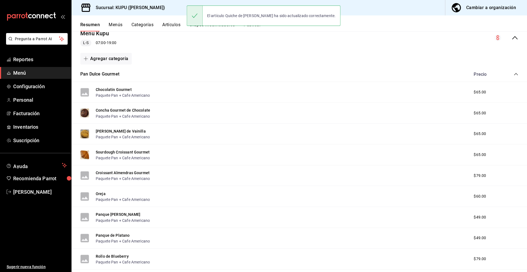
scroll to position [72, 0]
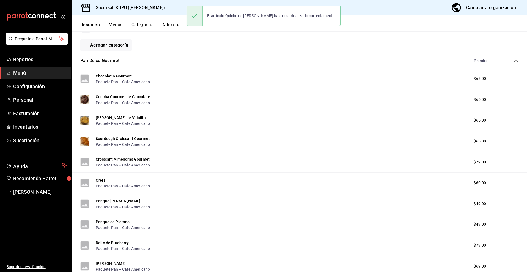
click at [516, 61] on icon "collapse-category-row" at bounding box center [516, 60] width 4 height 4
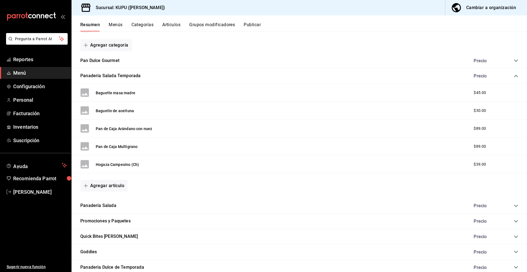
click at [516, 77] on icon "collapse-category-row" at bounding box center [516, 76] width 4 height 4
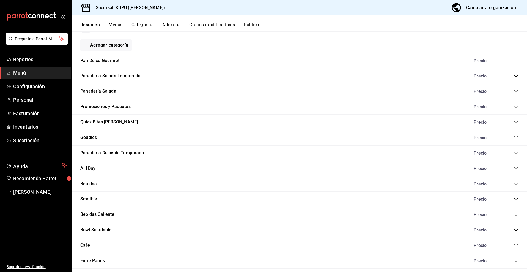
click at [518, 126] on div "Quick Bites [PERSON_NAME] Precio" at bounding box center [300, 122] width 456 height 15
click at [517, 122] on icon "collapse-category-row" at bounding box center [516, 122] width 4 height 4
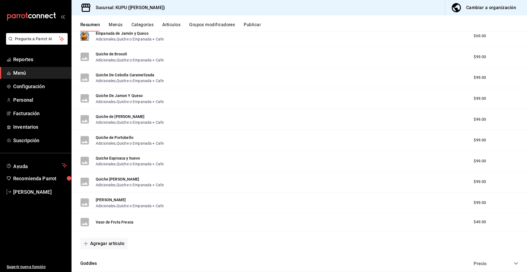
scroll to position [213, 0]
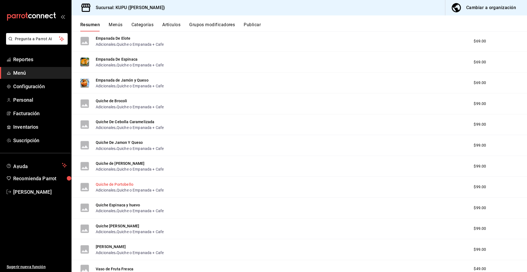
click at [121, 186] on button "Quiche de Portobello" at bounding box center [115, 184] width 38 height 6
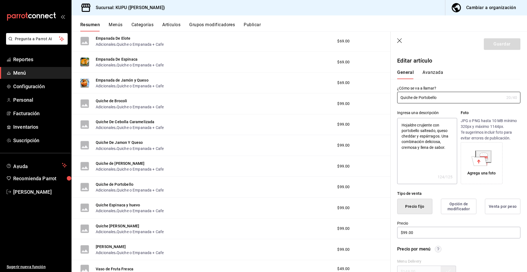
drag, startPoint x: 444, startPoint y: 100, endPoint x: 378, endPoint y: 95, distance: 66.0
click at [378, 95] on main "Resumen sucursal Si activas ‘Editar artículo por menú’, podrás personalizar los…" at bounding box center [300, 151] width 456 height 240
drag, startPoint x: 401, startPoint y: 123, endPoint x: 456, endPoint y: 153, distance: 62.3
click at [456, 153] on textarea "Hojaldre crujiente con portobello salteado, queso cheddar y espárragos. Una com…" at bounding box center [427, 151] width 60 height 66
drag, startPoint x: 432, startPoint y: 234, endPoint x: 384, endPoint y: 230, distance: 48.1
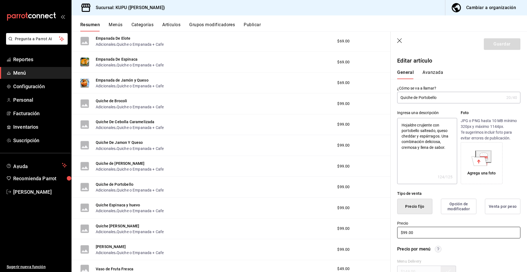
click at [384, 230] on main "Resumen sucursal Si activas ‘Editar artículo por menú’, podrás personalizar los…" at bounding box center [300, 151] width 456 height 240
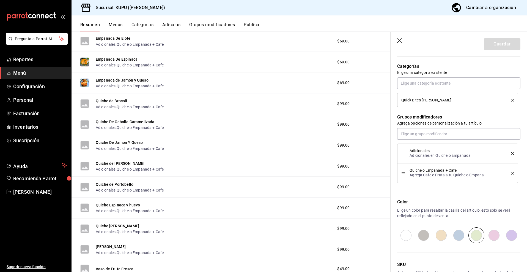
scroll to position [268, 0]
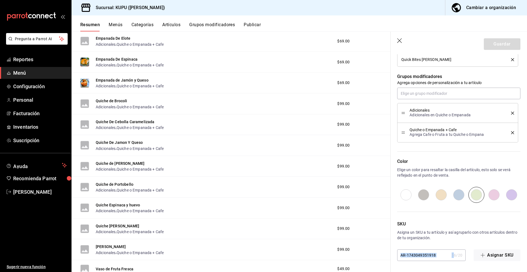
drag, startPoint x: 446, startPoint y: 256, endPoint x: 403, endPoint y: 253, distance: 43.6
click at [403, 253] on div "AR-1743049351918 16 / 20 ​" at bounding box center [431, 255] width 69 height 12
click at [415, 257] on input "AR-1743049351918" at bounding box center [423, 254] width 52 height 11
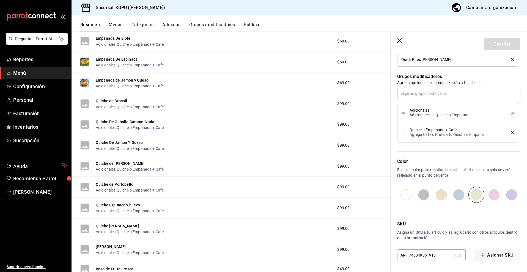
type textarea "x"
type input "B"
type textarea "x"
type input "BV"
type textarea "x"
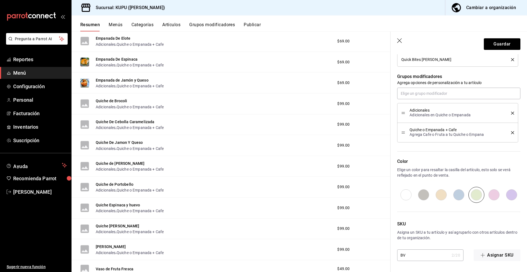
type input "BV-"
type textarea "x"
type input "BV-1"
type textarea "x"
type input "BV-11"
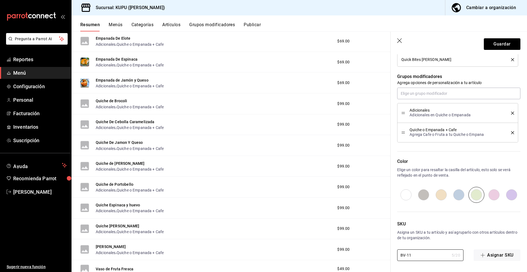
type textarea "x"
type input "BV-1"
type textarea "x"
type input "BV-12"
type textarea "x"
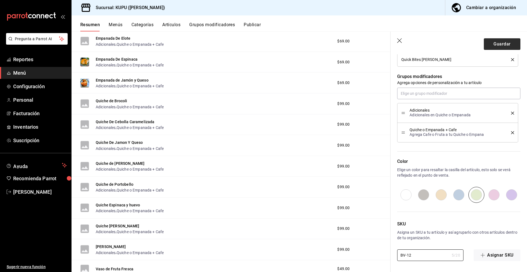
type input "BV-12"
click at [506, 47] on button "Guardar" at bounding box center [502, 44] width 37 height 12
type textarea "x"
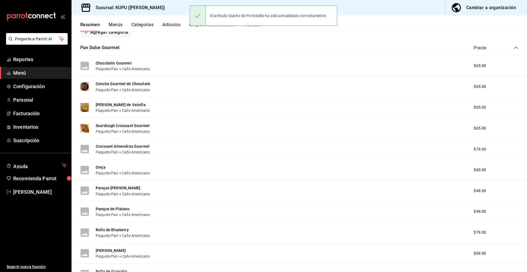
scroll to position [85, 0]
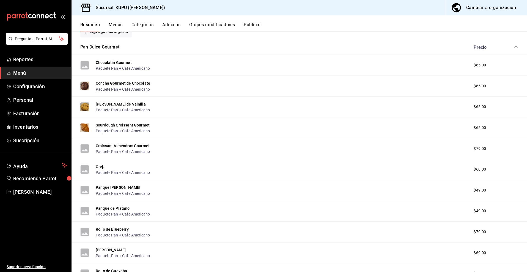
click at [516, 50] on div "Pan Dulce Gourmet Precio" at bounding box center [300, 47] width 456 height 15
click at [516, 47] on icon "collapse-category-row" at bounding box center [516, 47] width 4 height 2
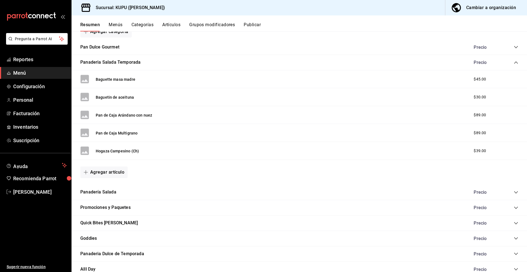
click at [513, 60] on div "Precio" at bounding box center [494, 62] width 50 height 5
click at [516, 63] on icon "collapse-category-row" at bounding box center [516, 62] width 4 height 4
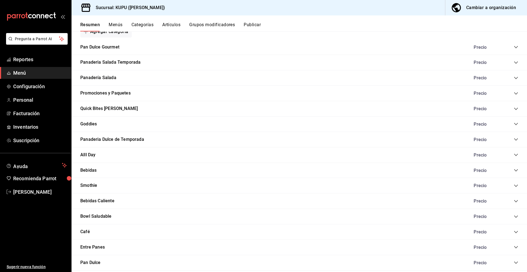
click at [516, 90] on div "Promociones y Paquetes Precio" at bounding box center [300, 93] width 456 height 15
click at [517, 107] on icon "collapse-category-row" at bounding box center [516, 109] width 4 height 4
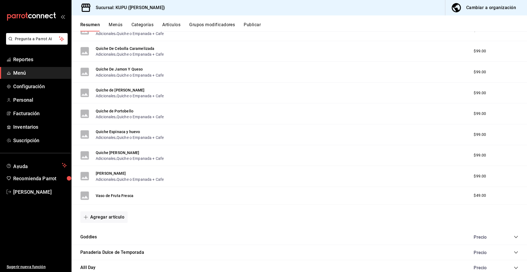
scroll to position [285, 0]
click at [124, 111] on button "Quiche de Portobello" at bounding box center [115, 112] width 38 height 6
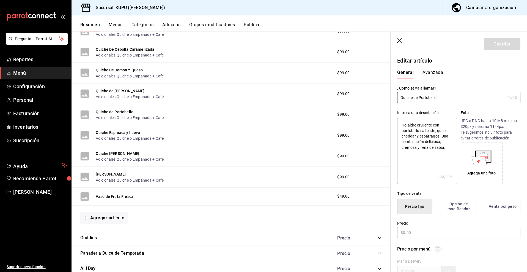
type textarea "x"
type input "$99.00"
radio input "false"
radio input "true"
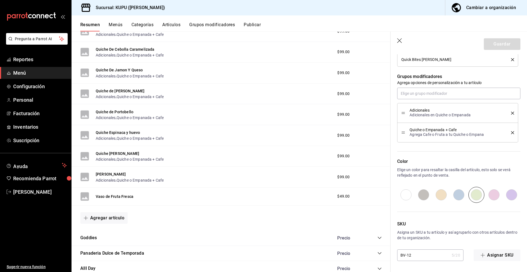
click at [418, 254] on input "BV-12" at bounding box center [423, 254] width 52 height 11
click at [125, 132] on button "Quiche Espinaca y huevo" at bounding box center [118, 133] width 44 height 6
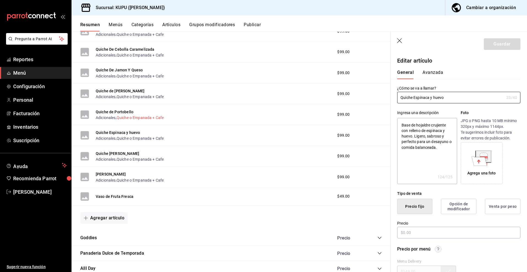
type textarea "x"
type input "$99.00"
radio input "false"
radio input "true"
click at [129, 111] on button "Quiche de Portobello" at bounding box center [115, 112] width 38 height 6
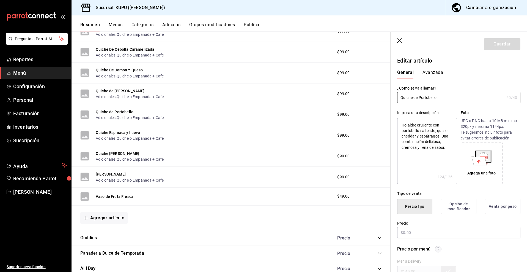
type textarea "x"
type input "$99.00"
radio input "false"
radio input "true"
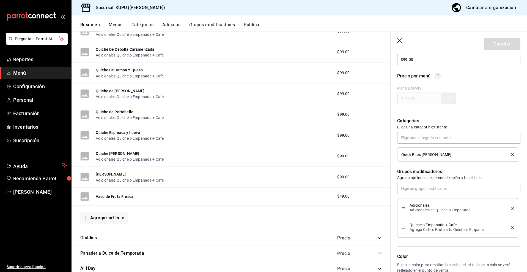
scroll to position [50, 0]
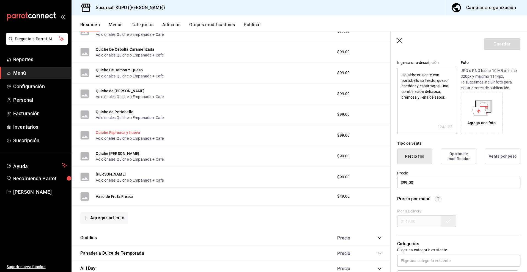
click at [111, 133] on button "Quiche Espinaca y huevo" at bounding box center [118, 133] width 44 height 6
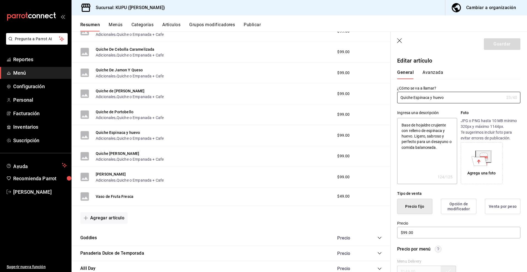
drag, startPoint x: 454, startPoint y: 98, endPoint x: 337, endPoint y: 89, distance: 116.8
click at [337, 89] on main "Resumen sucursal Si activas ‘Editar artículo por menú’, podrás personalizar los…" at bounding box center [300, 151] width 456 height 240
drag, startPoint x: 401, startPoint y: 124, endPoint x: 453, endPoint y: 150, distance: 58.6
click at [453, 150] on textarea "Base de hojaldre crujiente con relleno de espinaca y huevo. Ligero, sabroso y p…" at bounding box center [427, 151] width 60 height 66
drag, startPoint x: 432, startPoint y: 232, endPoint x: 395, endPoint y: 231, distance: 36.9
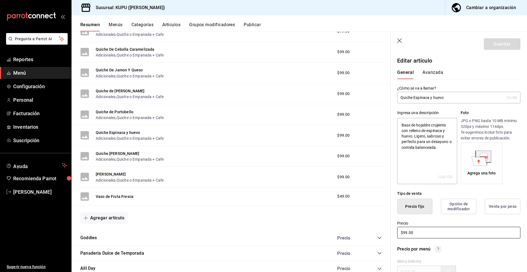
click at [395, 231] on div "Precio $99.00" at bounding box center [456, 226] width 130 height 25
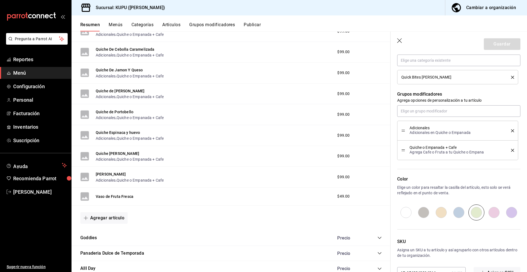
scroll to position [268, 0]
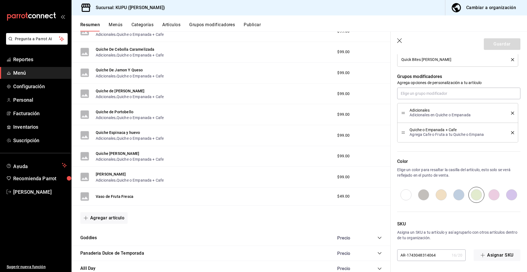
click at [424, 256] on input "AR-1743048314064" at bounding box center [423, 254] width 52 height 11
type textarea "x"
type input "B"
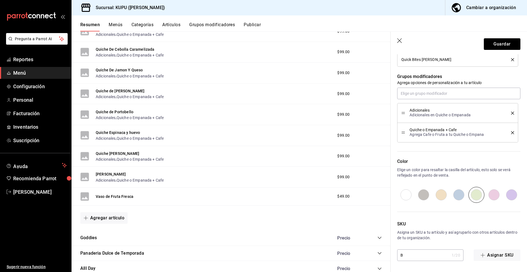
type textarea "x"
type input "BV"
type textarea "x"
type input "BV-"
type textarea "x"
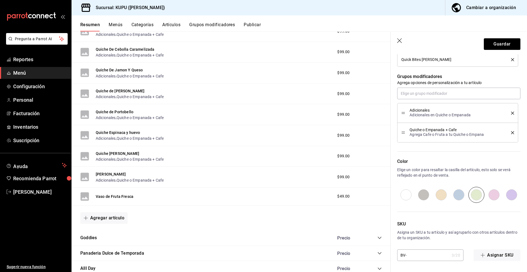
type input "BV-1"
type textarea "x"
type input "BV-13"
type textarea "x"
drag, startPoint x: 415, startPoint y: 259, endPoint x: 395, endPoint y: 250, distance: 21.4
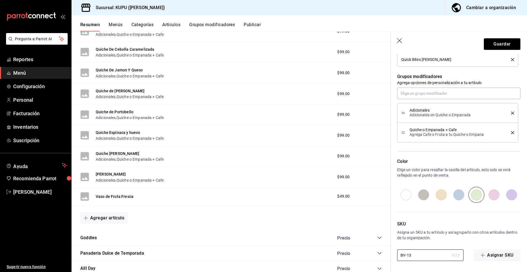
click at [395, 250] on div "SKU Asigna un SKU a tu artículo y así agruparlo con otros artículos dentro de t…" at bounding box center [456, 232] width 130 height 58
type input "BV-13"
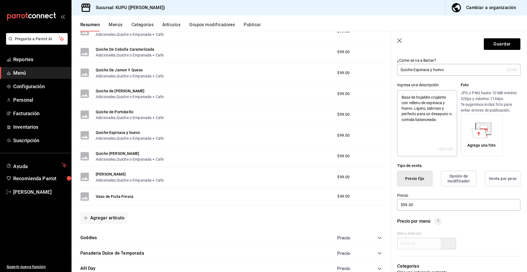
scroll to position [11, 0]
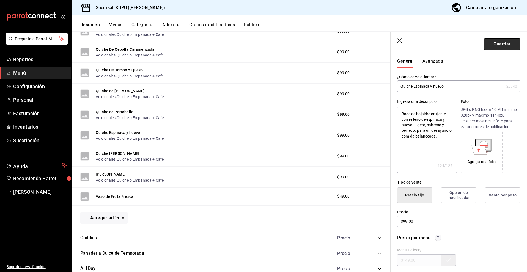
click at [494, 42] on button "Guardar" at bounding box center [502, 44] width 37 height 12
type textarea "x"
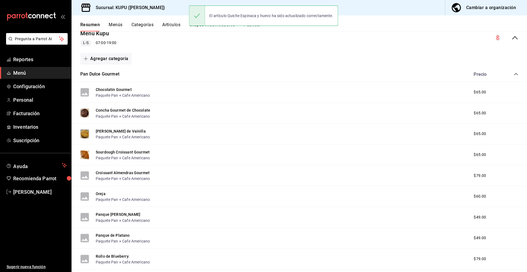
scroll to position [72, 0]
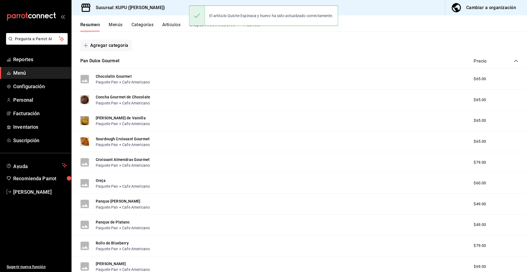
click at [516, 60] on icon "collapse-category-row" at bounding box center [516, 61] width 4 height 4
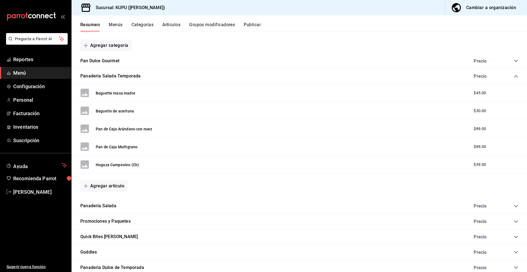
click at [514, 77] on icon "collapse-category-row" at bounding box center [516, 76] width 4 height 4
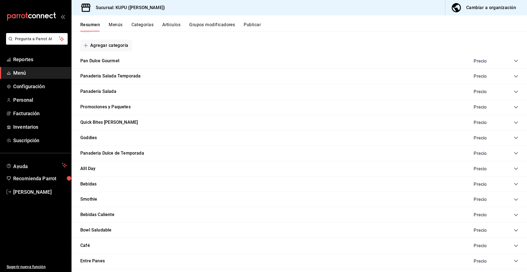
click at [516, 107] on icon "collapse-category-row" at bounding box center [516, 107] width 4 height 4
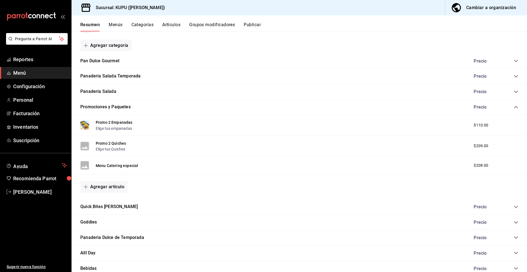
click at [516, 106] on icon "collapse-category-row" at bounding box center [516, 107] width 4 height 2
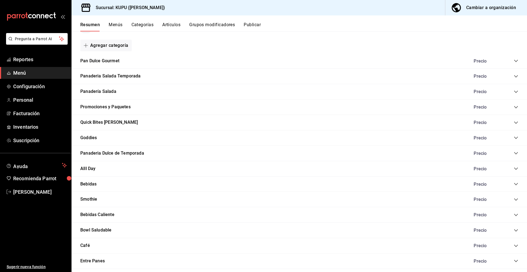
click at [516, 124] on icon "collapse-category-row" at bounding box center [516, 122] width 4 height 4
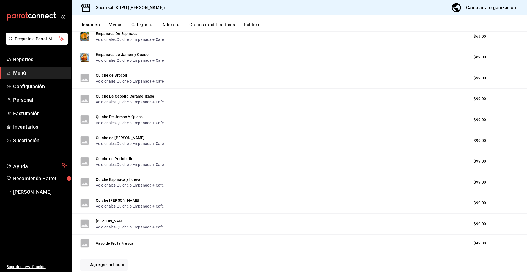
scroll to position [289, 0]
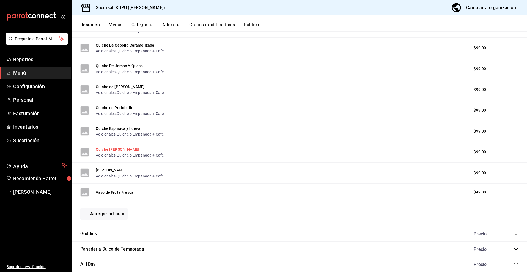
click at [110, 151] on button "Quiche [PERSON_NAME]" at bounding box center [117, 149] width 43 height 6
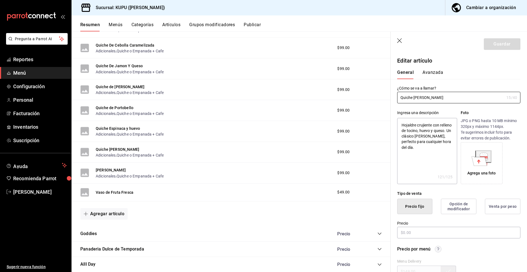
type textarea "x"
type input "$99.00"
radio input "false"
radio input "true"
drag, startPoint x: 439, startPoint y: 99, endPoint x: 369, endPoint y: 97, distance: 70.5
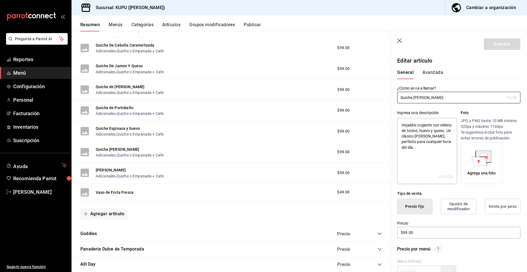
click at [369, 97] on main "Resumen sucursal Si activas ‘Editar artículo por menú’, podrás personalizar los…" at bounding box center [300, 151] width 456 height 240
drag, startPoint x: 421, startPoint y: 148, endPoint x: 392, endPoint y: 104, distance: 53.1
click at [392, 104] on div "Ingresa una descripción Hojaldre crujiente con relleno de tocino, huevo y queso…" at bounding box center [456, 143] width 130 height 81
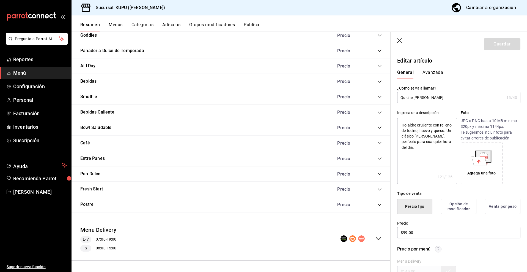
click at [381, 241] on icon "collapse-menu-row" at bounding box center [378, 238] width 7 height 7
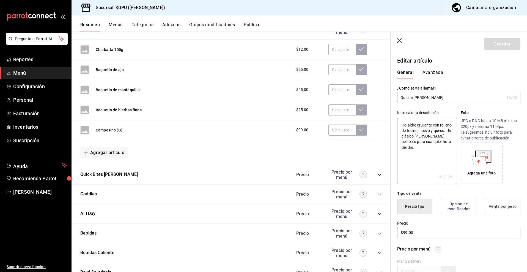
scroll to position [884, 0]
click at [378, 173] on icon "collapse-category-row" at bounding box center [380, 174] width 4 height 4
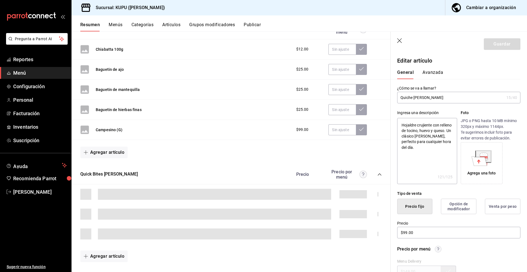
type textarea "x"
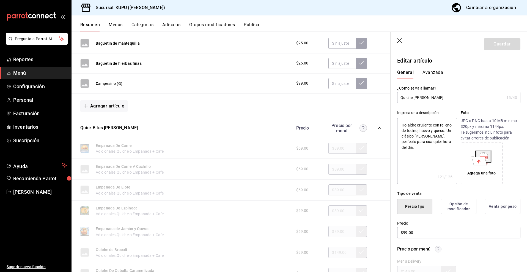
scroll to position [955, 0]
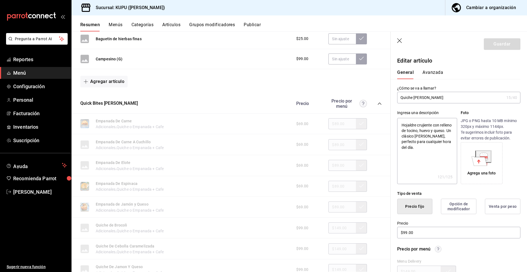
click at [337, 124] on div "$69.00 $89.00" at bounding box center [336, 123] width 91 height 11
drag, startPoint x: 333, startPoint y: 122, endPoint x: 347, endPoint y: 123, distance: 13.8
click at [347, 123] on div "$69.00 $89.00" at bounding box center [336, 123] width 91 height 11
drag, startPoint x: 347, startPoint y: 123, endPoint x: 326, endPoint y: 123, distance: 20.6
click at [326, 123] on div "$69.00 $89.00" at bounding box center [336, 123] width 91 height 11
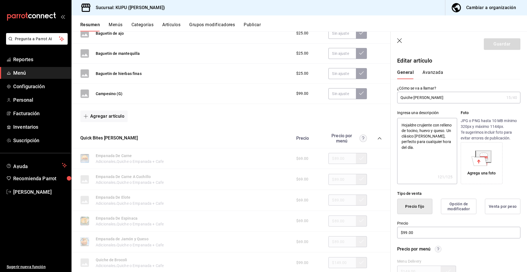
scroll to position [985, 0]
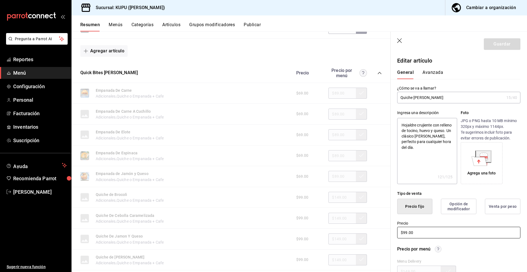
drag, startPoint x: 424, startPoint y: 232, endPoint x: 395, endPoint y: 231, distance: 29.2
click at [395, 231] on div "Precio $99.00" at bounding box center [456, 226] width 130 height 25
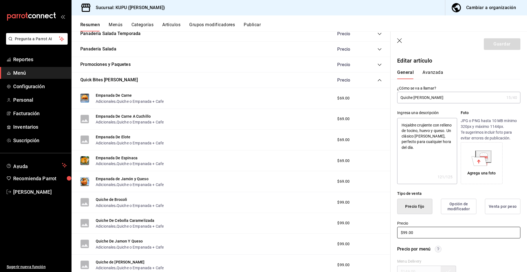
scroll to position [0, 0]
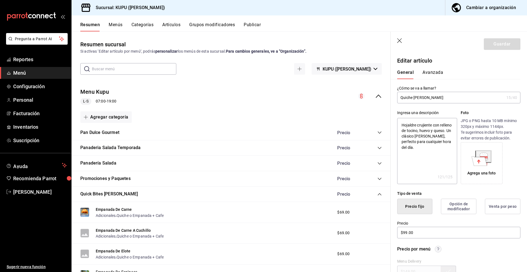
click at [382, 96] on div "Menu Kupu L-S 07:00 - 19:00" at bounding box center [231, 96] width 319 height 26
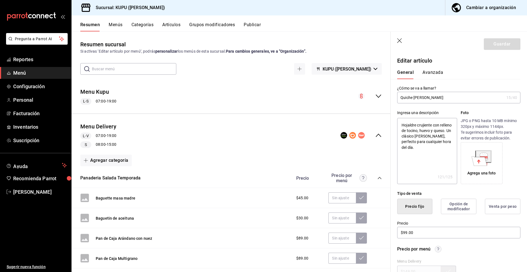
click at [379, 135] on icon "collapse-menu-row" at bounding box center [378, 135] width 7 height 7
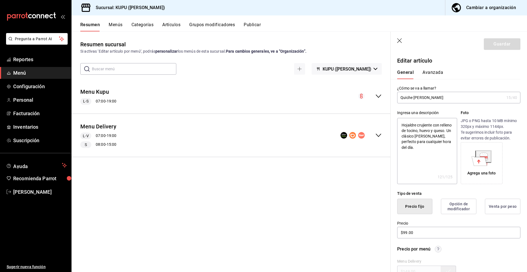
click at [400, 39] on icon "button" at bounding box center [400, 41] width 6 height 6
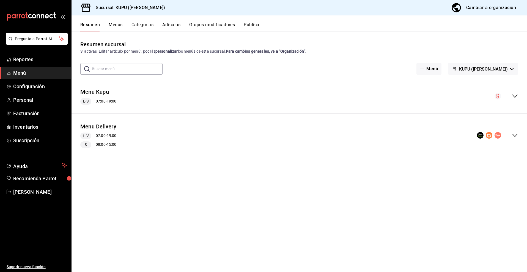
click at [515, 96] on icon "collapse-menu-row" at bounding box center [515, 96] width 7 height 7
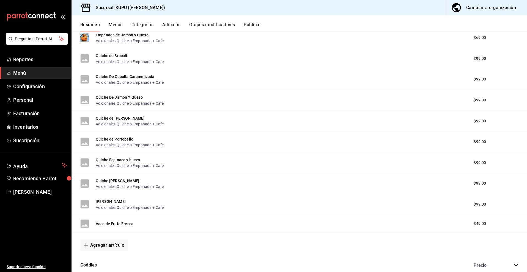
scroll to position [259, 0]
click at [243, 145] on div "Quiche de Portobello Adicionales , Quiche o Empanada + Cafe $99.00" at bounding box center [300, 140] width 456 height 21
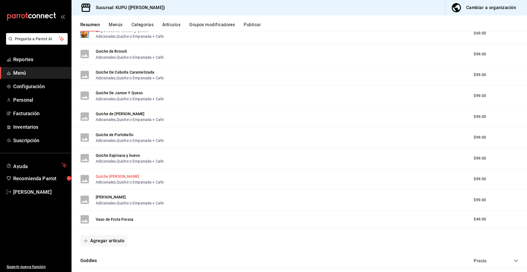
click at [118, 177] on button "Quiche [PERSON_NAME]" at bounding box center [117, 176] width 43 height 6
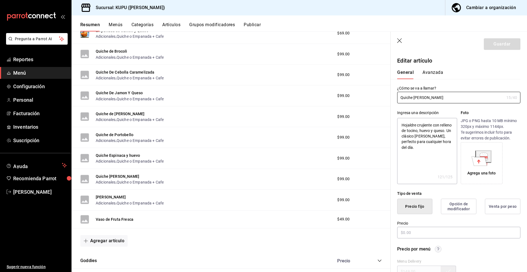
type textarea "x"
type input "$99.00"
radio input "false"
radio input "true"
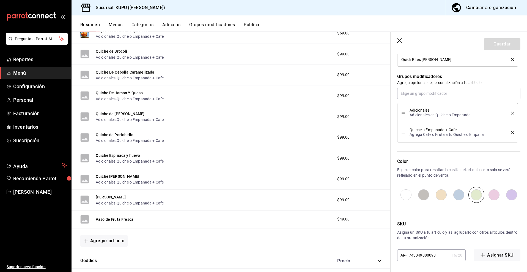
click at [420, 255] on input "AR-1743049080098" at bounding box center [423, 254] width 52 height 11
type textarea "x"
type input "B"
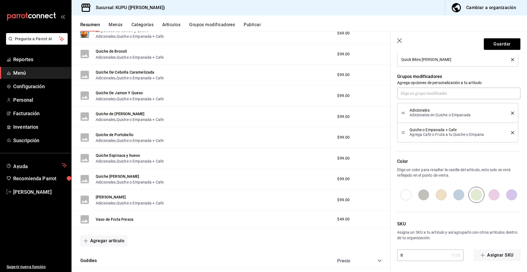
type textarea "x"
type input "BV"
type textarea "x"
type input "BV-"
type textarea "x"
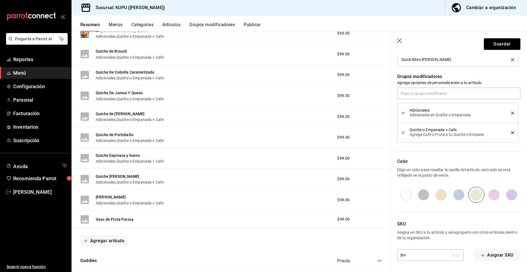
type input "BV-1"
type textarea "x"
type input "BV-14"
type textarea "x"
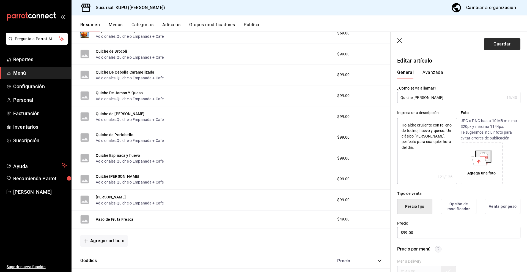
type input "BV-14"
click at [504, 44] on button "Guardar" at bounding box center [502, 44] width 37 height 12
type textarea "x"
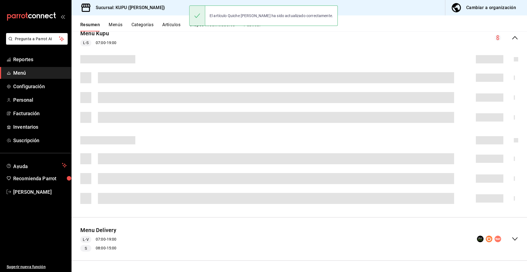
scroll to position [72, 0]
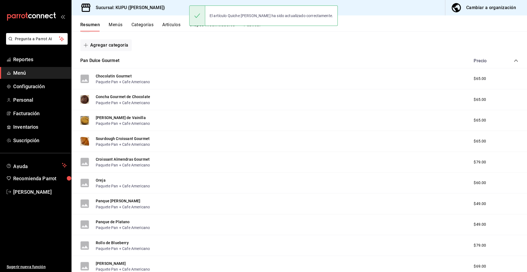
click at [517, 60] on icon "collapse-category-row" at bounding box center [516, 60] width 4 height 4
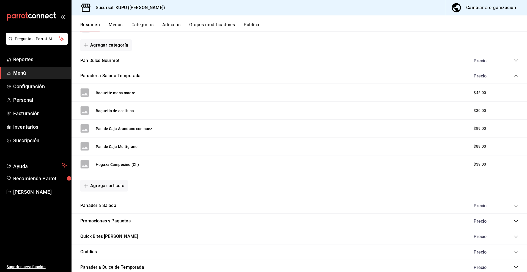
click at [518, 75] on icon "collapse-category-row" at bounding box center [516, 76] width 4 height 4
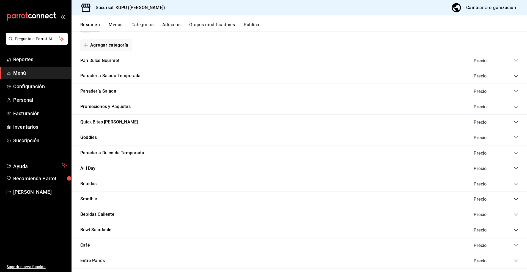
click at [517, 121] on icon "collapse-category-row" at bounding box center [516, 122] width 4 height 4
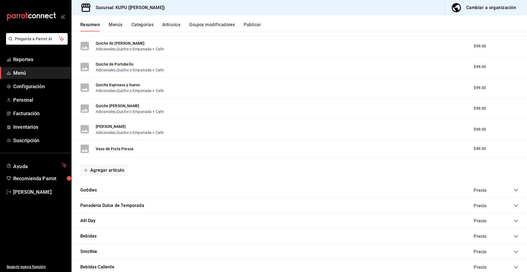
scroll to position [332, 0]
click at [116, 106] on button "Quiche [PERSON_NAME]" at bounding box center [117, 107] width 43 height 6
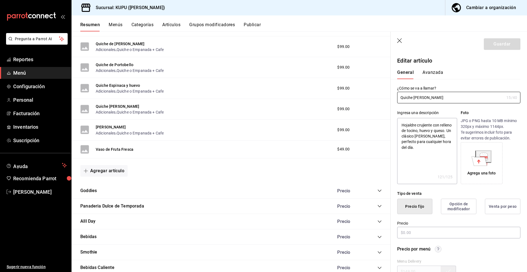
type textarea "x"
type input "$99.00"
radio input "false"
radio input "true"
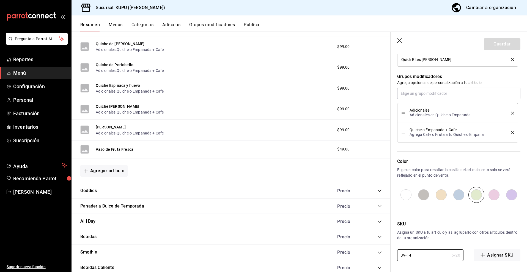
drag, startPoint x: 418, startPoint y: 257, endPoint x: 377, endPoint y: 244, distance: 42.8
click at [377, 244] on main "Resumen sucursal Si activas ‘Editar artículo por menú’, podrás personalizar los…" at bounding box center [300, 151] width 456 height 240
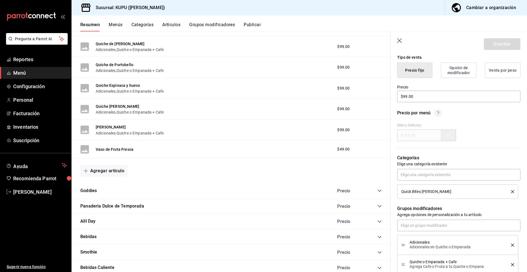
scroll to position [0, 0]
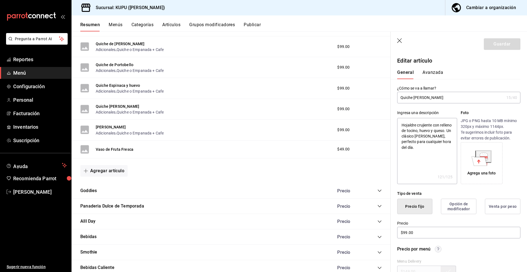
click at [399, 39] on icon "button" at bounding box center [400, 41] width 6 height 6
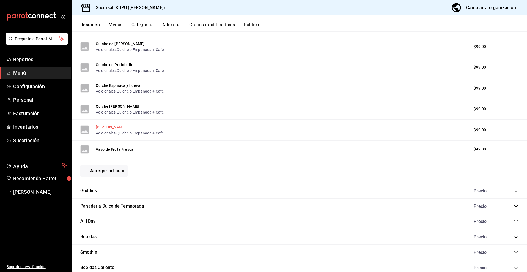
click at [125, 127] on button "[PERSON_NAME]" at bounding box center [111, 127] width 30 height 6
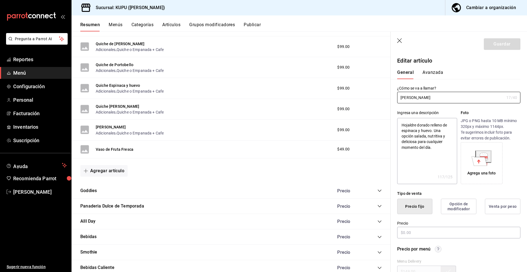
type textarea "x"
type input "$99.00"
radio input "false"
radio input "true"
drag, startPoint x: 450, startPoint y: 98, endPoint x: 369, endPoint y: 97, distance: 80.7
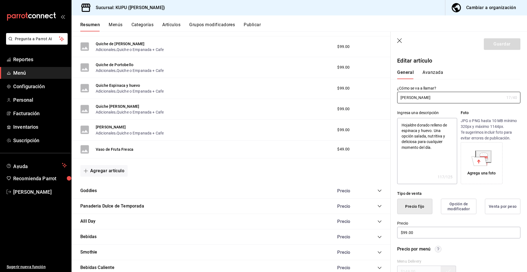
click at [369, 97] on main "Resumen sucursal Si activas ‘Editar artículo por menú’, podrás personalizar los…" at bounding box center [300, 151] width 456 height 240
drag, startPoint x: 402, startPoint y: 124, endPoint x: 440, endPoint y: 145, distance: 43.9
click at [440, 145] on textarea "Hojaldre dorado relleno de espinaca y huevo. Una opción salada, nutritiva y del…" at bounding box center [427, 151] width 60 height 66
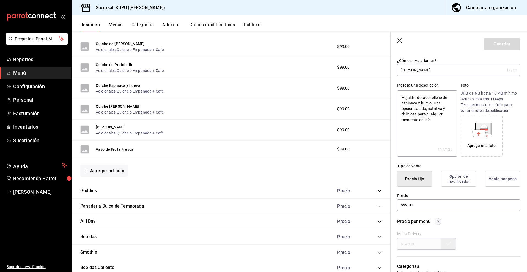
scroll to position [33, 0]
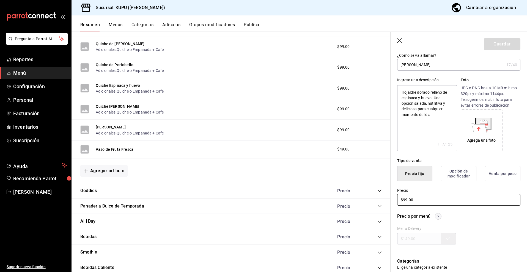
drag, startPoint x: 424, startPoint y: 199, endPoint x: 388, endPoint y: 199, distance: 36.1
click at [388, 199] on main "Resumen sucursal Si activas ‘Editar artículo por menú’, podrás personalizar los…" at bounding box center [300, 151] width 456 height 240
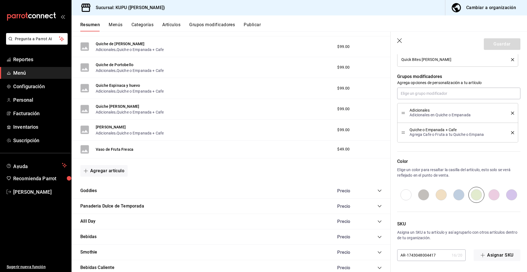
click at [415, 254] on input "AR-1743048004417" at bounding box center [423, 254] width 52 height 11
type textarea "x"
type input "B"
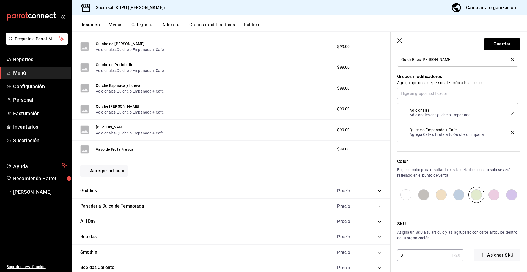
type textarea "x"
type input "BV"
type textarea "x"
type input "BV-"
type textarea "x"
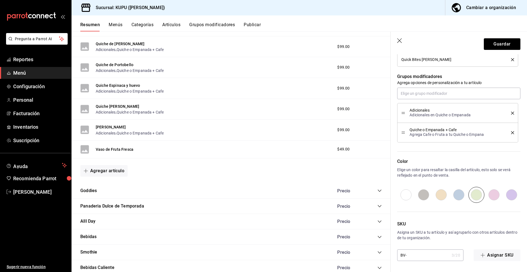
type input "BV-1"
type textarea "x"
type input "BV-15"
type textarea "x"
type input "BV-15"
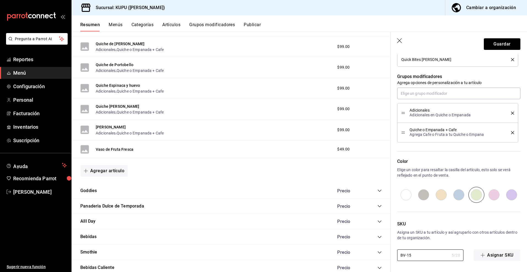
click at [433, 243] on div "SKU Asigna un SKU a tu artículo y así agruparlo con otros artículos dentro de t…" at bounding box center [456, 232] width 130 height 58
click at [117, 149] on button "Vaso de Fruta Fresca" at bounding box center [115, 149] width 38 height 6
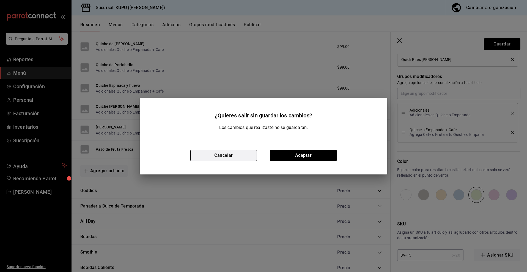
click at [231, 156] on button "Cancelar" at bounding box center [223, 155] width 67 height 12
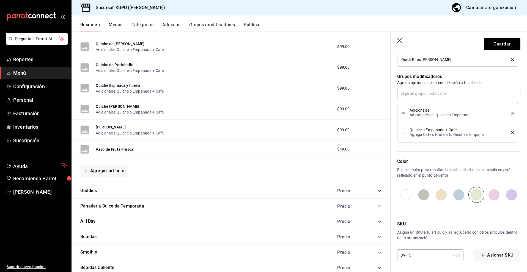
scroll to position [243, 0]
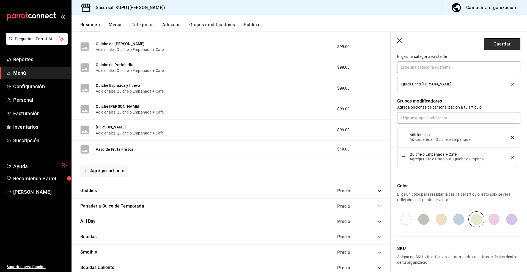
click at [507, 46] on button "Guardar" at bounding box center [502, 44] width 37 height 12
type textarea "x"
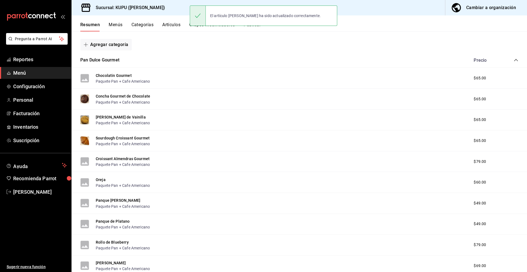
scroll to position [100, 0]
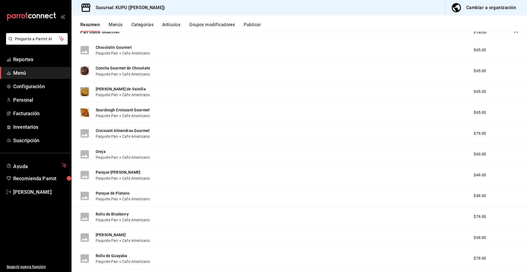
click at [516, 32] on icon "collapse-category-row" at bounding box center [516, 32] width 4 height 4
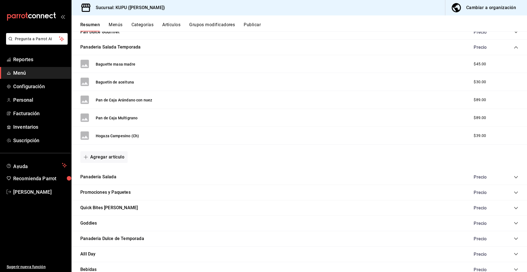
click at [516, 47] on icon "collapse-category-row" at bounding box center [516, 47] width 4 height 4
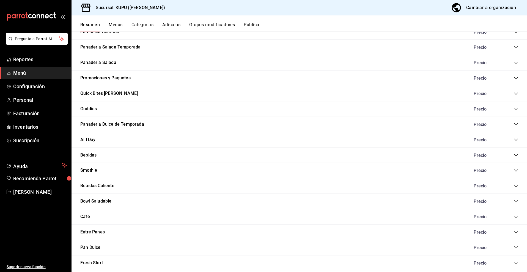
click at [517, 94] on icon "collapse-category-row" at bounding box center [516, 93] width 4 height 4
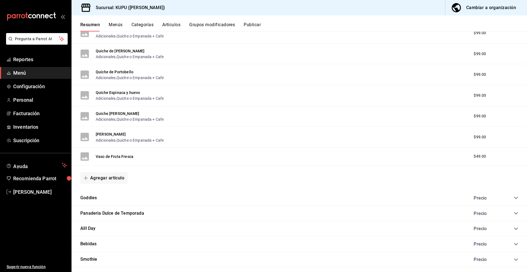
scroll to position [347, 0]
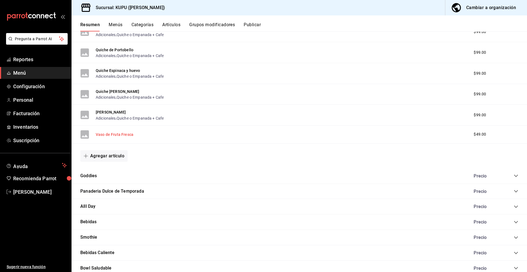
click at [109, 135] on button "Vaso de Fruta Fresca" at bounding box center [115, 135] width 38 height 6
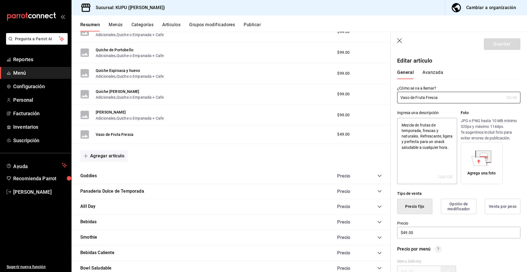
drag, startPoint x: 448, startPoint y: 98, endPoint x: 396, endPoint y: 98, distance: 51.8
click at [396, 98] on div "¿Cómo se va a llamar? Vaso de Fruta Fresca 20 /40 ¿Cómo se va a llamar?" at bounding box center [456, 91] width 130 height 24
drag, startPoint x: 399, startPoint y: 125, endPoint x: 451, endPoint y: 149, distance: 56.5
click at [451, 149] on textarea "Mezcla de frutas de temporada, frescas y naturales. Refrescante, ligera y perfe…" at bounding box center [427, 151] width 60 height 66
drag, startPoint x: 425, startPoint y: 231, endPoint x: 403, endPoint y: 230, distance: 22.0
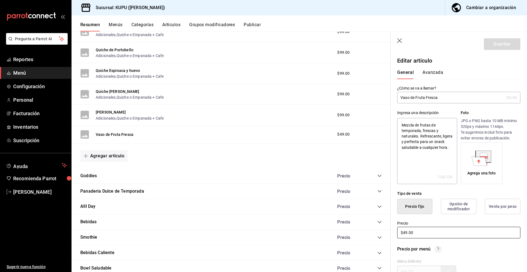
click at [403, 230] on input "$49.00" at bounding box center [458, 233] width 123 height 12
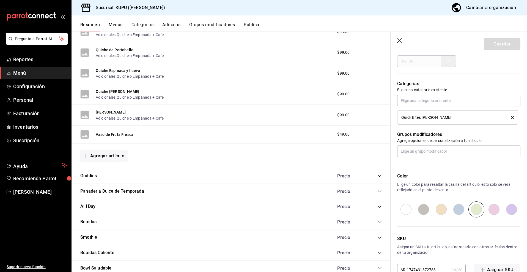
scroll to position [225, 0]
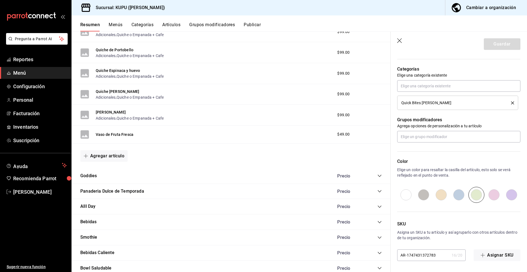
click at [421, 254] on input "AR-1747431372783" at bounding box center [423, 254] width 52 height 11
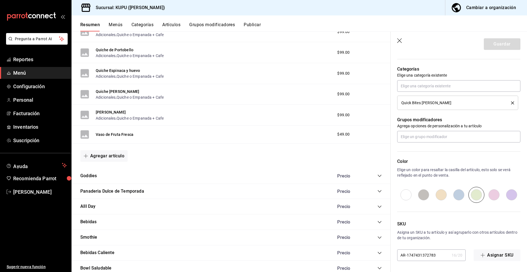
click at [421, 254] on input "AR-1747431372783" at bounding box center [423, 254] width 52 height 11
type textarea "x"
type input "K"
type textarea "x"
type input "KP"
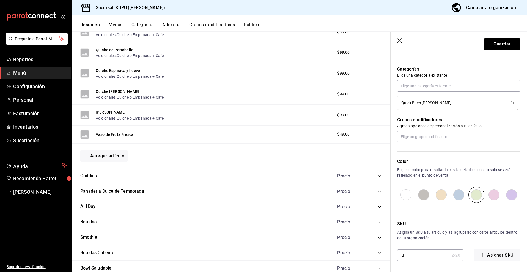
type textarea "x"
type input "KP-"
type textarea "x"
type input "KP-0"
type textarea "x"
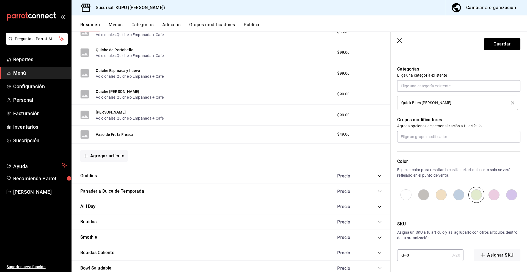
type input "KP-01"
type textarea "x"
drag, startPoint x: 424, startPoint y: 259, endPoint x: 400, endPoint y: 252, distance: 25.1
click at [400, 252] on input "KP-01" at bounding box center [423, 254] width 52 height 11
type input "KP-01"
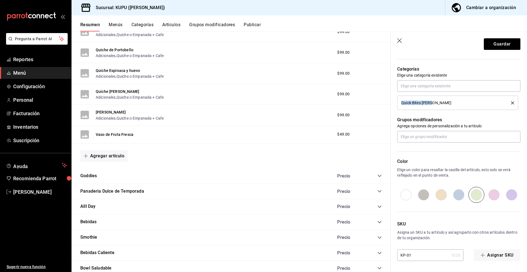
drag, startPoint x: 401, startPoint y: 103, endPoint x: 455, endPoint y: 103, distance: 53.7
click at [455, 103] on li "Quick Bites [PERSON_NAME]" at bounding box center [457, 103] width 121 height 14
copy span "Quick Bites [PERSON_NAME]"
